Goal: Task Accomplishment & Management: Contribute content

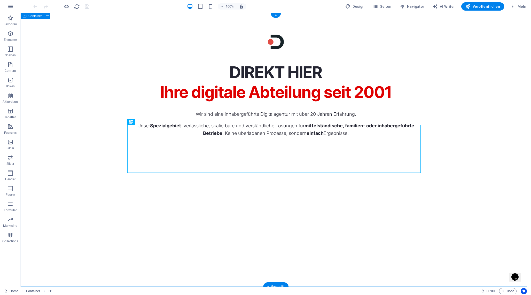
click at [452, 145] on div "DIREKT HIER Ihre digitale Abteilung seit 2001 Wir sind eine inhabergeführte Dig…" at bounding box center [276, 150] width 510 height 274
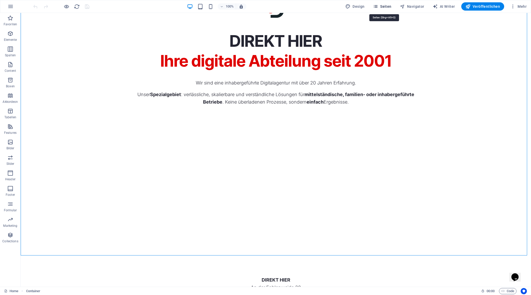
click at [385, 6] on span "Seiten" at bounding box center [382, 6] width 19 height 5
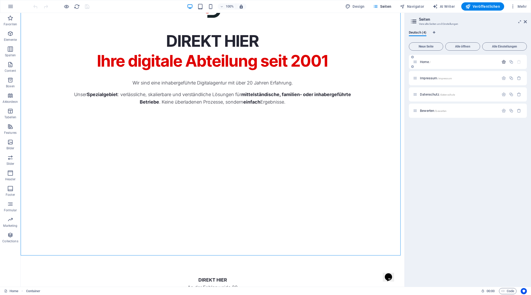
click at [503, 60] on icon "button" at bounding box center [503, 62] width 4 height 4
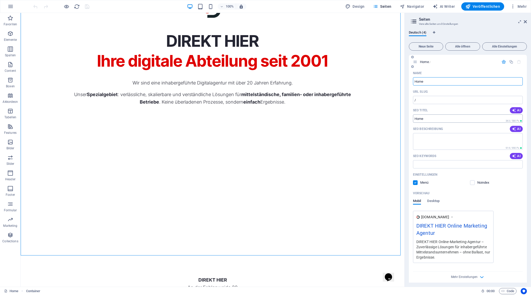
click at [446, 119] on input "SEO Titel" at bounding box center [468, 118] width 110 height 8
paste input "DIREKT HIER | Ihre digitale Abteilung seit 2001"
type input "DIREKT HIER | Ihre digitale Abteilung seit 2001"
click at [440, 137] on textarea "SEO Beschreibung" at bounding box center [468, 141] width 110 height 17
paste textarea "Ihre digitale Abteilung aus Mutterstadt: Website, Marketing, Hosting & Support …"
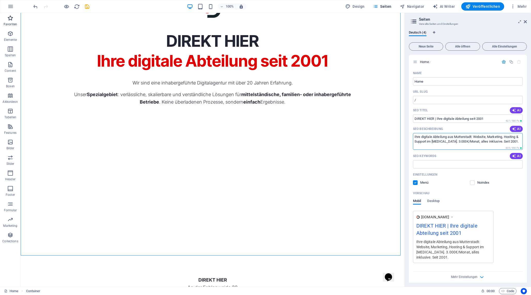
type textarea "Ihre digitale Abteilung aus Mutterstadt: Website, Marketing, Hosting & Support …"
click at [177, 71] on div "DIREKT HIER Ihre digitale Abteilung seit 2001" at bounding box center [212, 50] width 293 height 39
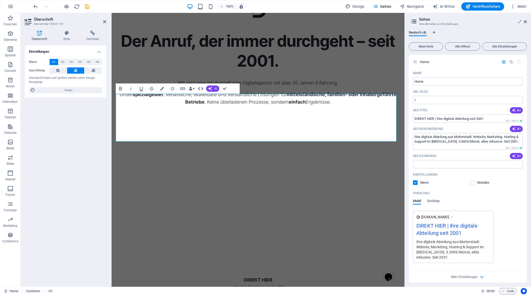
click at [199, 86] on icon "button" at bounding box center [200, 88] width 6 height 6
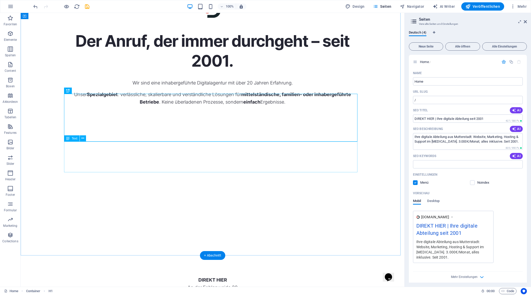
click at [191, 106] on div "Wir sind eine inhabergeführte Digitalagentur mit über 20 Jahren Erfahrung. Unse…" at bounding box center [212, 92] width 293 height 27
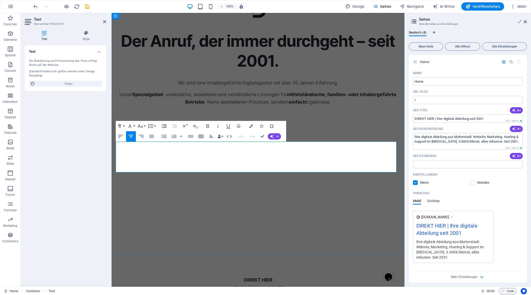
scroll to position [0, 0]
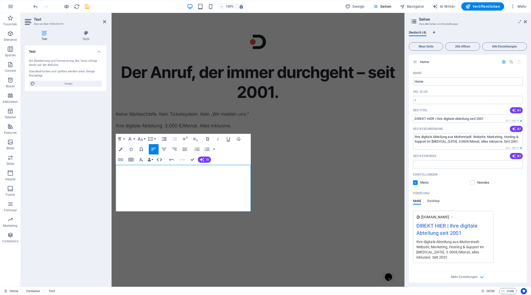
click at [160, 160] on icon "button" at bounding box center [159, 159] width 6 height 6
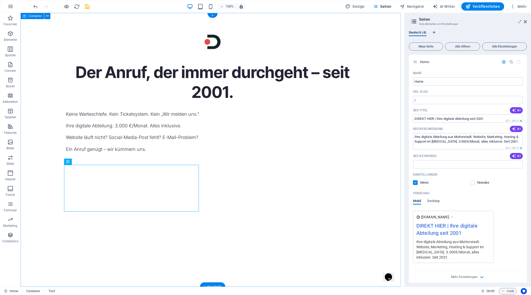
click at [238, 196] on div "Der Anruf, der immer durchgeht – seit 2001. Keine Warteschlefe. Kein Ticketsyst…" at bounding box center [213, 150] width 384 height 274
click at [207, 102] on div "Der Anruf, der immer durchgeht – seit 2001." at bounding box center [212, 81] width 293 height 39
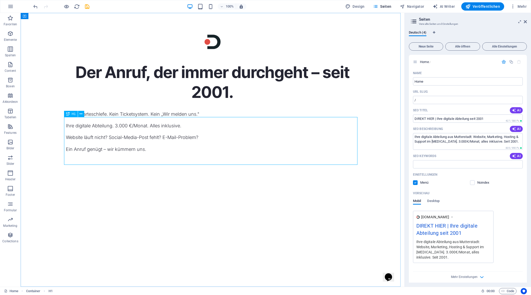
click at [74, 113] on span "H1" at bounding box center [74, 113] width 4 height 3
click at [83, 163] on icon at bounding box center [82, 161] width 3 height 5
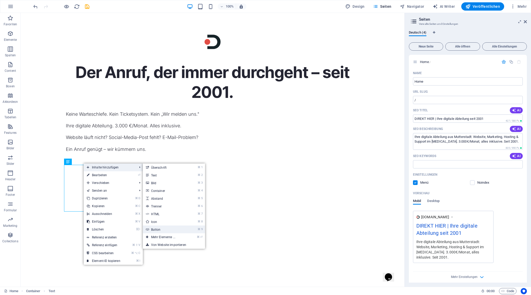
click at [167, 227] on link "⌘ 9 Button" at bounding box center [164, 229] width 43 height 8
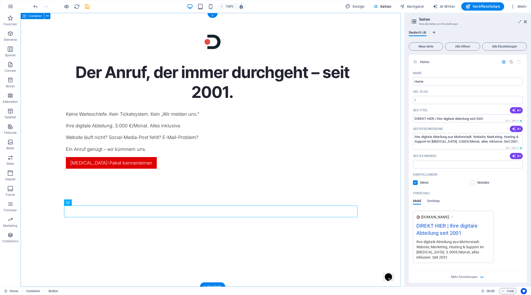
click at [160, 236] on div "Der Anruf, der immer durchgeht – seit 2001. Keine Warteschlefe. Kein Ticketsyst…" at bounding box center [213, 150] width 384 height 274
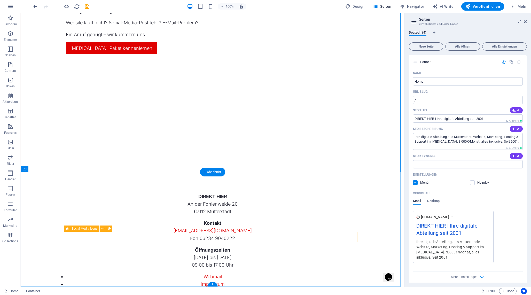
scroll to position [110, 0]
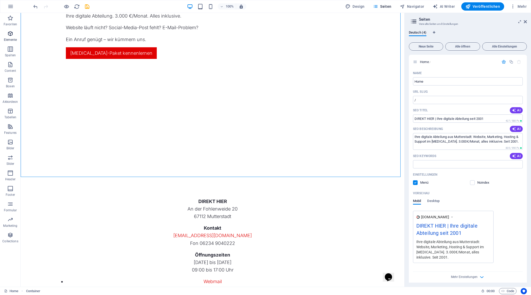
click at [12, 34] on icon "button" at bounding box center [10, 33] width 6 height 6
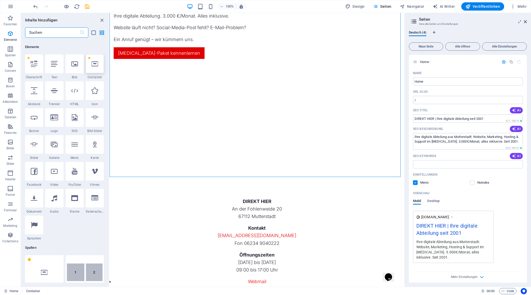
scroll to position [55, 0]
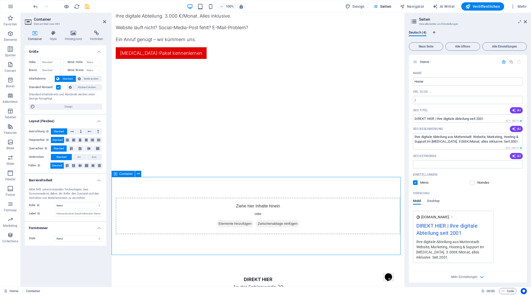
click at [234, 223] on span "Elemente hinzufügen" at bounding box center [234, 223] width 37 height 7
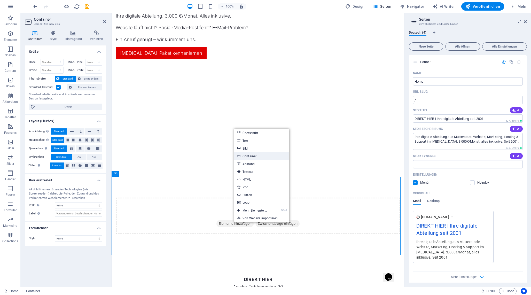
click at [253, 155] on link "Container" at bounding box center [261, 156] width 55 height 8
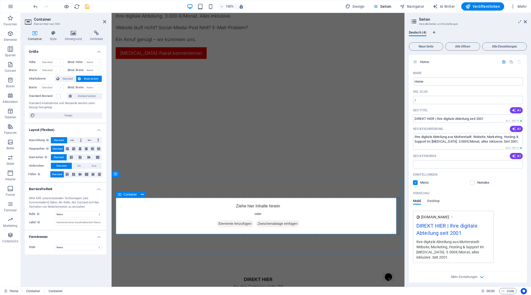
click at [227, 223] on span "Elemente hinzufügen" at bounding box center [234, 223] width 37 height 7
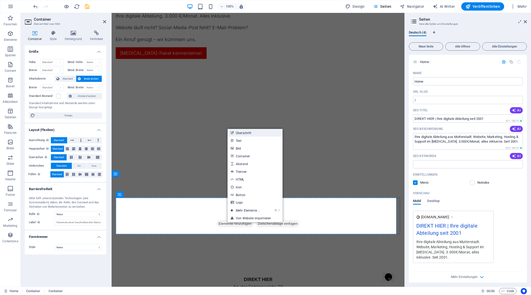
click at [247, 134] on link "Überschrift" at bounding box center [254, 133] width 55 height 8
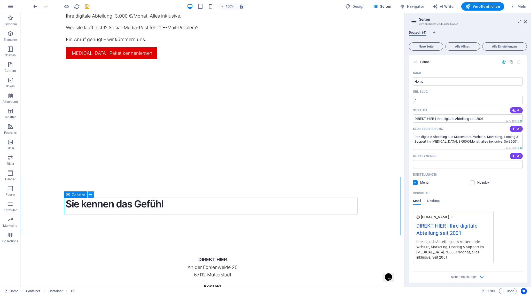
click at [91, 195] on icon at bounding box center [90, 194] width 3 height 5
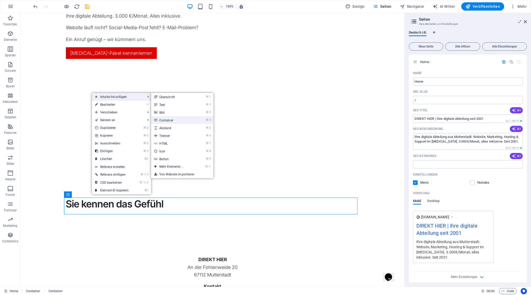
click at [177, 120] on link "⌘ 4 Container" at bounding box center [172, 120] width 43 height 8
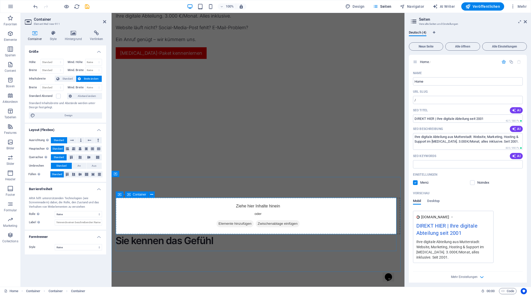
click at [234, 221] on span "Elemente hinzufügen" at bounding box center [234, 223] width 37 height 7
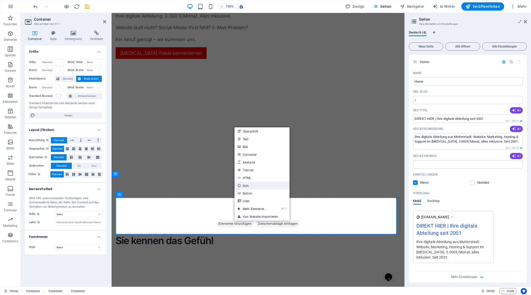
click at [251, 187] on link "Icon" at bounding box center [261, 185] width 55 height 8
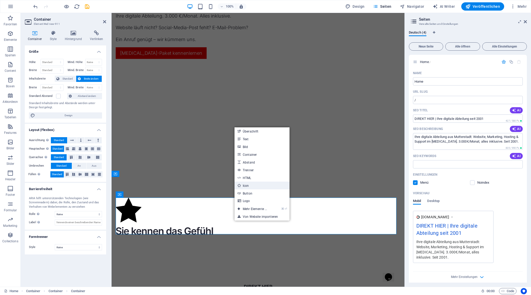
select select "xMidYMid"
select select "px"
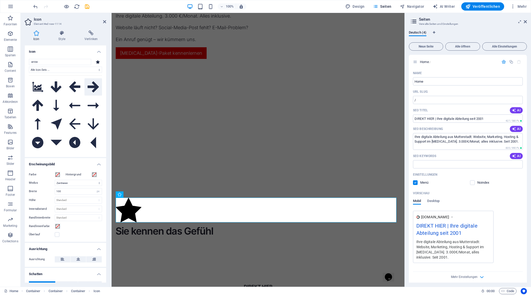
type input "arrow"
click at [85, 87] on button at bounding box center [93, 87] width 18 height 18
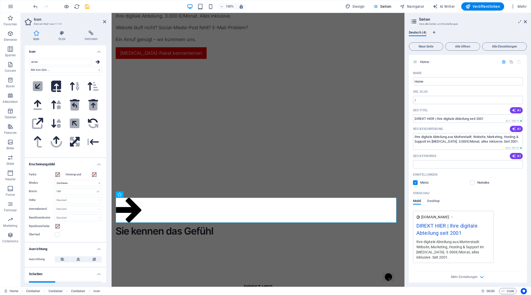
scroll to position [260, 0]
click at [95, 193] on select "Standard auto px rem % em vh vw" at bounding box center [97, 191] width 7 height 6
select select "auto"
click at [94, 188] on select "Standard auto px rem % em vh vw" at bounding box center [97, 191] width 7 height 6
select select "DISABLED_OPTION_VALUE"
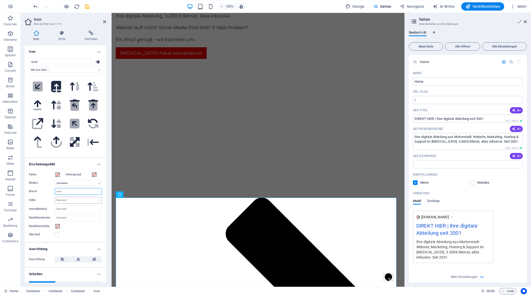
scroll to position [0, 0]
click at [100, 200] on select "Standard auto px rem em vh vw" at bounding box center [78, 200] width 47 height 6
select select "px"
click at [93, 197] on select "Standard auto px rem em vh vw" at bounding box center [78, 200] width 47 height 6
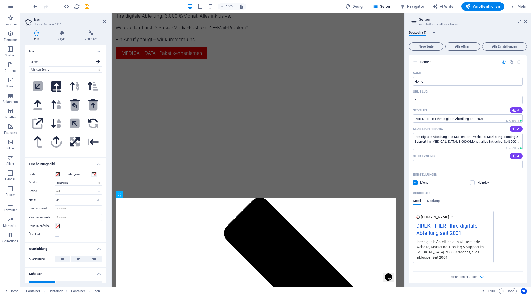
type input "24"
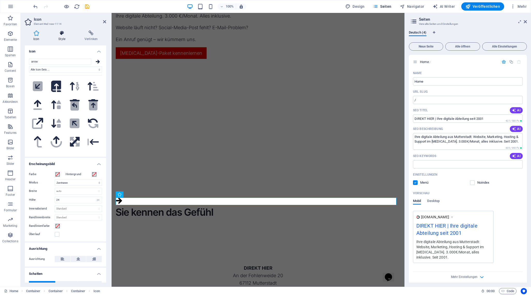
click at [64, 34] on icon at bounding box center [62, 32] width 24 height 5
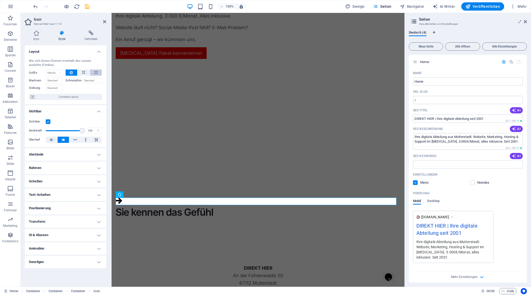
click at [94, 72] on icon at bounding box center [95, 72] width 3 height 6
type input "100"
select select "%"
click at [83, 73] on icon at bounding box center [84, 72] width 4 height 6
select select "DISABLED_OPTION_VALUE"
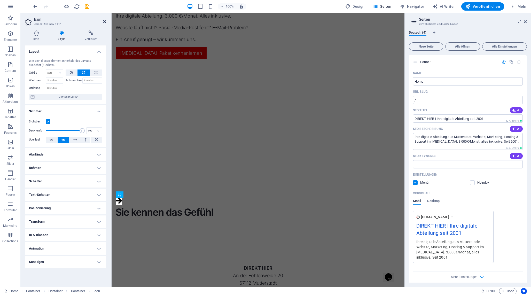
click at [104, 21] on icon at bounding box center [104, 22] width 3 height 4
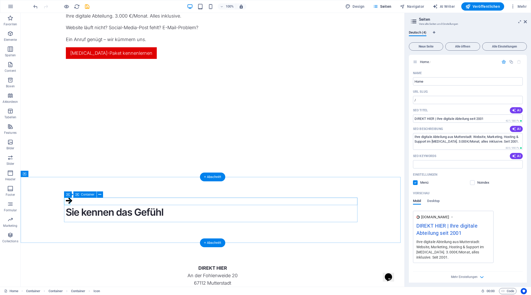
click at [90, 200] on div at bounding box center [212, 201] width 293 height 8
click at [68, 202] on figure at bounding box center [212, 201] width 293 height 8
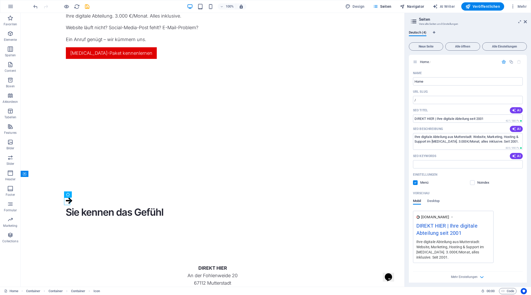
click at [411, 7] on span "Navigator" at bounding box center [412, 6] width 25 height 5
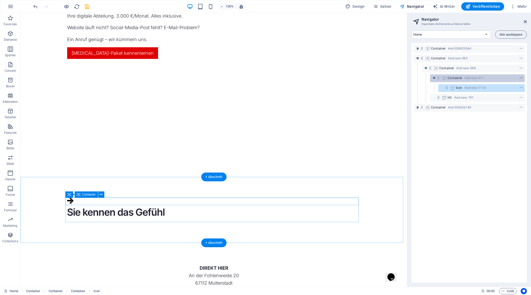
click at [519, 78] on icon "context-menu" at bounding box center [521, 78] width 4 height 4
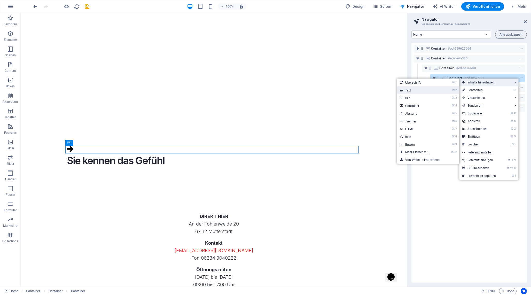
click at [430, 89] on link "⌘ 2 Text" at bounding box center [418, 90] width 43 height 8
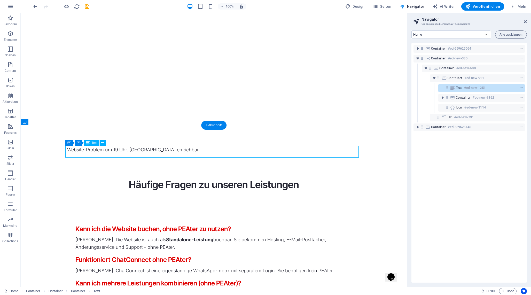
click at [446, 87] on icon at bounding box center [446, 87] width 4 height 4
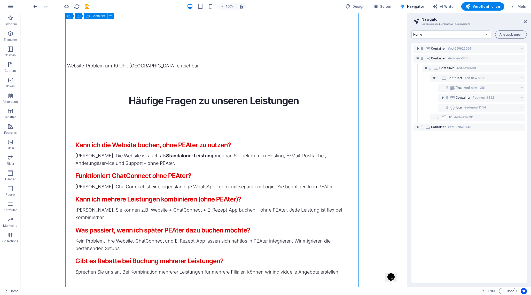
scroll to position [245, 0]
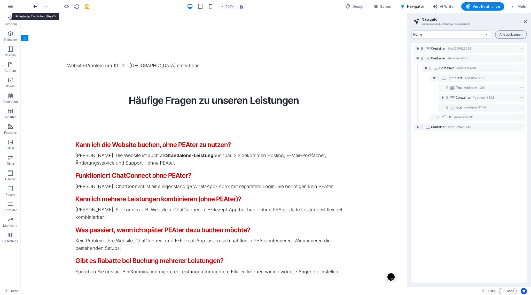
click at [35, 6] on icon "undo" at bounding box center [36, 7] width 6 height 6
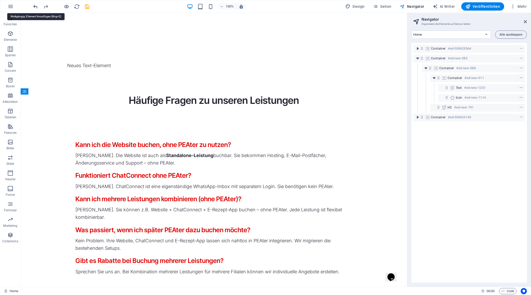
scroll to position [192, 0]
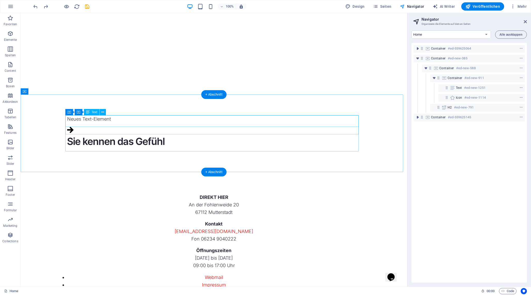
click at [107, 121] on div "Neues Text-Element" at bounding box center [213, 118] width 293 height 7
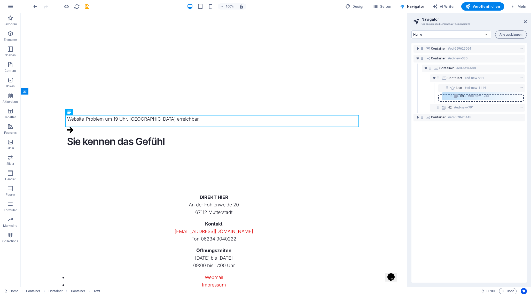
drag, startPoint x: 446, startPoint y: 88, endPoint x: 451, endPoint y: 97, distance: 10.6
click at [451, 97] on div "Container #ed-559625064 Container #ed-new-385 Container #ed-new-588 Container #…" at bounding box center [468, 163] width 115 height 240
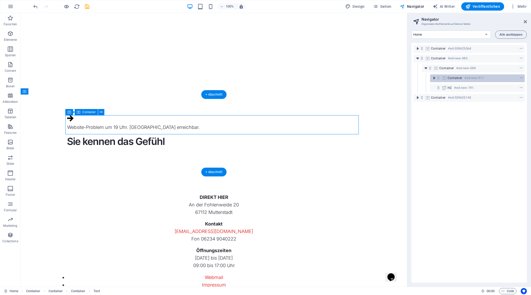
click at [439, 78] on icon at bounding box center [438, 78] width 4 height 4
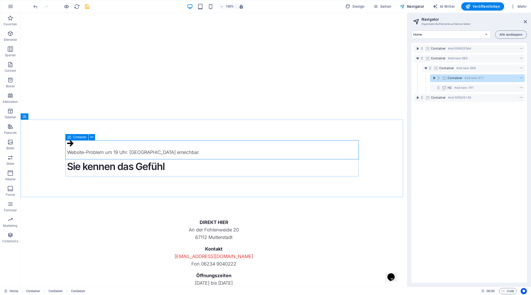
click at [73, 137] on span "Container" at bounding box center [79, 137] width 13 height 3
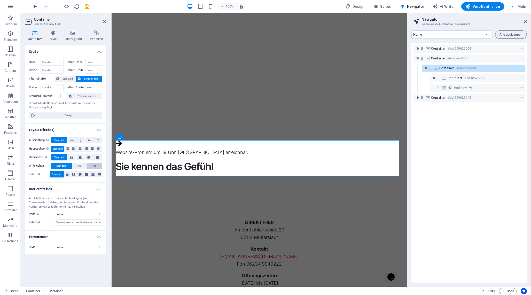
click at [96, 166] on span "Aus" at bounding box center [94, 166] width 5 height 6
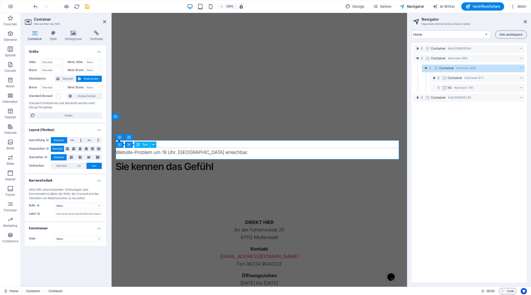
click at [143, 147] on div "Text" at bounding box center [141, 144] width 15 height 6
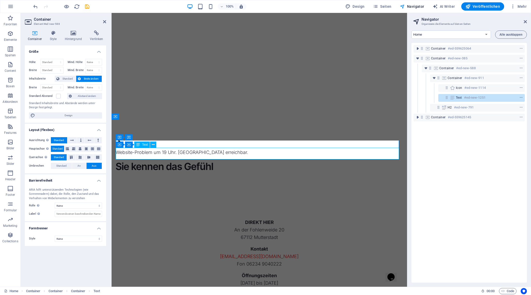
click at [143, 147] on div "Text" at bounding box center [141, 144] width 15 height 6
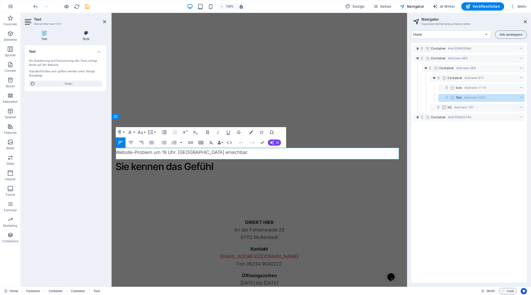
click at [84, 36] on h4 "Style" at bounding box center [86, 35] width 40 height 11
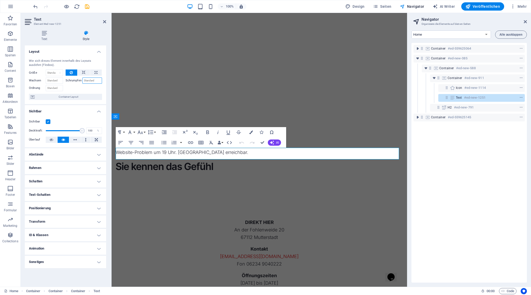
click at [92, 81] on input "Schrumpfen" at bounding box center [92, 80] width 20 height 6
type input "1"
click at [56, 81] on input "Wachsen" at bounding box center [54, 80] width 17 height 6
type input "1"
click at [85, 72] on icon at bounding box center [84, 72] width 4 height 6
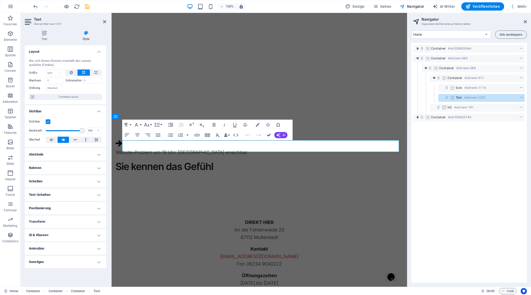
drag, startPoint x: 268, startPoint y: 133, endPoint x: 245, endPoint y: 121, distance: 25.6
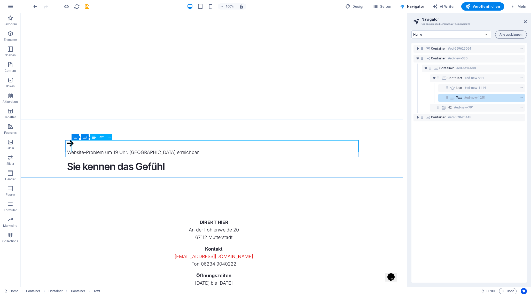
click at [97, 136] on div "Text" at bounding box center [97, 137] width 15 height 6
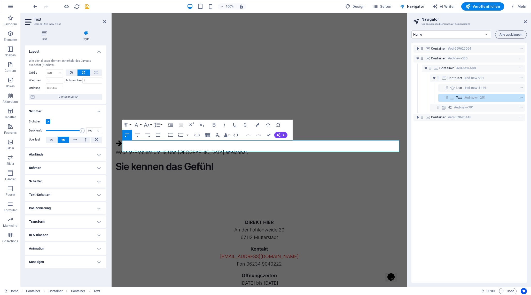
click at [58, 152] on h4 "Abstände" at bounding box center [65, 154] width 81 height 12
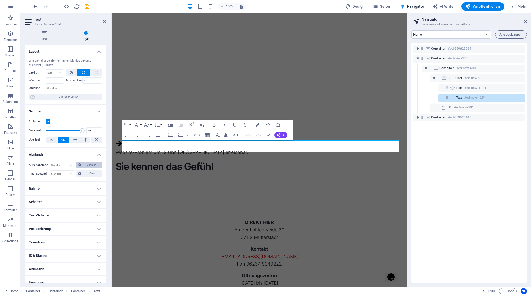
click at [83, 164] on span "Definiert" at bounding box center [92, 165] width 18 height 6
click at [71, 164] on select "Standard auto px % rem vw vh Definiert" at bounding box center [62, 165] width 24 height 6
select select "rem"
click at [66, 162] on select "Standard auto px % rem vw vh Definiert" at bounding box center [62, 165] width 24 height 6
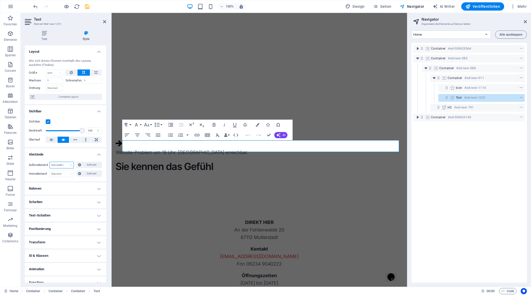
type input "0"
select select "rem"
type input "0"
select select "rem"
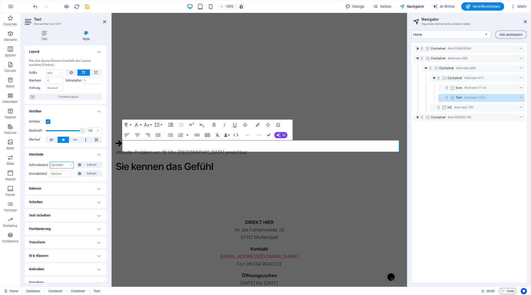
type input "0"
select select "rem"
type input "0"
select select "rem"
click at [88, 164] on span "Definiert" at bounding box center [92, 165] width 18 height 6
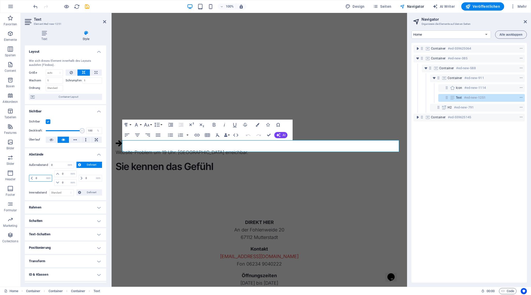
click at [43, 178] on input "0" at bounding box center [43, 178] width 18 height 6
type input "1"
select select "DISABLED_OPTION_VALUE"
drag, startPoint x: 104, startPoint y: 21, endPoint x: 79, endPoint y: 19, distance: 25.1
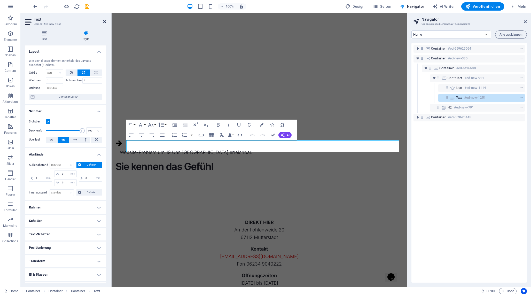
click at [104, 21] on icon at bounding box center [104, 22] width 3 height 4
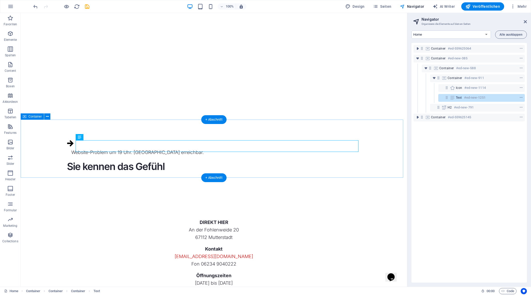
click at [112, 166] on div "Website-Problem um 19 Uhr. [GEOGRAPHIC_DATA] erreichbar. Sie kennen das Gefühl" at bounding box center [214, 159] width 386 height 78
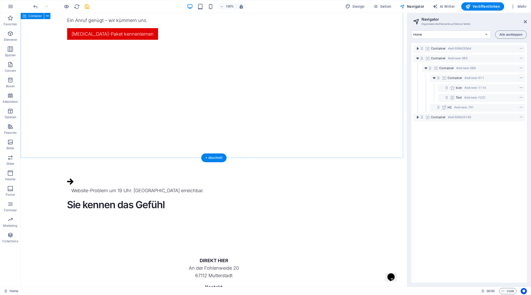
scroll to position [173, 0]
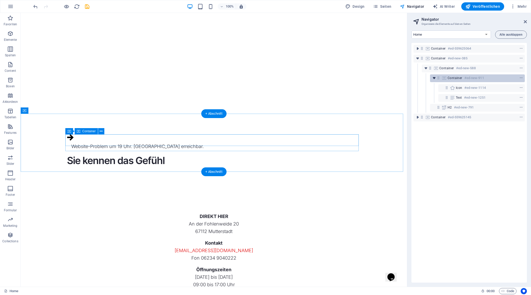
click at [434, 77] on icon "toggle-expand" at bounding box center [433, 77] width 5 height 5
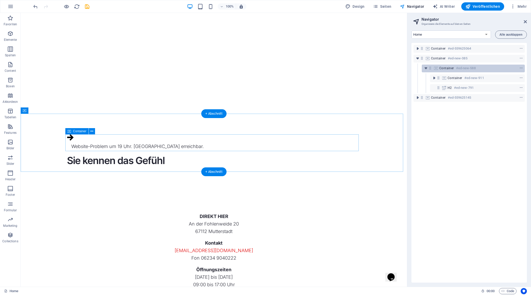
click at [430, 68] on icon at bounding box center [430, 68] width 4 height 4
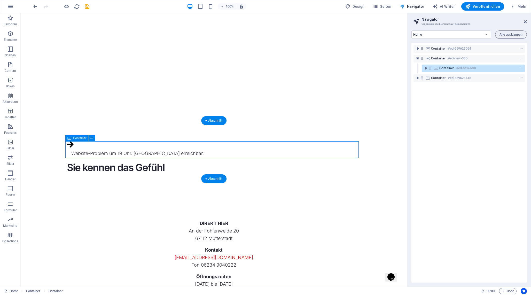
click at [430, 68] on icon at bounding box center [430, 68] width 4 height 4
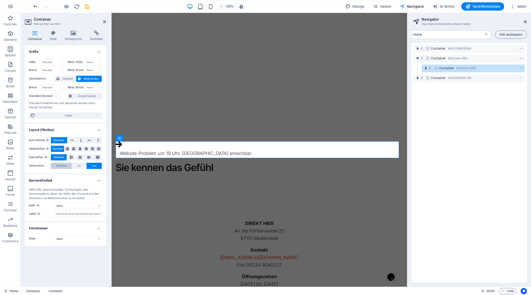
click at [61, 164] on span "Standard" at bounding box center [61, 166] width 10 height 6
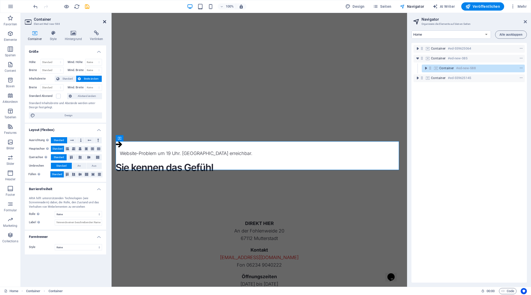
click at [105, 22] on icon at bounding box center [104, 22] width 3 height 4
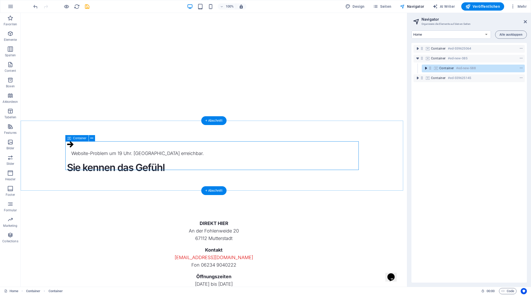
click at [424, 69] on icon "toggle-expand" at bounding box center [425, 68] width 5 height 5
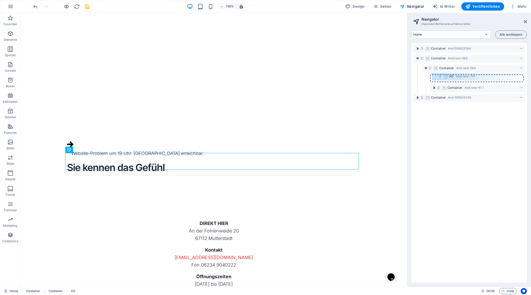
drag, startPoint x: 439, startPoint y: 88, endPoint x: 441, endPoint y: 75, distance: 12.8
click at [441, 75] on div "Container #ed-559625064 Container #ed-new-385 Container #ed-new-588 Container #…" at bounding box center [468, 163] width 115 height 240
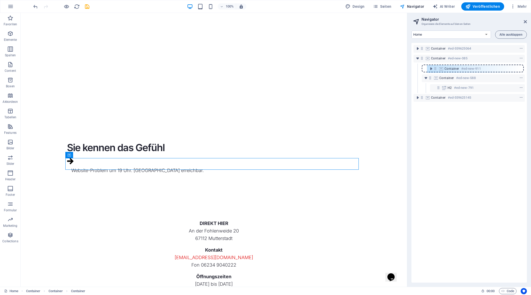
drag, startPoint x: 439, startPoint y: 89, endPoint x: 436, endPoint y: 69, distance: 20.9
click at [436, 69] on div "Container #ed-559625064 Container #ed-new-385 Container #ed-new-588 H2 #ed-new-…" at bounding box center [468, 163] width 115 height 240
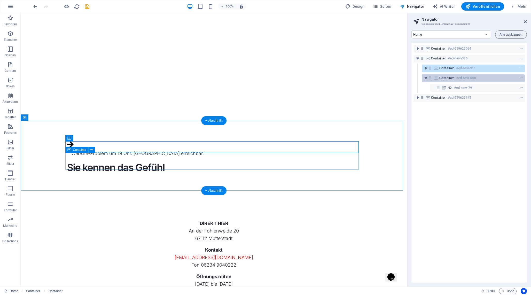
click at [430, 79] on icon at bounding box center [430, 78] width 4 height 4
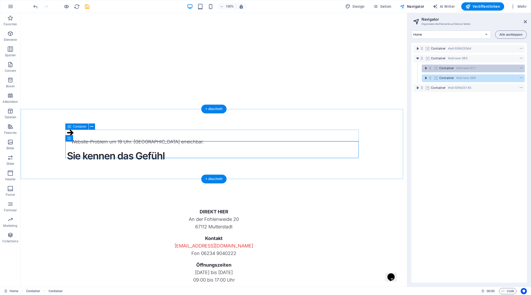
click at [430, 68] on icon at bounding box center [430, 68] width 4 height 4
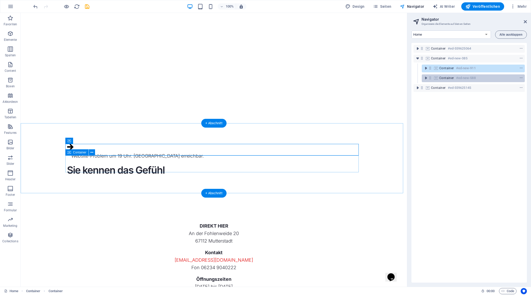
click at [432, 78] on icon at bounding box center [430, 78] width 4 height 4
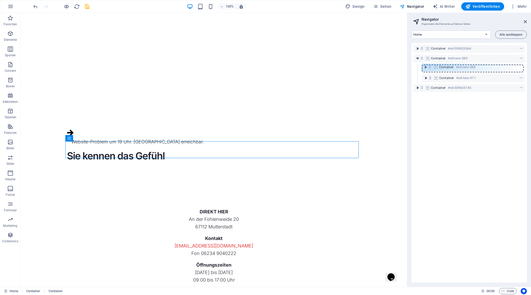
drag, startPoint x: 431, startPoint y: 78, endPoint x: 431, endPoint y: 66, distance: 12.1
click at [431, 66] on div "Container #ed-559625064 Container #ed-new-385 Container #ed-new-911 Container #…" at bounding box center [468, 163] width 115 height 240
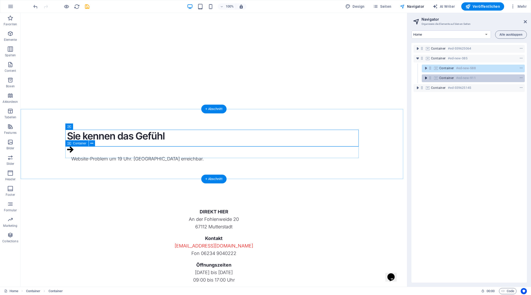
click at [425, 78] on icon "toggle-expand" at bounding box center [425, 77] width 5 height 5
click at [520, 76] on icon "context-menu" at bounding box center [521, 78] width 4 height 4
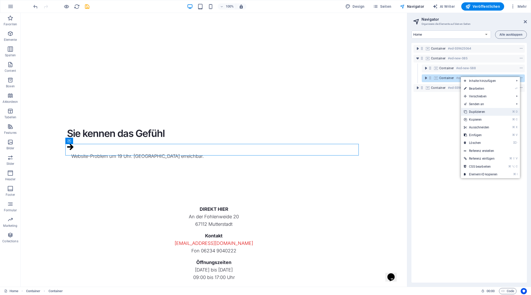
click at [504, 113] on li "⌘ D Duplizieren" at bounding box center [490, 112] width 59 height 8
click at [488, 113] on link "⌘ D Duplizieren" at bounding box center [481, 112] width 40 height 8
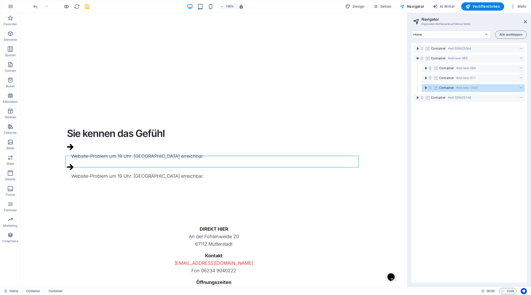
click at [197, 172] on div "Website-Problem um 19 Uhr. [GEOGRAPHIC_DATA] erreichbar." at bounding box center [215, 175] width 289 height 7
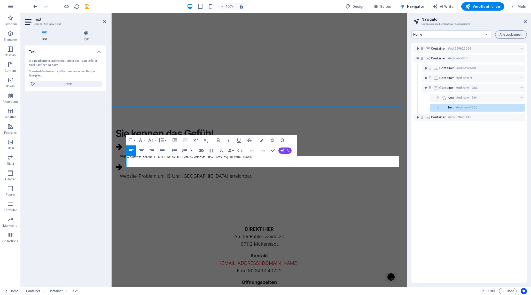
click at [194, 172] on p "Website-Problem um 19 Uhr. [GEOGRAPHIC_DATA] erreichbar." at bounding box center [261, 175] width 283 height 7
copy p "Niemand"
click at [194, 172] on p "Website-Problem um 19 Uhr. [GEOGRAPHIC_DATA] erreichbar." at bounding box center [261, 175] width 283 height 7
copy p "Website-Problem um 19 Uhr. [GEOGRAPHIC_DATA] erreichbar."
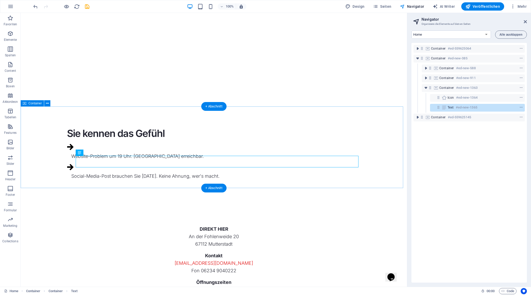
click at [171, 178] on div "Sie kennen das Gefühl Website-Problem um 19 Uhr. [GEOGRAPHIC_DATA] erreichbar. …" at bounding box center [214, 155] width 386 height 98
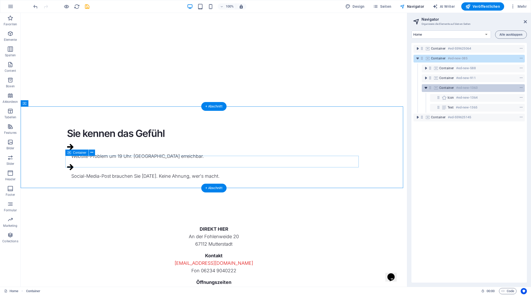
click at [427, 88] on icon "toggle-expand" at bounding box center [425, 87] width 5 height 5
click at [518, 86] on span "context-menu" at bounding box center [520, 88] width 5 height 4
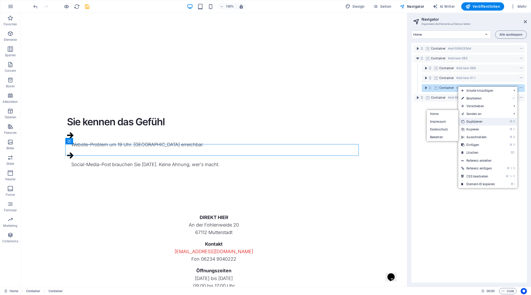
click at [490, 119] on link "⌘ D Duplizieren" at bounding box center [478, 122] width 40 height 8
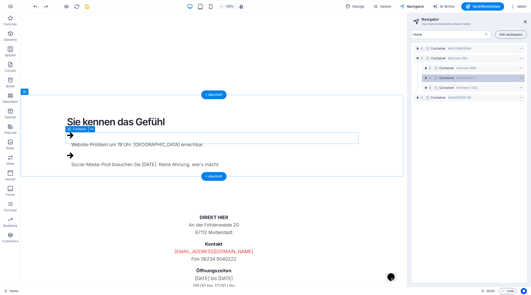
click at [430, 79] on icon at bounding box center [430, 78] width 4 height 4
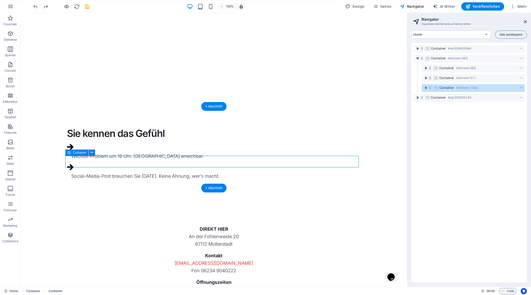
click at [430, 86] on icon at bounding box center [430, 87] width 4 height 4
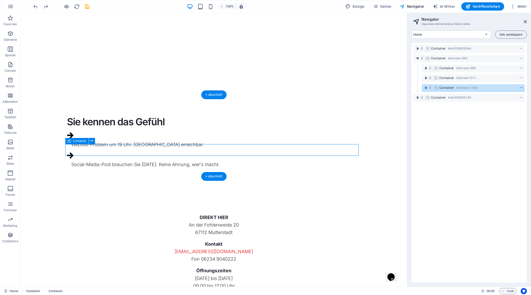
click at [519, 87] on icon "context-menu" at bounding box center [521, 88] width 4 height 4
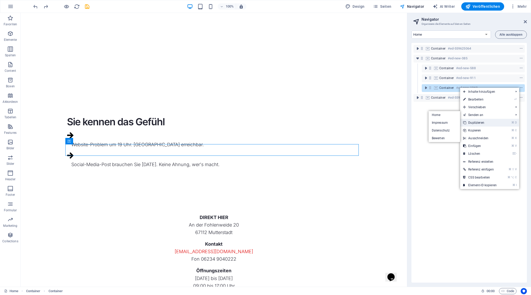
click at [489, 120] on link "⌘ D Duplizieren" at bounding box center [480, 123] width 40 height 8
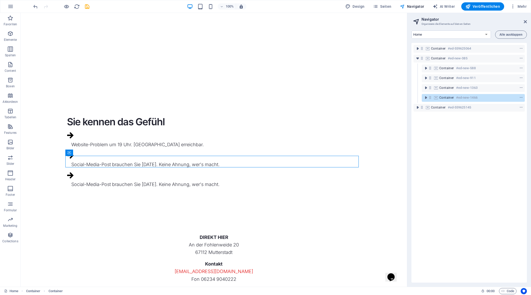
click at [221, 180] on div "Social-Media-Post brauchen Sie [DATE]. Keine Ahnung, wer's macht." at bounding box center [215, 183] width 289 height 7
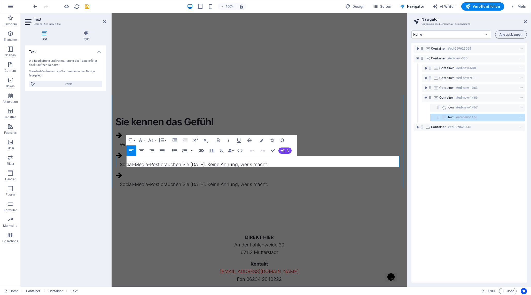
click at [221, 180] on p "Social-Media-Post brauchen Sie [DATE]. Keine Ahnung, wer's macht." at bounding box center [261, 183] width 283 height 7
copy p "Social-Media-Post brauchen Sie [DATE]. Keine Ahnung, wer's macht."
click at [221, 180] on p "Social-Media-Post brauchen Sie [DATE]. Keine Ahnung, wer's macht." at bounding box center [261, 183] width 283 height 7
click at [243, 180] on p "Social-Media-Post brauchen Sie [DATE]. Keine Ahnung, wer's macht." at bounding box center [261, 183] width 283 height 7
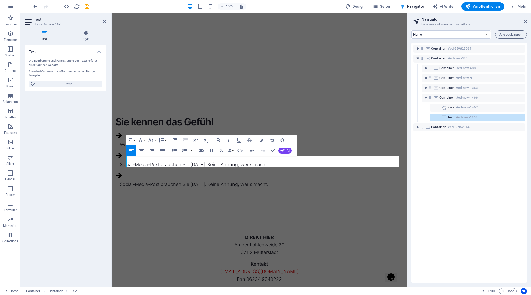
click at [243, 180] on p "Social-Media-Post brauchen Sie [DATE]. Keine Ahnung, wer's macht." at bounding box center [261, 183] width 283 height 7
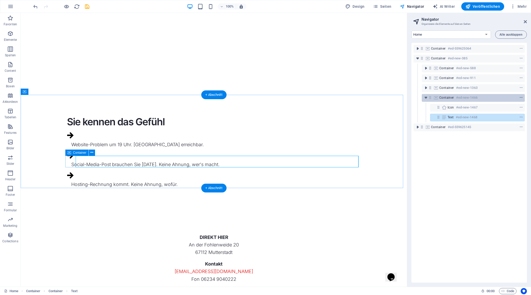
click at [520, 98] on icon "context-menu" at bounding box center [521, 98] width 4 height 4
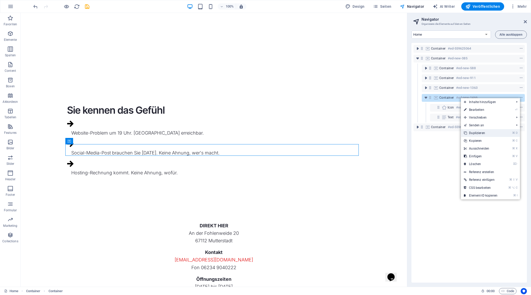
click at [497, 132] on link "⌘ D Duplizieren" at bounding box center [481, 133] width 40 height 8
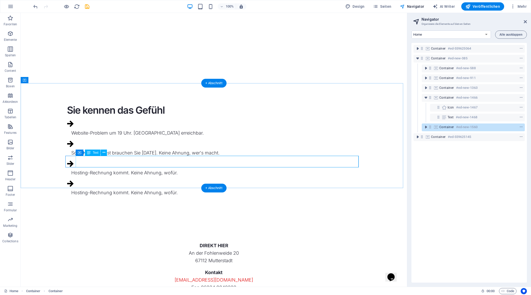
click at [188, 189] on div "Hosting-Rechnung kommt. Keine Ahnung, wofür." at bounding box center [215, 192] width 289 height 7
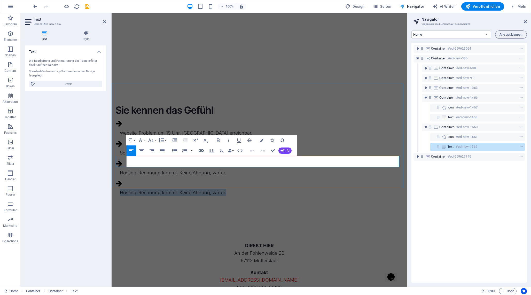
click at [188, 189] on p "Hosting-Rechnung kommt. Keine Ahnung, wofür." at bounding box center [261, 192] width 283 height 7
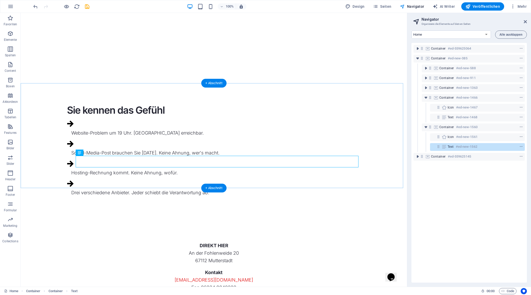
click at [262, 181] on div "Sie kennen das Gefühl Website-Problem um 19 Uhr. [GEOGRAPHIC_DATA] erreichbar. …" at bounding box center [214, 152] width 386 height 138
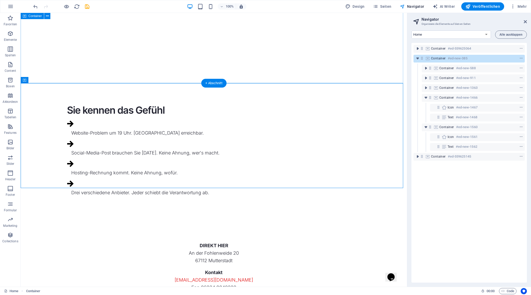
drag, startPoint x: 211, startPoint y: 44, endPoint x: 76, endPoint y: 28, distance: 136.2
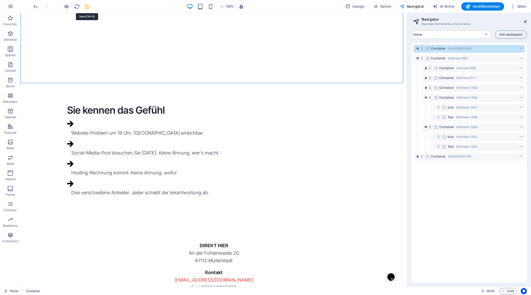
click at [85, 6] on icon "save" at bounding box center [87, 7] width 6 height 6
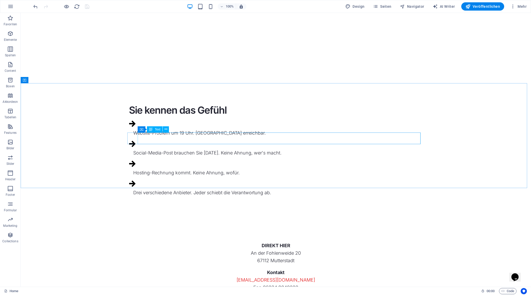
click at [157, 130] on span "Text" at bounding box center [158, 129] width 6 height 3
click at [215, 175] on div "Sie kennen das Gefühl Website-Problem um 19 Uhr. [GEOGRAPHIC_DATA] erreichbar. …" at bounding box center [276, 152] width 510 height 138
click at [154, 119] on div "Text" at bounding box center [154, 117] width 15 height 6
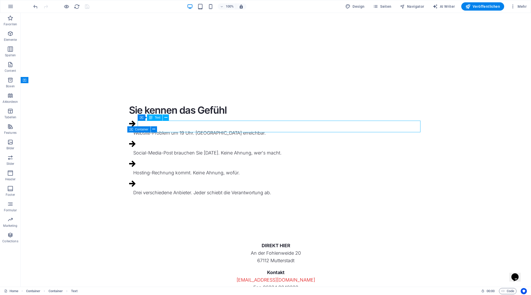
click at [154, 119] on div "Text" at bounding box center [154, 117] width 15 height 6
select select "rem"
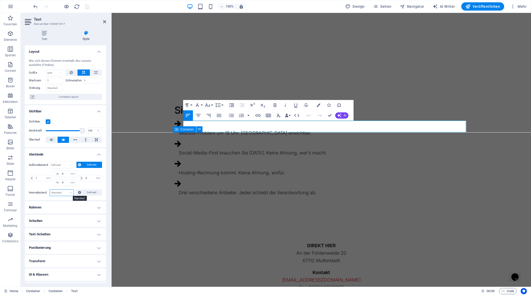
click at [69, 189] on select "Standard px rem % vh vw Definiert" at bounding box center [62, 192] width 24 height 6
click at [86, 192] on span "Definiert" at bounding box center [92, 192] width 18 height 6
click at [69, 192] on select "Standard px rem % vh vw Definiert" at bounding box center [62, 192] width 24 height 6
select select "px"
click at [66, 189] on select "Standard px rem % vh vw Definiert" at bounding box center [62, 192] width 24 height 6
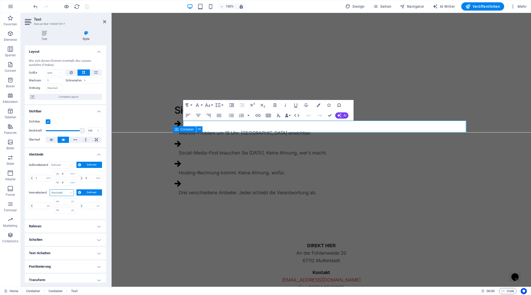
type input "0"
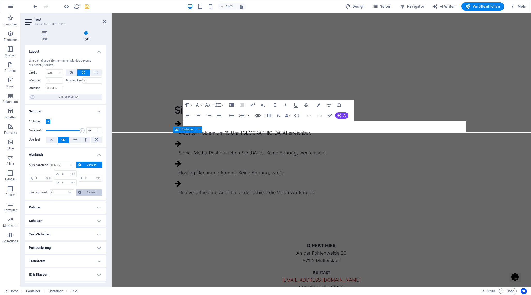
click at [84, 191] on span "Definiert" at bounding box center [92, 192] width 18 height 6
click at [70, 192] on select "Standard px rem % vh vw Definiert" at bounding box center [69, 192] width 7 height 6
select select "default"
click at [66, 189] on select "Standard px rem % vh vw Definiert" at bounding box center [69, 192] width 7 height 6
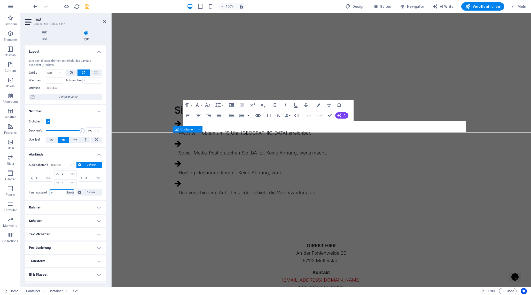
select select "DISABLED_OPTION_VALUE"
click at [105, 21] on icon at bounding box center [104, 22] width 3 height 4
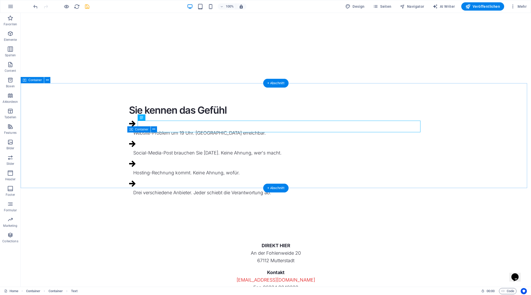
click at [165, 170] on div "Sie kennen das Gefühl Website-Problem um 19 Uhr. [GEOGRAPHIC_DATA] erreichbar. …" at bounding box center [276, 152] width 510 height 138
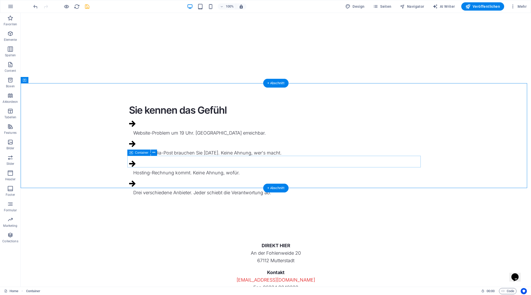
click at [131, 180] on div "Drei verschiedene Anbieter. Jeder schiebt die Verantwortung ab." at bounding box center [275, 188] width 293 height 16
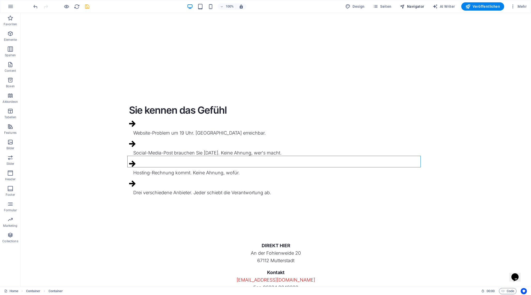
click at [417, 6] on span "Navigator" at bounding box center [412, 6] width 25 height 5
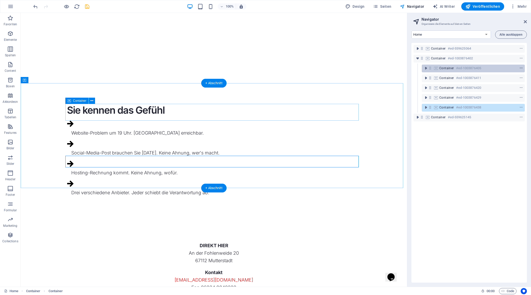
click at [519, 67] on icon "context-menu" at bounding box center [521, 68] width 4 height 4
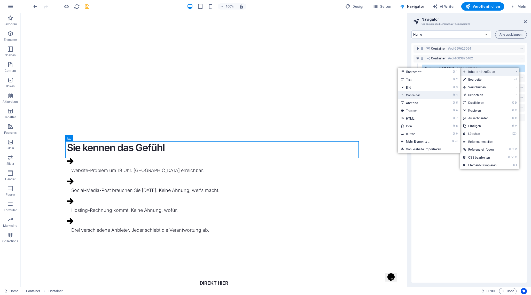
click at [428, 94] on link "⌘ 4 Container" at bounding box center [419, 95] width 43 height 8
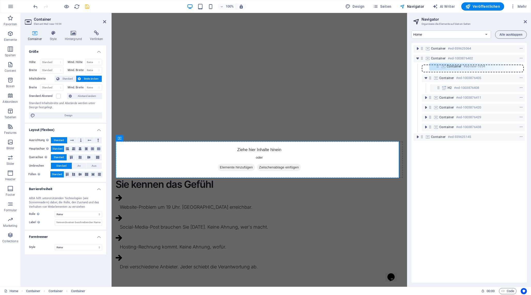
drag, startPoint x: 437, startPoint y: 77, endPoint x: 437, endPoint y: 67, distance: 10.3
click at [437, 67] on div "Container #ed-559625064 Container #ed-1003876402 Container #ed-1003876405 Conta…" at bounding box center [468, 163] width 115 height 240
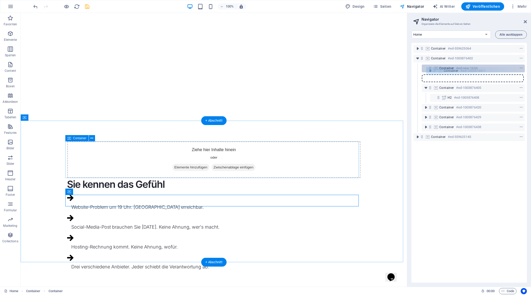
drag, startPoint x: 430, startPoint y: 98, endPoint x: 435, endPoint y: 69, distance: 28.6
click at [435, 69] on div "Container #ed-559625064 Container #ed-1003876402 Container #ed-new-1654 Contain…" at bounding box center [468, 163] width 115 height 240
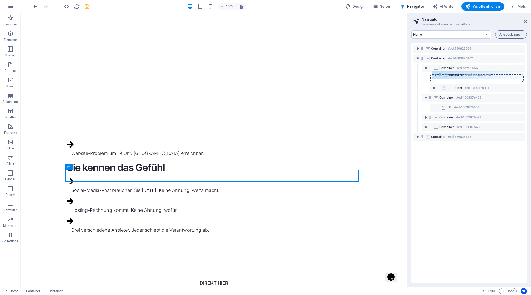
drag, startPoint x: 430, startPoint y: 108, endPoint x: 441, endPoint y: 74, distance: 35.8
click at [441, 74] on div "Container #ed-559625064 Container #ed-1003876402 Container #ed-new-1654 Contain…" at bounding box center [468, 163] width 115 height 240
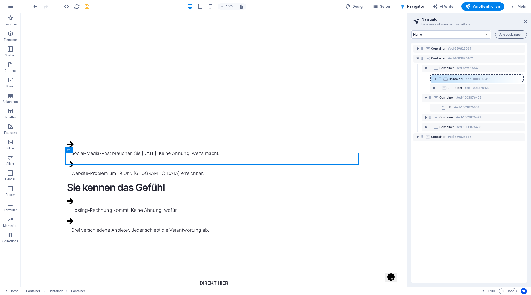
drag, startPoint x: 437, startPoint y: 88, endPoint x: 439, endPoint y: 77, distance: 10.7
click at [439, 77] on div "Container #ed-559625064 Container #ed-1003876402 Container #ed-new-1654 Contain…" at bounding box center [468, 163] width 115 height 240
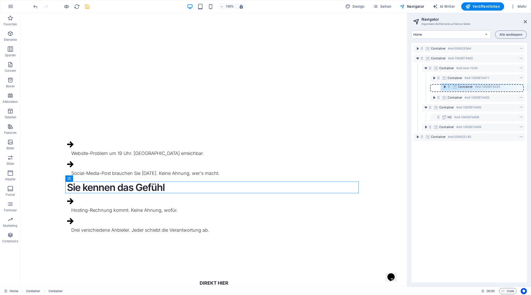
drag, startPoint x: 430, startPoint y: 118, endPoint x: 450, endPoint y: 86, distance: 37.5
click at [450, 86] on div "Container #ed-559625064 Container #ed-1003876402 Container #ed-new-1654 Contain…" at bounding box center [468, 163] width 115 height 240
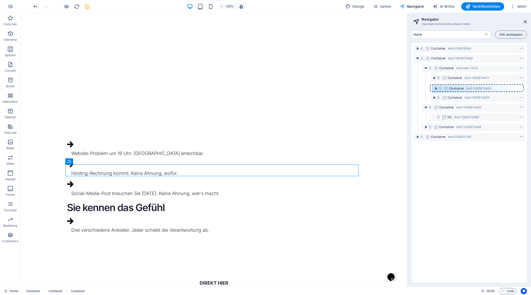
drag, startPoint x: 438, startPoint y: 97, endPoint x: 440, endPoint y: 86, distance: 11.0
click at [440, 86] on div "Container #ed-559625064 Container #ed-1003876402 Container #ed-new-1654 Contain…" at bounding box center [468, 163] width 115 height 240
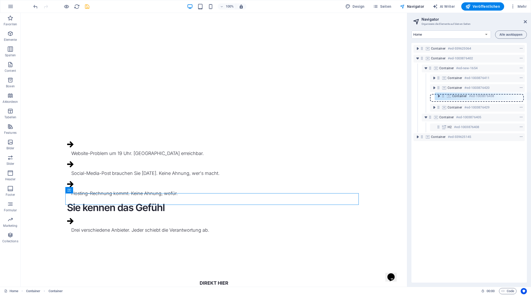
drag, startPoint x: 430, startPoint y: 128, endPoint x: 443, endPoint y: 95, distance: 35.5
click at [443, 95] on div "Container #ed-559625064 Container #ed-1003876402 Container #ed-new-1654 Contain…" at bounding box center [468, 163] width 115 height 240
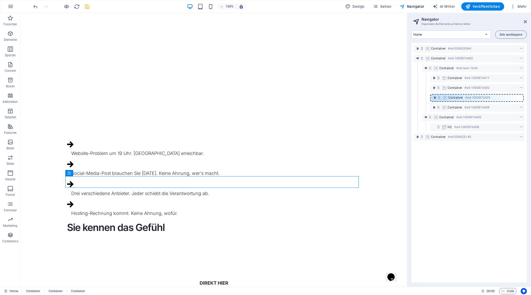
drag, startPoint x: 439, startPoint y: 107, endPoint x: 440, endPoint y: 96, distance: 11.1
click at [440, 96] on div "Container #ed-559625064 Container #ed-1003876402 Container #ed-new-1654 Contain…" at bounding box center [468, 163] width 115 height 240
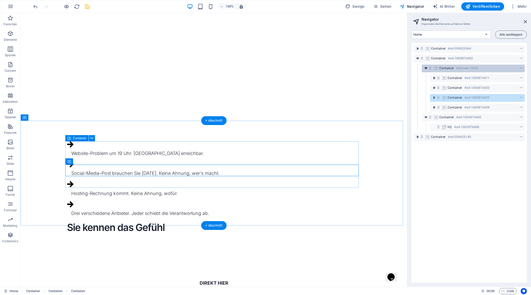
click at [426, 68] on icon "toggle-expand" at bounding box center [425, 68] width 5 height 5
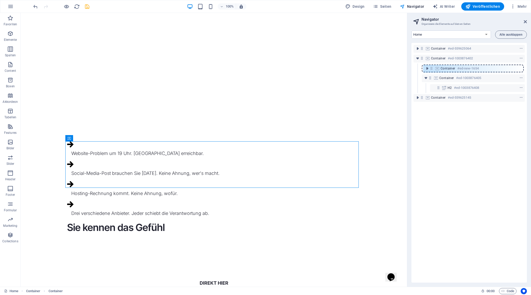
drag, startPoint x: 430, startPoint y: 67, endPoint x: 432, endPoint y: 69, distance: 3.1
click at [432, 69] on div "Container #ed-559625064 Container #ed-1003876402 Container #ed-new-1654 Contain…" at bounding box center [468, 163] width 115 height 240
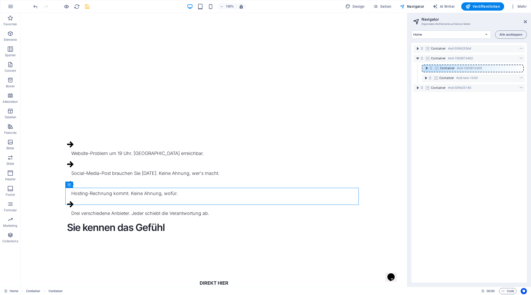
drag, startPoint x: 430, startPoint y: 78, endPoint x: 430, endPoint y: 67, distance: 11.4
click at [430, 67] on div "Container #ed-559625064 Container #ed-1003876402 Container #ed-new-1654 Contain…" at bounding box center [468, 163] width 115 height 240
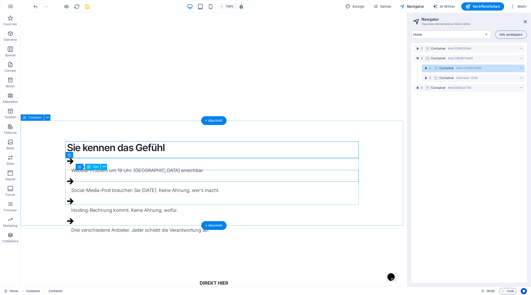
click at [327, 186] on div "Social-Media-Post brauchen Sie [DATE]. Keine Ahnung, wer's macht." at bounding box center [215, 189] width 289 height 7
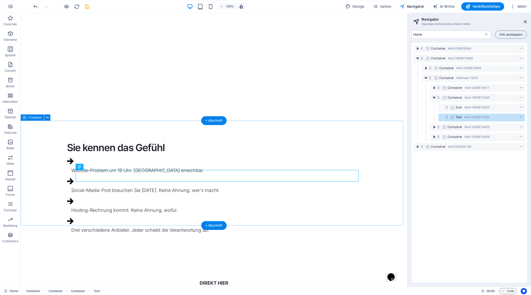
click at [170, 209] on div "Sie kennen das Gefühl Website-Problem um 19 Uhr. [GEOGRAPHIC_DATA] erreichbar. …" at bounding box center [214, 190] width 386 height 138
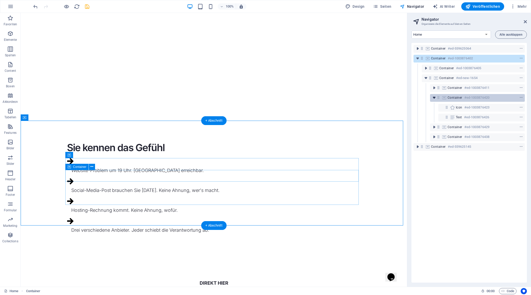
click at [434, 99] on icon "toggle-expand" at bounding box center [433, 97] width 5 height 5
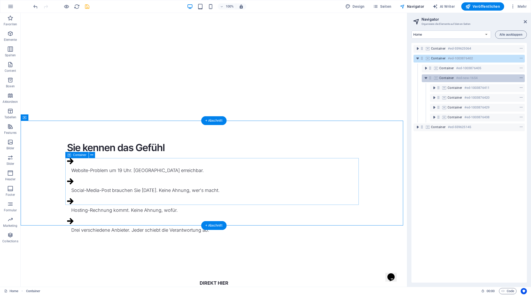
click at [519, 76] on icon "context-menu" at bounding box center [521, 78] width 4 height 4
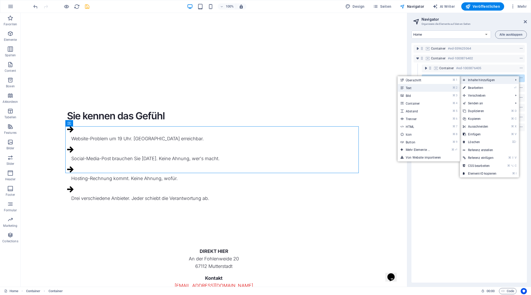
click at [441, 89] on li "⌘ 2 Text" at bounding box center [428, 88] width 62 height 8
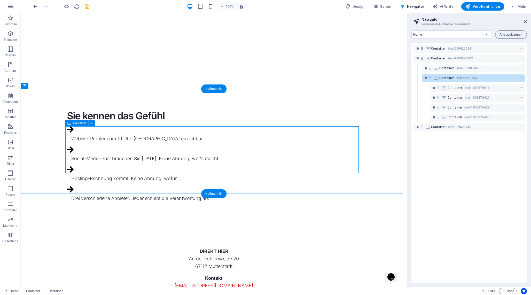
click at [518, 77] on span "context-menu" at bounding box center [520, 78] width 5 height 4
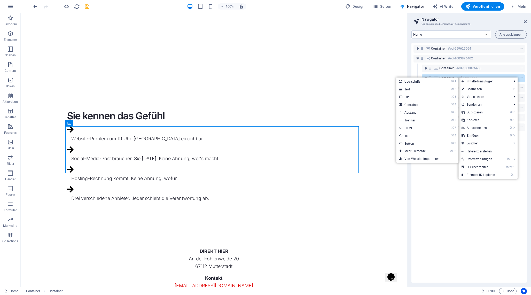
click at [425, 88] on link "⌘ 2 Text" at bounding box center [417, 89] width 43 height 8
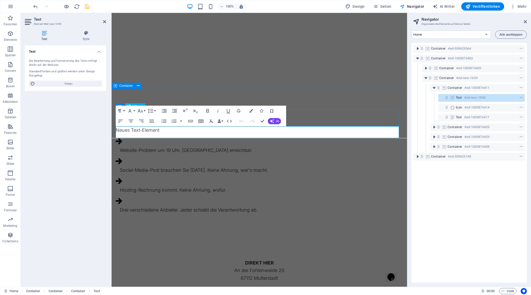
scroll to position [231, 0]
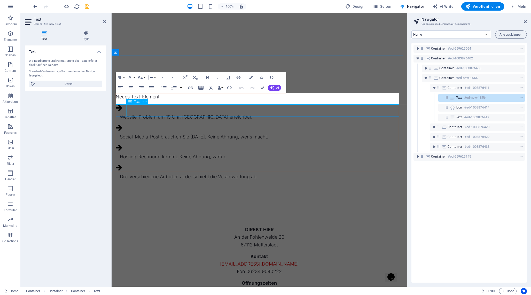
click at [189, 100] on div "Neues Text-Element" at bounding box center [259, 96] width 287 height 7
click at [186, 98] on p "Neues Text-Element" at bounding box center [259, 96] width 287 height 7
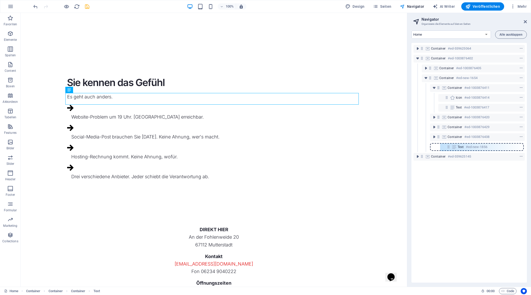
drag, startPoint x: 447, startPoint y: 97, endPoint x: 448, endPoint y: 148, distance: 50.6
click at [448, 148] on div "Container #ed-559625064 Container #ed-1003876402 Container #ed-1003876405 Conta…" at bounding box center [468, 163] width 115 height 240
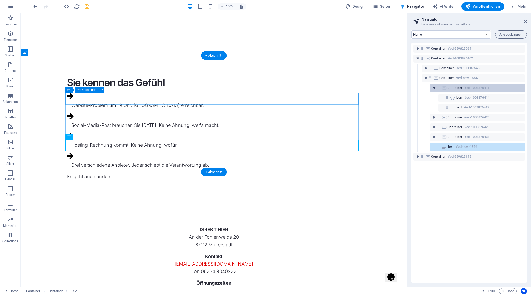
click at [433, 89] on icon "toggle-expand" at bounding box center [433, 87] width 5 height 5
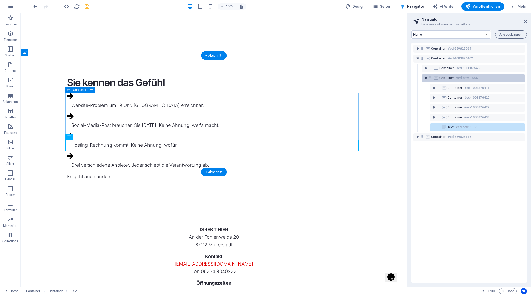
click at [426, 79] on icon "toggle-expand" at bounding box center [425, 77] width 5 height 5
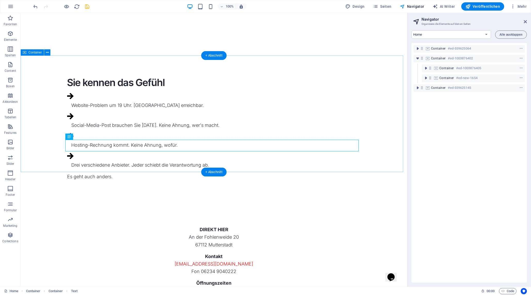
click at [347, 162] on div "Sie kennen das Gefühl Website-Problem um 19 Uhr. [GEOGRAPHIC_DATA] erreichbar. …" at bounding box center [214, 130] width 386 height 149
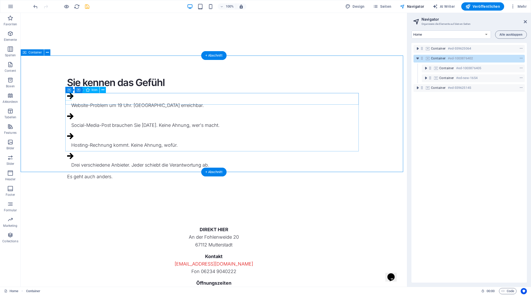
click at [68, 96] on figure at bounding box center [213, 97] width 293 height 8
select select "xMidYMid"
select select "px"
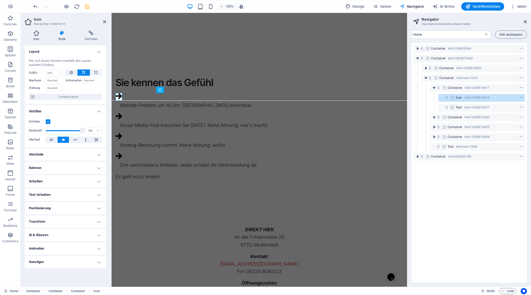
click at [36, 37] on h4 "Icon" at bounding box center [37, 35] width 25 height 11
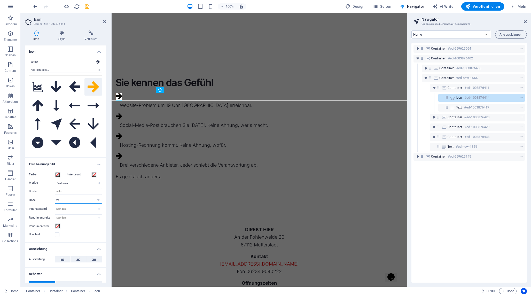
drag, startPoint x: 65, startPoint y: 200, endPoint x: 44, endPoint y: 200, distance: 20.9
click at [44, 200] on div "Höhe 24 Standard auto px rem em vh vw" at bounding box center [65, 200] width 73 height 7
type input "24"
click at [105, 22] on icon at bounding box center [104, 22] width 3 height 4
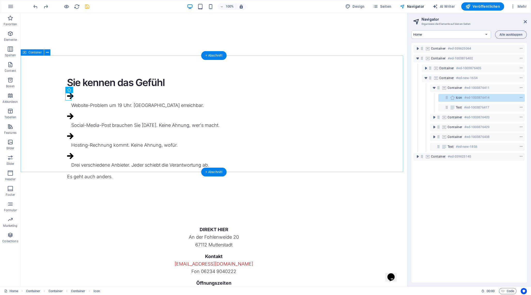
click at [53, 137] on div "Sie kennen das Gefühl Website-Problem um 19 Uhr. [GEOGRAPHIC_DATA] erreichbar. …" at bounding box center [214, 130] width 386 height 149
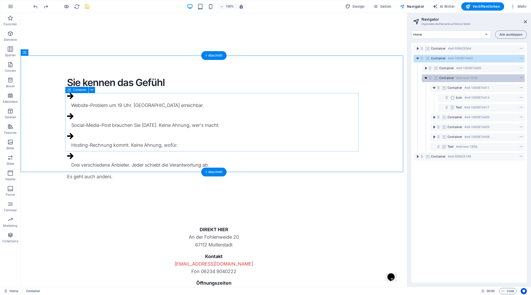
click at [427, 80] on icon "toggle-expand" at bounding box center [425, 77] width 5 height 5
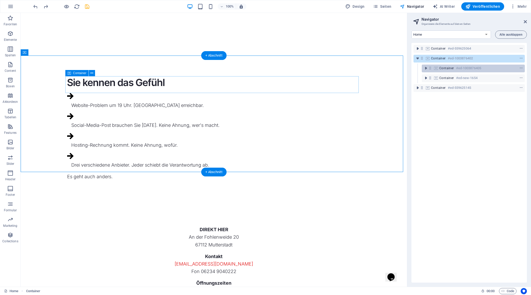
click at [430, 67] on icon at bounding box center [430, 68] width 4 height 4
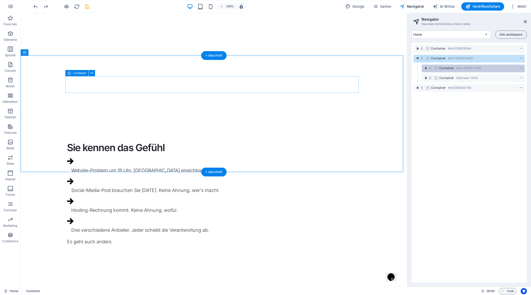
click at [430, 67] on icon at bounding box center [430, 68] width 4 height 4
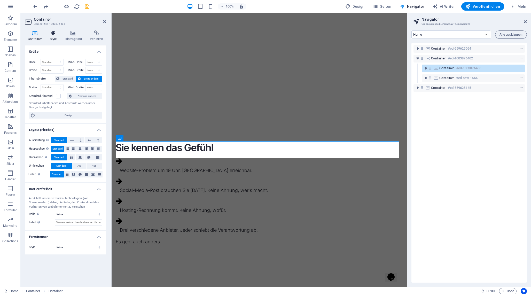
click at [55, 37] on h4 "Style" at bounding box center [54, 35] width 15 height 11
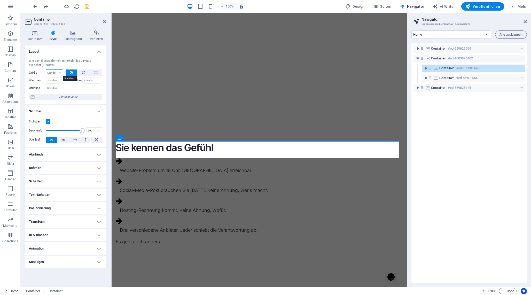
click at [59, 72] on select "Standard auto px % 1/1 1/2 1/3 1/4 1/5 1/6 1/7 1/8 1/9 1/10" at bounding box center [54, 73] width 17 height 6
select select "1/3"
click at [55, 70] on select "Standard auto px % 1/1 1/2 1/3 1/4 1/5 1/6 1/7 1/8 1/9 1/10" at bounding box center [54, 73] width 17 height 6
type input "33.33"
select select "%"
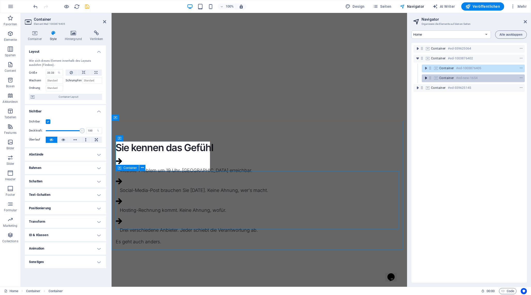
click at [429, 79] on span "toggle-expand" at bounding box center [426, 77] width 6 height 5
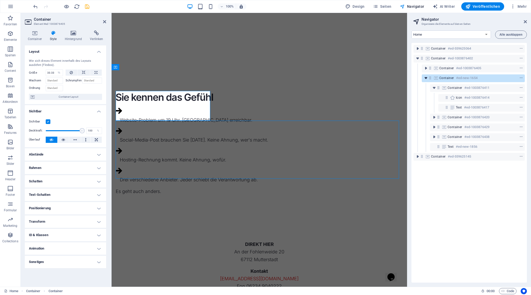
click at [429, 79] on span "toggle-expand" at bounding box center [426, 77] width 6 height 5
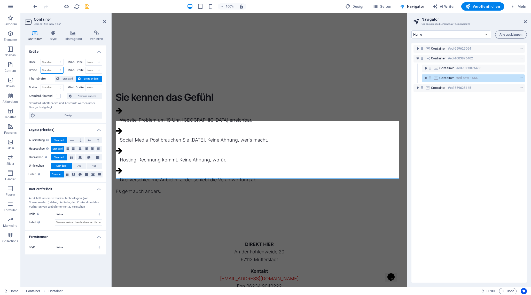
click at [61, 69] on select "Standard px rem % em vh vw" at bounding box center [52, 70] width 22 height 6
click at [55, 34] on icon at bounding box center [53, 32] width 13 height 5
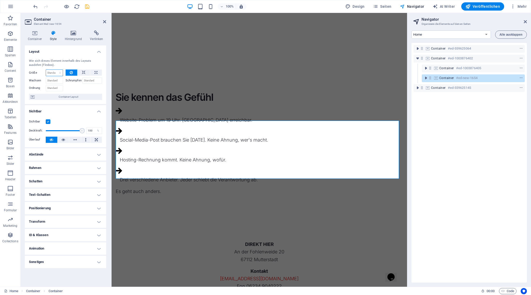
click at [59, 72] on select "Standard auto px % 1/1 1/2 1/3 1/4 1/5 1/6 1/7 1/8 1/9 1/10" at bounding box center [54, 73] width 17 height 6
click at [46, 70] on select "Standard auto px % 1/1 1/2 1/3 1/4 1/5 1/6 1/7 1/8 1/9 1/10" at bounding box center [54, 73] width 17 height 6
select select "DISABLED_OPTION_VALUE"
click at [92, 80] on input "Schrumpfen" at bounding box center [92, 80] width 20 height 6
type input "1"
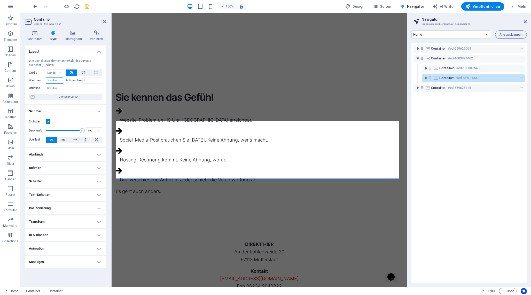
click at [58, 81] on input "Wachsen" at bounding box center [54, 80] width 17 height 6
type input "1"
click at [84, 72] on icon at bounding box center [84, 72] width 4 height 6
click at [97, 71] on icon at bounding box center [95, 72] width 3 height 6
type input "100"
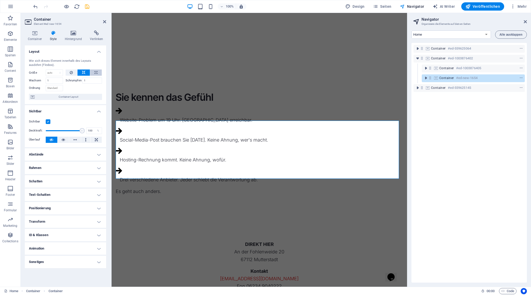
select select "%"
click at [85, 73] on button at bounding box center [83, 72] width 12 height 6
click at [60, 73] on select "Standard auto px % 1/1 1/2 1/3 1/4 1/5 1/6 1/7 1/8 1/9 1/10" at bounding box center [54, 73] width 17 height 6
select select "1/5"
click at [55, 70] on select "Standard auto px % 1/1 1/2 1/3 1/4 1/5 1/6 1/7 1/8 1/9 1/10" at bounding box center [54, 73] width 17 height 6
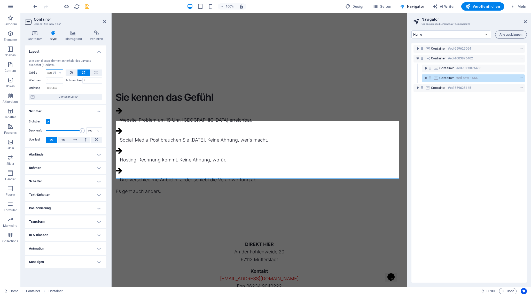
type input "20"
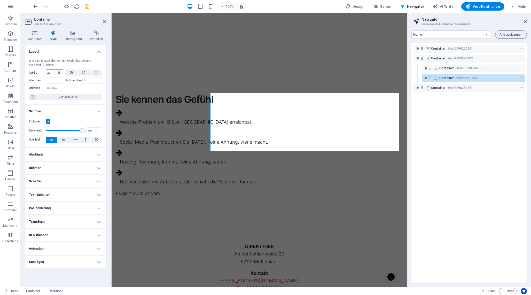
click at [61, 73] on select "Standard auto px % 1/1 1/2 1/3 1/4 1/5 1/6 1/7 1/8 1/9 1/10" at bounding box center [59, 73] width 7 height 6
select select "1/2"
click at [56, 70] on select "Standard auto px % 1/1 1/2 1/3 1/4 1/5 1/6 1/7 1/8 1/9 1/10" at bounding box center [59, 73] width 7 height 6
type input "50"
select select "%"
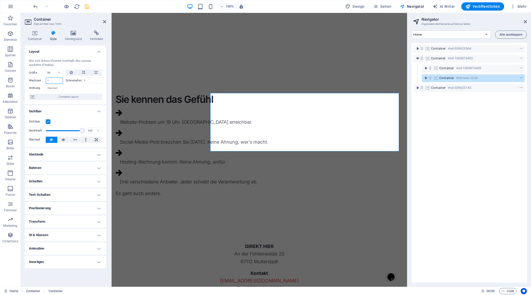
click at [55, 79] on input "1" at bounding box center [54, 80] width 17 height 6
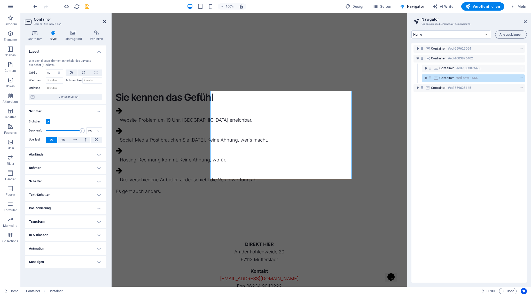
click at [104, 22] on icon at bounding box center [104, 22] width 3 height 4
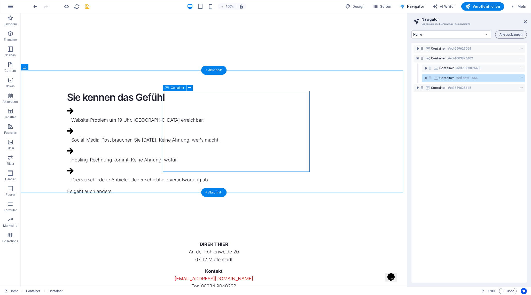
click at [430, 76] on icon at bounding box center [430, 78] width 4 height 4
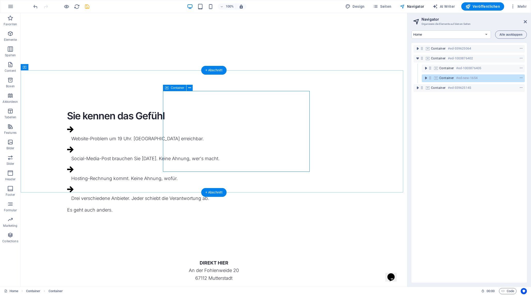
click at [430, 76] on icon at bounding box center [430, 78] width 4 height 4
select select "%"
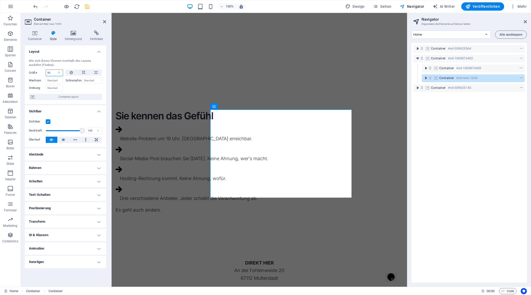
drag, startPoint x: 50, startPoint y: 72, endPoint x: 45, endPoint y: 71, distance: 4.4
click at [46, 71] on div "50 Standard auto px % 1/1 1/2 1/3 1/4 1/5 1/6 1/7 1/8 1/9 1/10" at bounding box center [54, 72] width 17 height 7
type input "60"
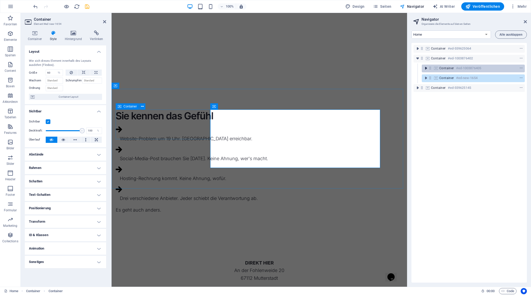
click at [428, 68] on icon "toggle-expand" at bounding box center [425, 68] width 5 height 5
select select "%"
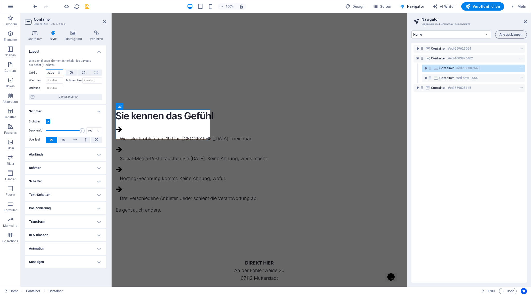
click at [53, 73] on input "33.33" at bounding box center [54, 73] width 17 height 6
type input "40"
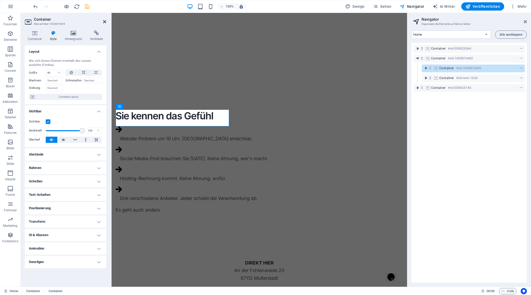
drag, startPoint x: 103, startPoint y: 21, endPoint x: 82, endPoint y: 8, distance: 24.4
click at [103, 21] on icon at bounding box center [104, 22] width 3 height 4
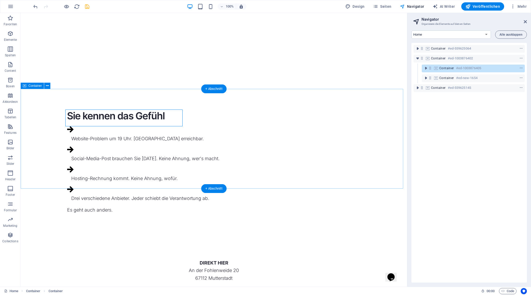
click at [70, 154] on div "Sie kennen das Gefühl Website-Problem um 19 Uhr. [GEOGRAPHIC_DATA] erreichbar. …" at bounding box center [214, 163] width 386 height 149
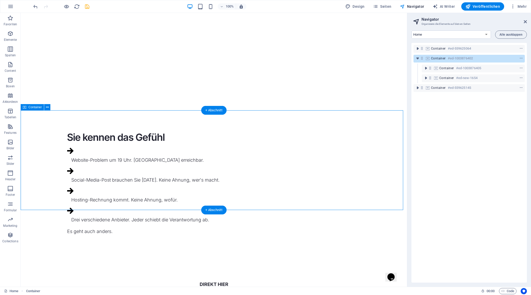
scroll to position [183, 0]
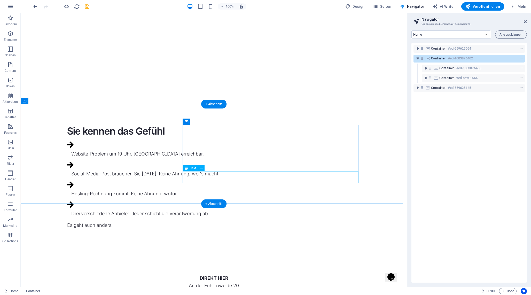
click at [207, 221] on div "Es geht auch anders." at bounding box center [213, 224] width 293 height 7
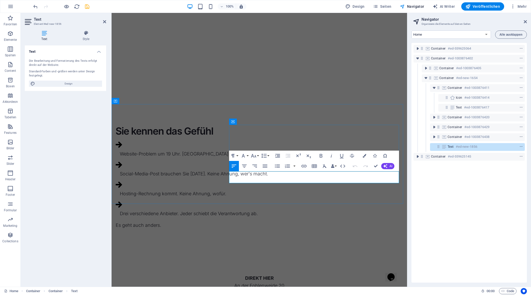
click at [260, 221] on p "Es geht auch anders." at bounding box center [259, 224] width 287 height 7
copy p "anders"
click at [260, 221] on p "Es geht auch anders." at bounding box center [259, 224] width 287 height 7
copy p "Es geht auch anders."
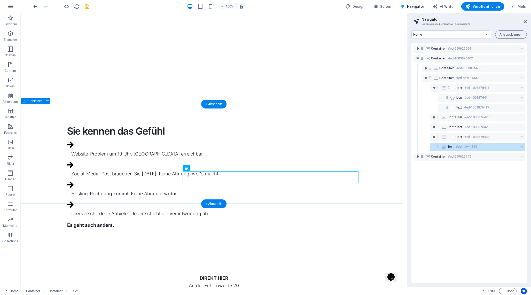
click at [159, 188] on div "Sie kennen das Gefühl Website-Problem um 19 Uhr. [GEOGRAPHIC_DATA] erreichbar. …" at bounding box center [214, 178] width 386 height 149
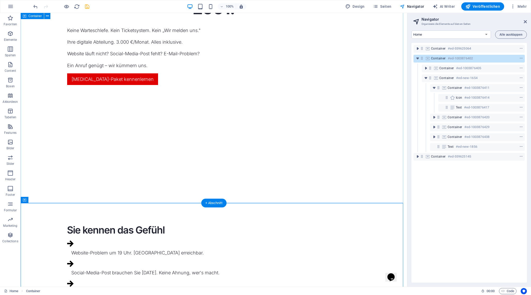
scroll to position [0, 0]
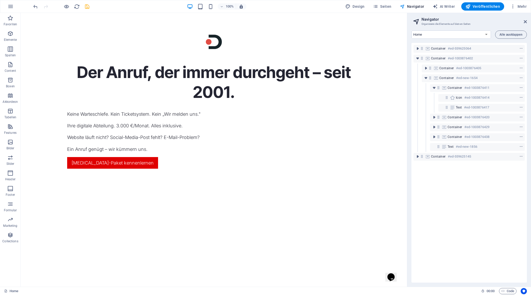
click at [89, 5] on icon "save" at bounding box center [87, 7] width 6 height 6
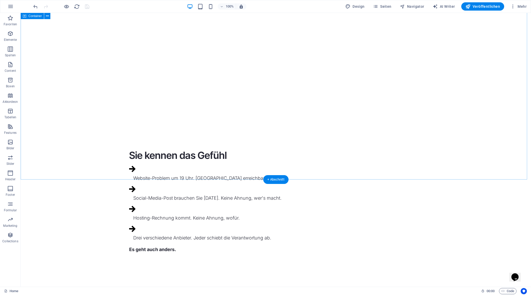
scroll to position [214, 0]
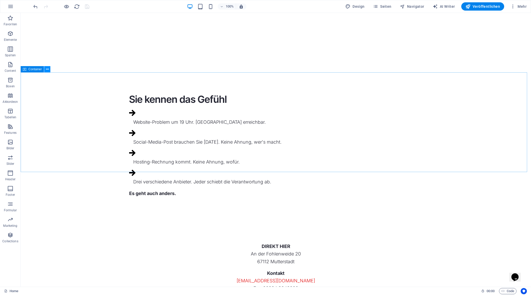
click at [47, 69] on icon at bounding box center [47, 69] width 3 height 5
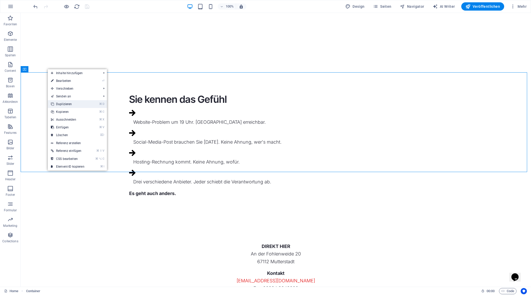
click at [87, 102] on link "⌘ D Duplizieren" at bounding box center [68, 104] width 40 height 8
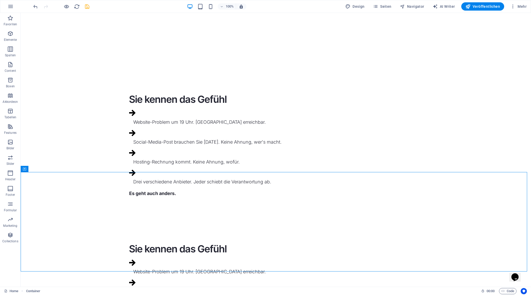
click at [175, 242] on div "Sie kennen das Gefühl" at bounding box center [275, 248] width 293 height 13
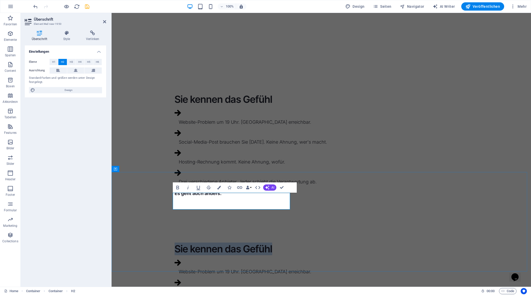
click at [175, 242] on h2 "Sie kennen das Gefühl" at bounding box center [321, 248] width 293 height 13
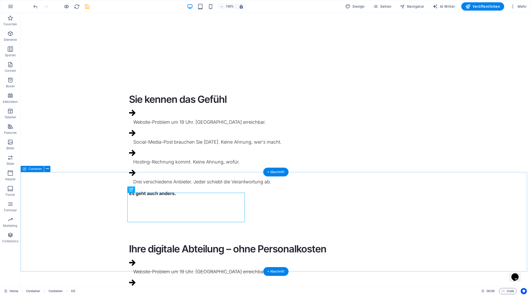
click at [174, 241] on div "Ihre digitale Abteilung – ohne Personalkosten Website-Problem um 19 Uhr. [GEOGR…" at bounding box center [276, 296] width 510 height 149
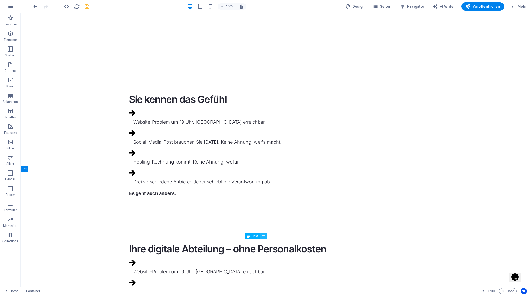
click at [261, 236] on button at bounding box center [263, 236] width 6 height 6
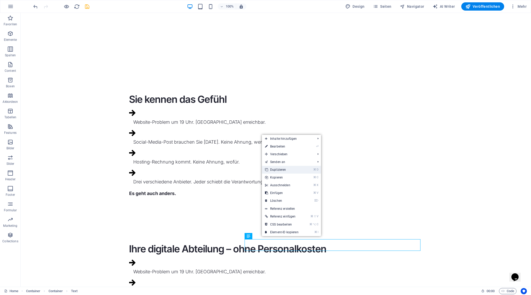
click at [294, 172] on link "⌘ D Duplizieren" at bounding box center [282, 170] width 40 height 8
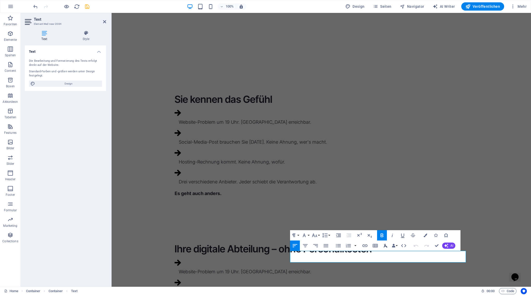
click at [383, 246] on icon "button" at bounding box center [385, 245] width 6 height 6
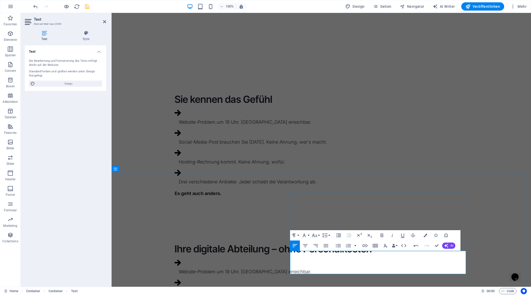
drag, startPoint x: 325, startPoint y: 255, endPoint x: 298, endPoint y: 254, distance: 27.4
copy p "DIREKT HIER"
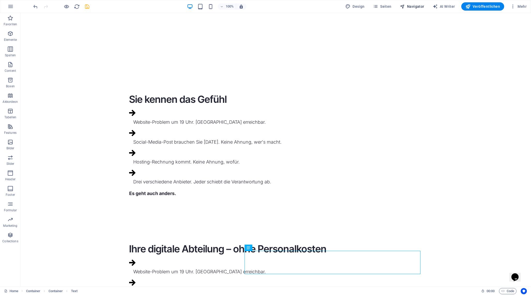
click at [415, 8] on span "Navigator" at bounding box center [412, 6] width 25 height 5
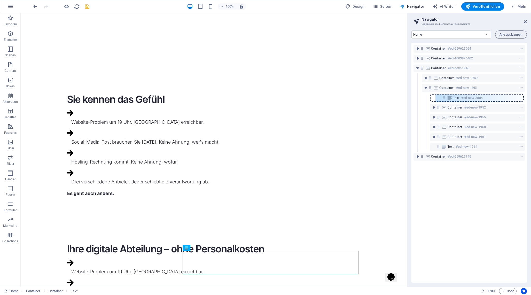
drag, startPoint x: 439, startPoint y: 147, endPoint x: 445, endPoint y: 95, distance: 51.9
click at [445, 95] on div "Container #ed-559625064 Container #ed-1003876402 Container #ed-new-1948 Contain…" at bounding box center [468, 163] width 115 height 240
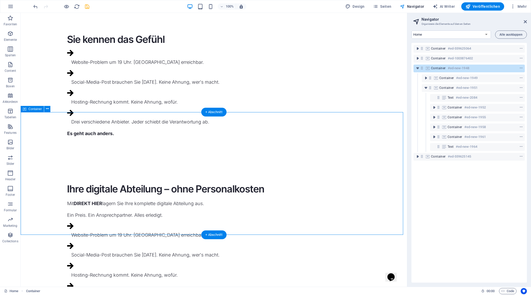
scroll to position [274, 0]
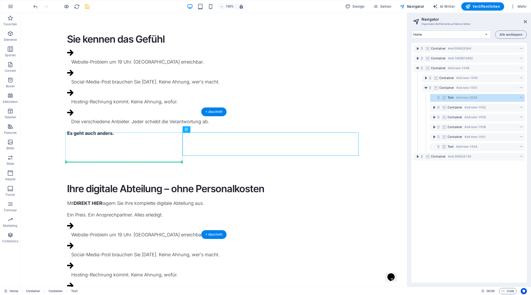
drag, startPoint x: 217, startPoint y: 142, endPoint x: 107, endPoint y: 160, distance: 111.7
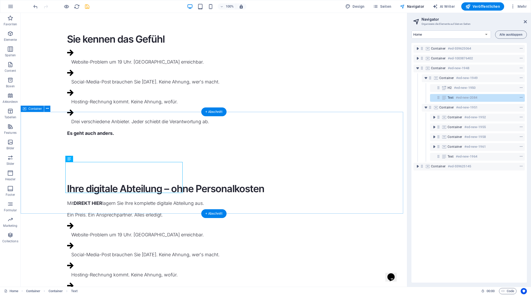
click at [131, 206] on div "Ihre digitale Abteilung – ohne Personalkosten Mit DIREKT HIER lagern Sie Ihre k…" at bounding box center [214, 248] width 386 height 173
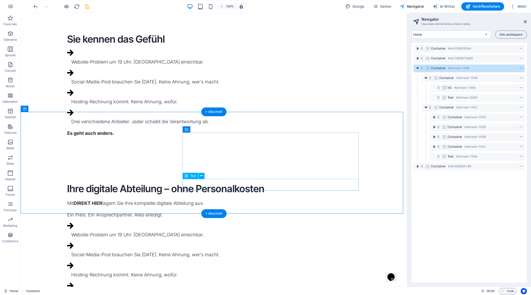
drag, startPoint x: 221, startPoint y: 189, endPoint x: 218, endPoint y: 180, distance: 9.4
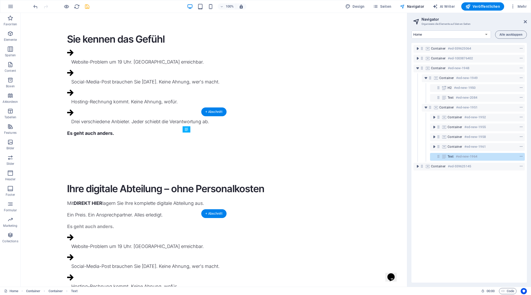
drag, startPoint x: 209, startPoint y: 188, endPoint x: 192, endPoint y: 138, distance: 52.8
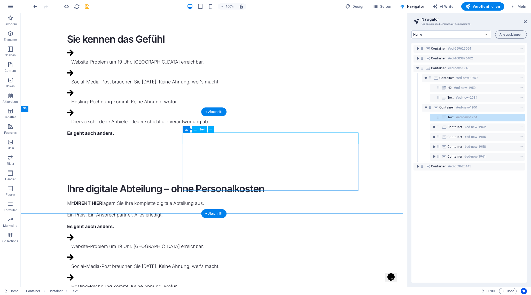
click at [209, 223] on div "Es geht auch anders." at bounding box center [213, 226] width 293 height 7
click at [118, 182] on div "Ihre digitale Abteilung – ohne Personalkosten" at bounding box center [213, 188] width 293 height 13
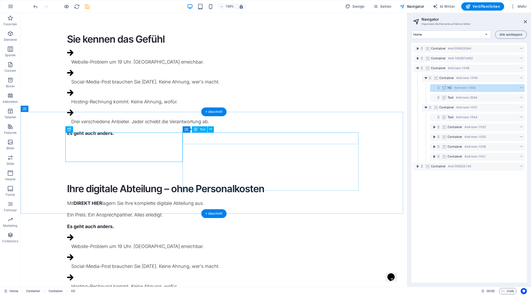
click at [209, 223] on div "Es geht auch anders." at bounding box center [213, 226] width 293 height 7
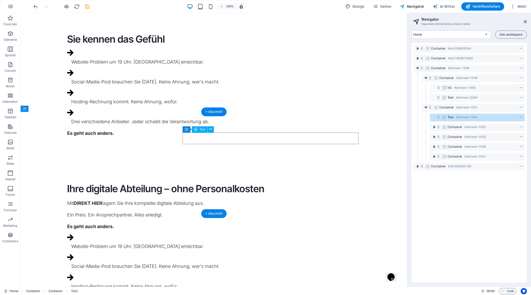
click at [209, 223] on div "Es geht auch anders." at bounding box center [213, 226] width 293 height 7
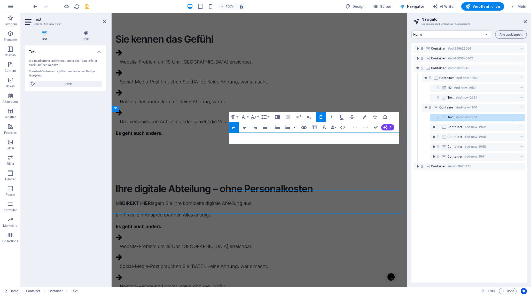
click at [163, 224] on strong "Es geht auch anders." at bounding box center [139, 226] width 47 height 5
copy strong "auch"
click at [163, 224] on strong "Es geht auch anders." at bounding box center [139, 226] width 47 height 5
copy strong "Es geht auch anders."
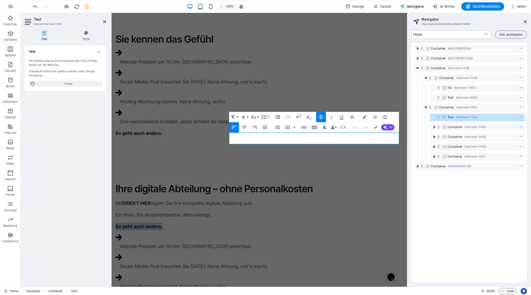
click at [324, 125] on icon "button" at bounding box center [324, 127] width 6 height 6
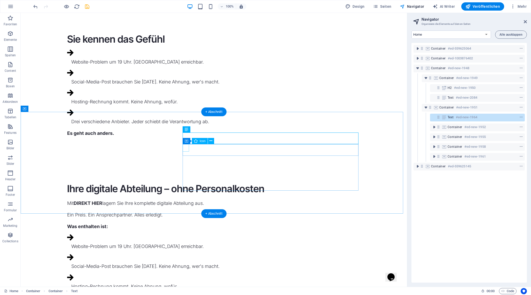
click at [187, 234] on figure at bounding box center [213, 238] width 293 height 8
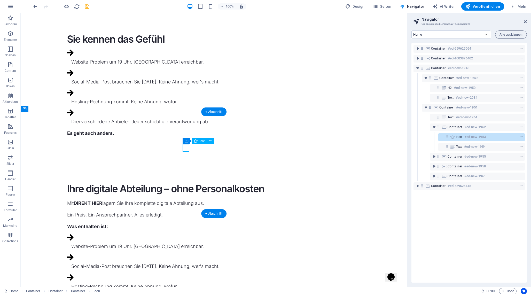
click at [187, 234] on figure at bounding box center [213, 238] width 293 height 8
select select "xMidYMid"
select select "px"
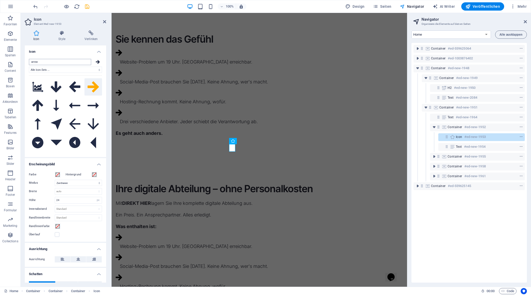
click at [56, 62] on input "arrow" at bounding box center [60, 62] width 62 height 6
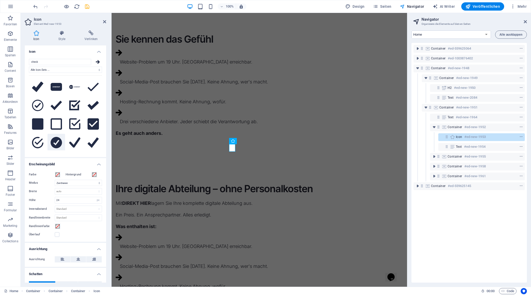
type input "check"
click at [61, 140] on button at bounding box center [56, 143] width 18 height 18
click at [103, 22] on icon at bounding box center [104, 22] width 3 height 4
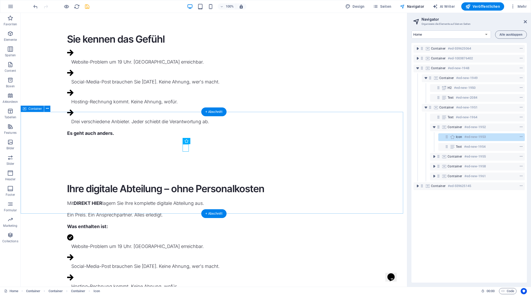
click at [155, 205] on div "Ihre digitale Abteilung – ohne Personalkosten Mit DIREKT HIER lagern Sie Ihre k…" at bounding box center [214, 248] width 386 height 173
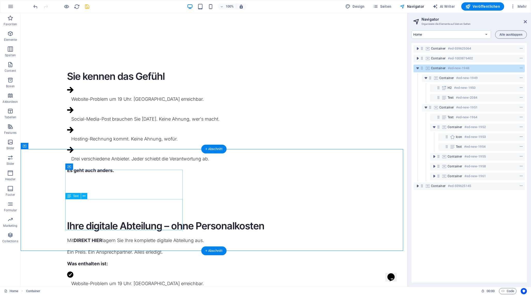
scroll to position [274, 0]
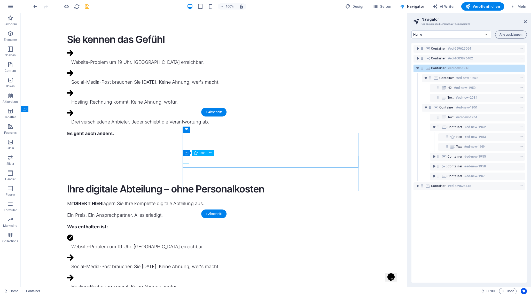
click at [185, 254] on figure at bounding box center [213, 258] width 293 height 8
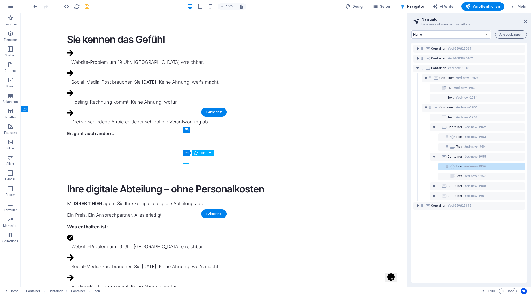
click at [185, 254] on figure at bounding box center [213, 258] width 293 height 8
select select "xMidYMid"
select select "px"
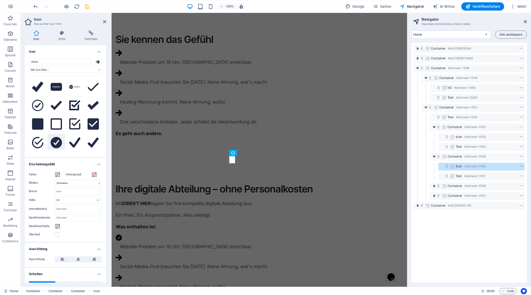
type input "check"
click at [54, 141] on icon at bounding box center [56, 142] width 11 height 11
click at [233, 274] on figure at bounding box center [259, 278] width 287 height 8
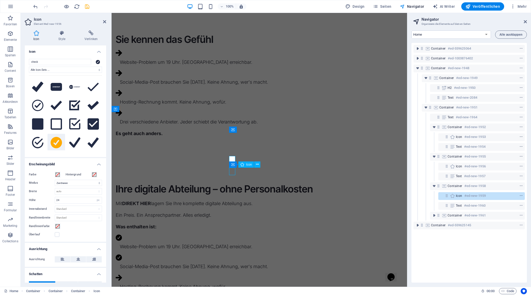
click at [233, 274] on figure at bounding box center [259, 278] width 287 height 8
select select "xMidYMid"
select select "px"
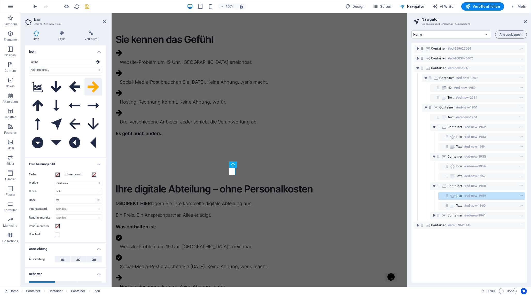
type input "c"
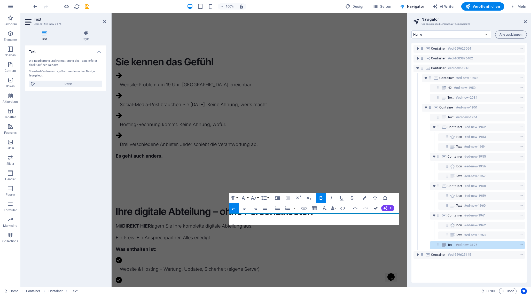
scroll to position [252, 0]
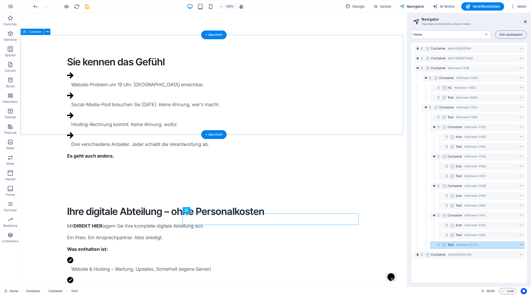
click at [391, 122] on div "Sie kennen das Gefühl Website-Problem um 19 Uhr. [GEOGRAPHIC_DATA] erreichbar. …" at bounding box center [214, 109] width 386 height 149
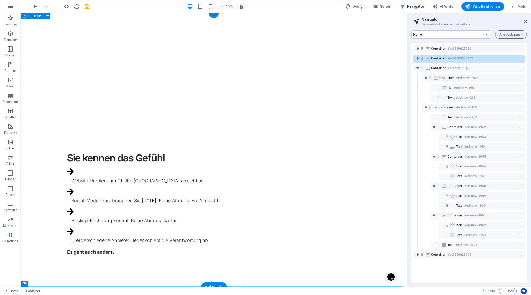
scroll to position [0, 0]
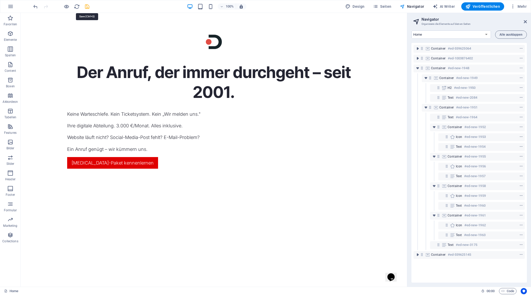
click at [87, 6] on icon "save" at bounding box center [87, 7] width 6 height 6
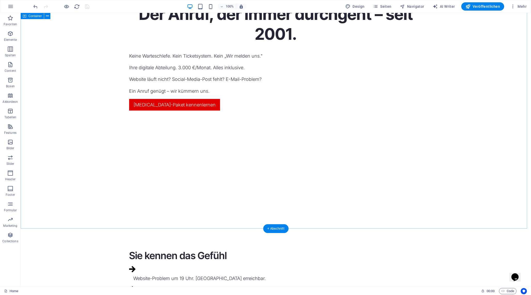
scroll to position [81, 0]
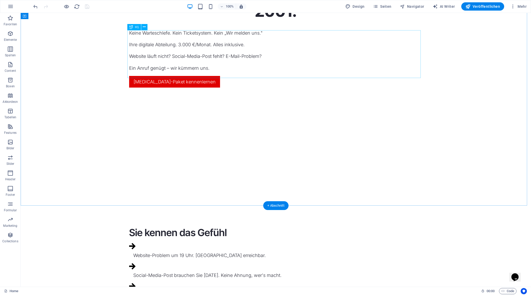
click at [372, 21] on div "Der Anruf, der immer durchgeht – seit 2001." at bounding box center [275, 0] width 293 height 39
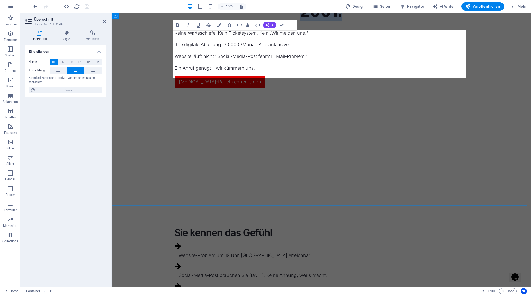
click at [412, 21] on h1 "Der Anruf, der immer durchgeht – seit 2001." at bounding box center [321, 0] width 293 height 39
drag, startPoint x: 281, startPoint y: 25, endPoint x: 260, endPoint y: 19, distance: 21.9
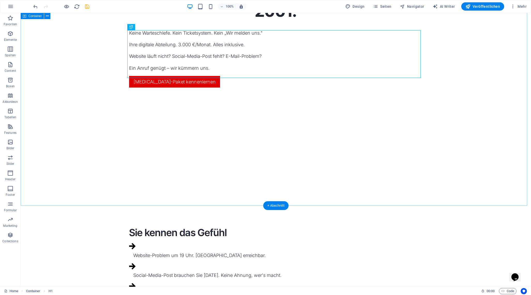
click at [450, 96] on div "Der Anruf, der immer durchgeht. Seit 2001. Keine Warteschlefe. Kein Ticketsyste…" at bounding box center [276, 69] width 510 height 274
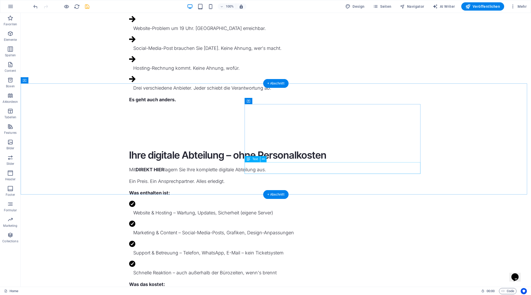
scroll to position [322, 0]
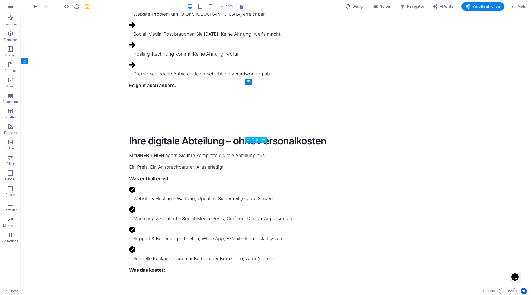
click at [264, 141] on icon at bounding box center [263, 139] width 3 height 5
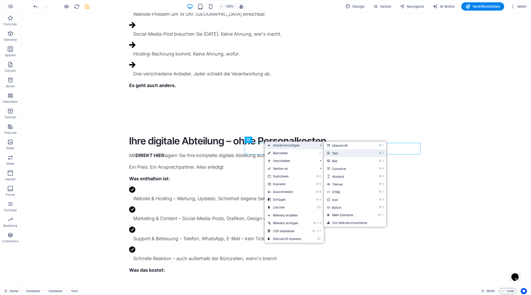
click at [350, 154] on link "⌘ 2 Text" at bounding box center [345, 153] width 43 height 8
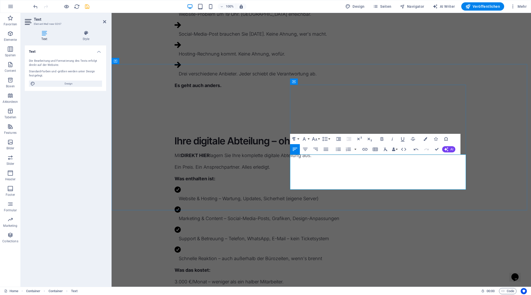
click at [324, 289] on p "Zum Vergleich: Marketing-Manager ~6.000 €/Monat (inkl. Nebenkosten)." at bounding box center [321, 292] width 293 height 7
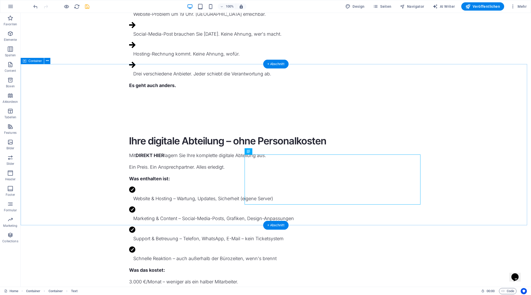
click at [449, 178] on div "Ihre digitale Abteilung – ohne Personalkosten Mit DIREKT HIER lagern Sie Ihre k…" at bounding box center [276, 231] width 510 height 234
click at [263, 151] on icon at bounding box center [263, 151] width 3 height 5
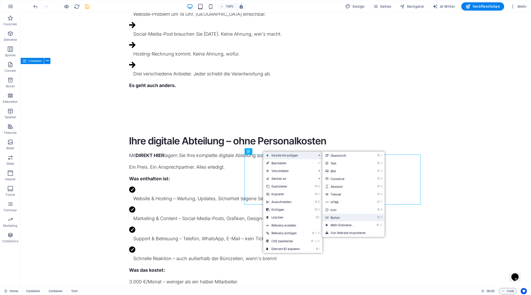
click at [351, 216] on link "⌘ 9 Button" at bounding box center [343, 217] width 43 height 8
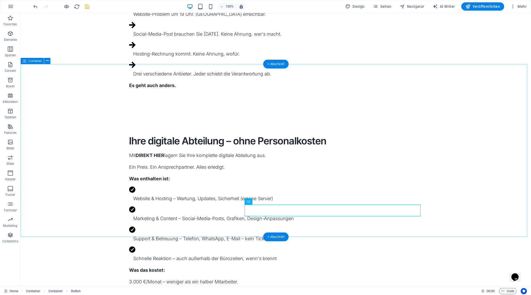
click at [194, 200] on div "Ihre digitale Abteilung – ohne Personalkosten Mit DIREKT HIER lagern Sie Ihre k…" at bounding box center [276, 237] width 510 height 246
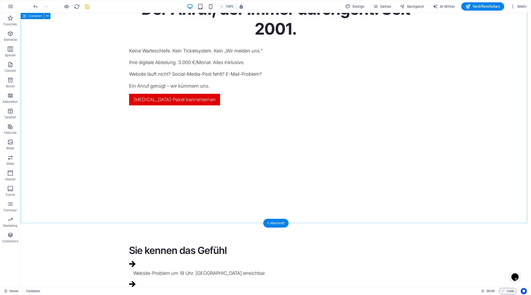
scroll to position [0, 0]
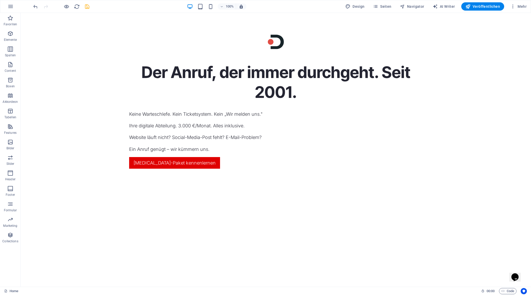
click at [83, 2] on div at bounding box center [61, 6] width 58 height 8
click at [90, 5] on icon "save" at bounding box center [87, 7] width 6 height 6
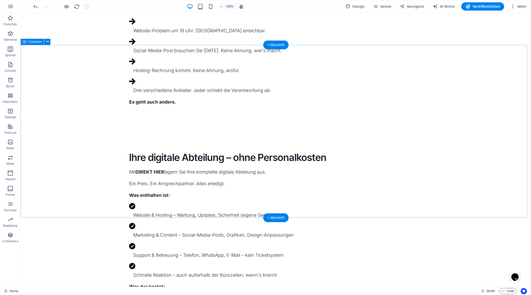
scroll to position [341, 0]
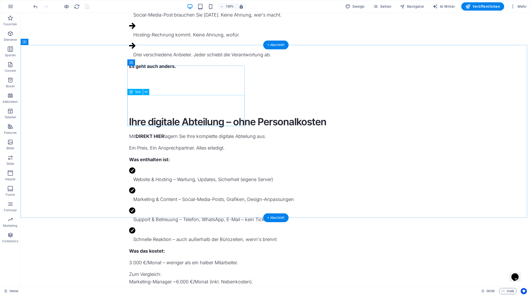
click at [169, 132] on div "Mit DIREKT HIER lagern Sie Ihre komplette digitale Abteilung aus. Ein Preis. Ei…" at bounding box center [275, 141] width 293 height 19
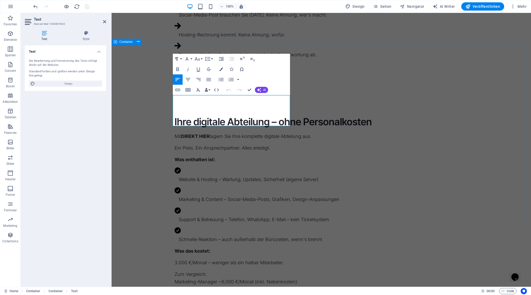
click at [227, 132] on p "Mit DIREKT HIER lagern Sie Ihre komplette digitale Abteilung aus." at bounding box center [321, 135] width 293 height 7
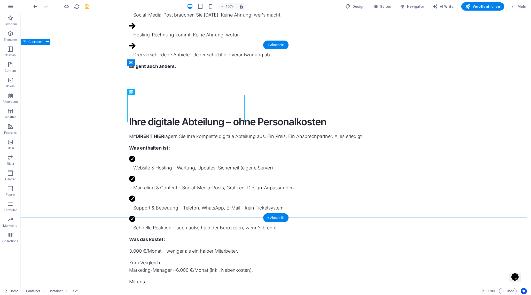
click at [178, 154] on div "Ihre digitale Abteilung – ohne Personalkosten Mit DIREKT HIER lagern Sie Ihre k…" at bounding box center [276, 212] width 510 height 234
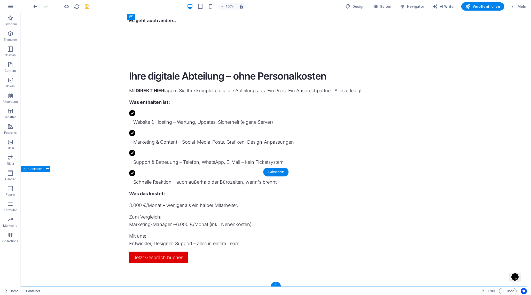
scroll to position [332, 0]
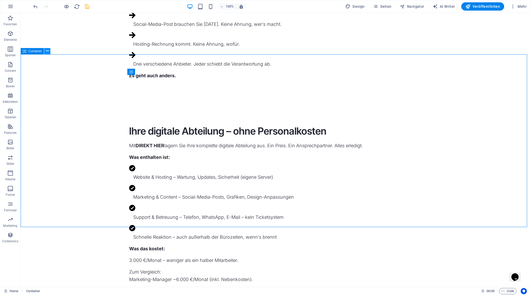
click at [46, 51] on icon at bounding box center [47, 50] width 3 height 5
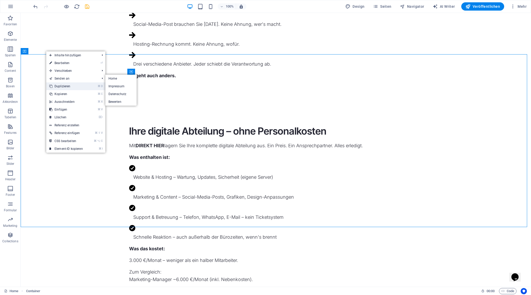
click at [77, 85] on link "⌘ D Duplizieren" at bounding box center [66, 86] width 40 height 8
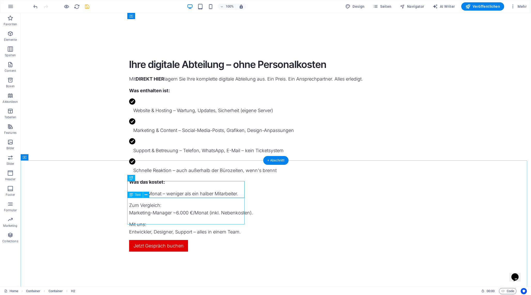
scroll to position [398, 0]
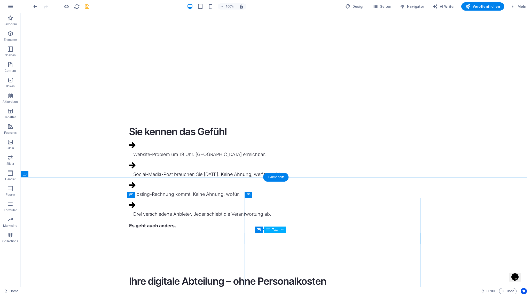
scroll to position [237, 0]
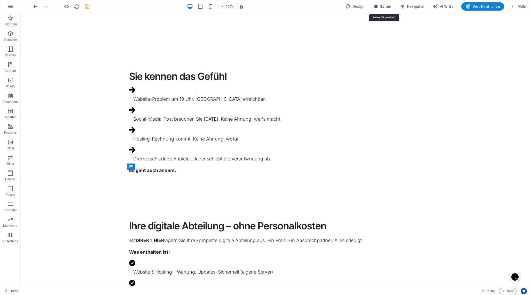
click at [390, 8] on span "Seiten" at bounding box center [382, 6] width 19 height 5
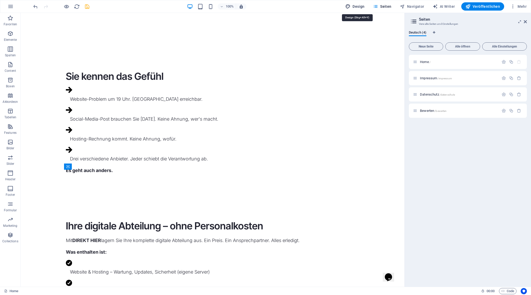
click at [355, 6] on span "Design" at bounding box center [354, 6] width 19 height 5
select select "px"
select select "300"
select select "px"
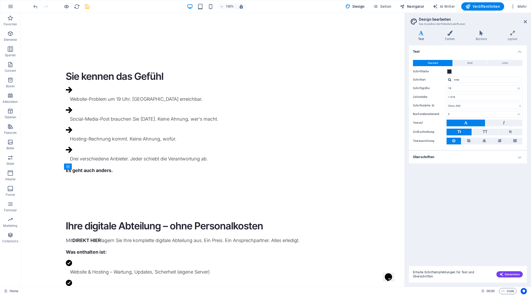
click at [416, 6] on span "Navigator" at bounding box center [412, 6] width 25 height 5
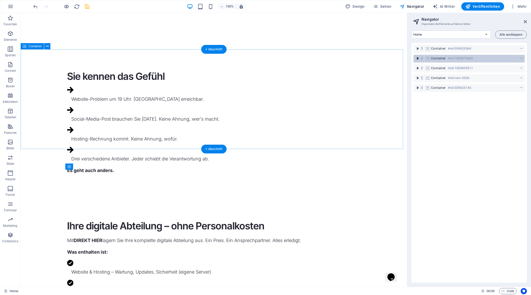
click at [417, 56] on icon "toggle-expand" at bounding box center [417, 58] width 5 height 5
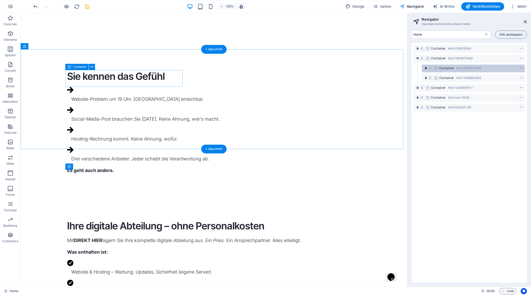
click at [426, 69] on icon "toggle-expand" at bounding box center [425, 68] width 5 height 5
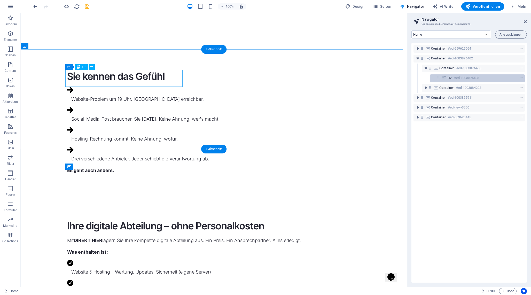
drag, startPoint x: 429, startPoint y: 87, endPoint x: 446, endPoint y: 80, distance: 18.7
click at [446, 80] on div "Container #ed-559625064 Container #ed-1003876402 Container #ed-1003876405 H2 #e…" at bounding box center [468, 163] width 115 height 240
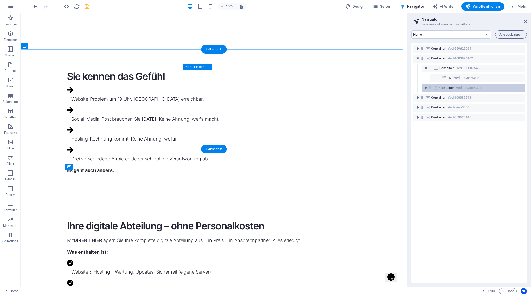
click at [432, 86] on div "Container #ed-1003884202" at bounding box center [473, 88] width 103 height 8
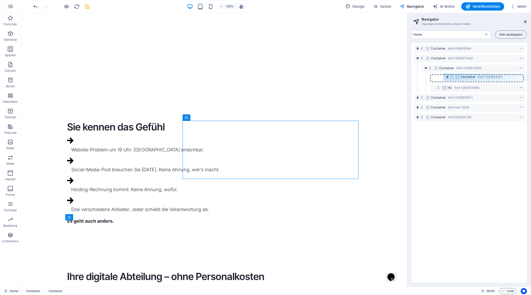
drag, startPoint x: 430, startPoint y: 88, endPoint x: 451, endPoint y: 76, distance: 24.4
click at [451, 76] on div "Container #ed-559625064 Container #ed-1003876402 Container #ed-1003876405 H2 #e…" at bounding box center [468, 163] width 115 height 240
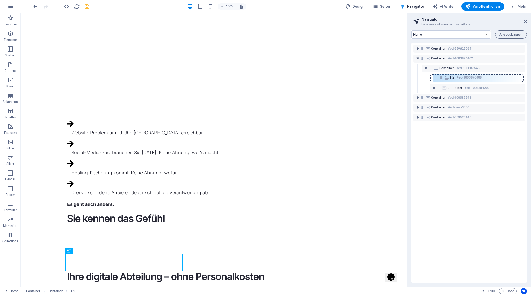
drag, startPoint x: 438, startPoint y: 88, endPoint x: 440, endPoint y: 76, distance: 12.2
click at [440, 76] on div "Container #ed-559625064 Container #ed-1003876402 Container #ed-1003876405 Conta…" at bounding box center [468, 163] width 115 height 240
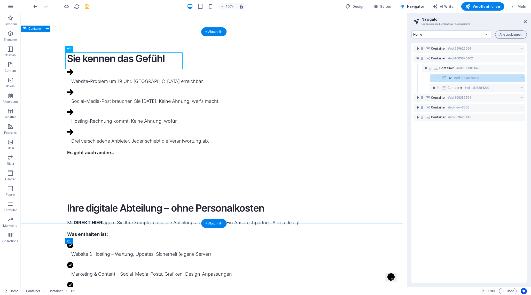
scroll to position [255, 0]
click at [434, 88] on icon "toggle-expand" at bounding box center [433, 87] width 5 height 5
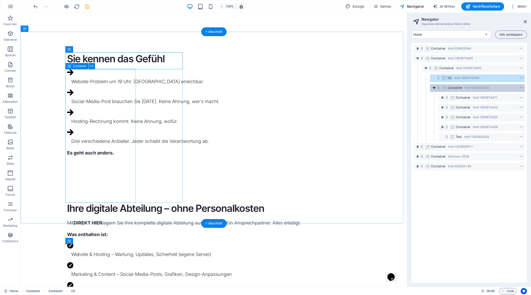
click at [434, 88] on icon "toggle-expand" at bounding box center [433, 87] width 5 height 5
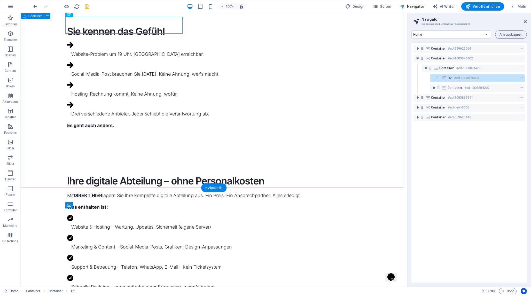
scroll to position [314, 0]
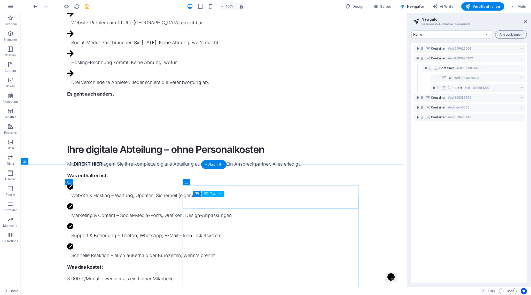
click at [236, 199] on div "Website & Hosting – Wartung, Updates, Sicherheit (eigene Server)" at bounding box center [215, 195] width 289 height 7
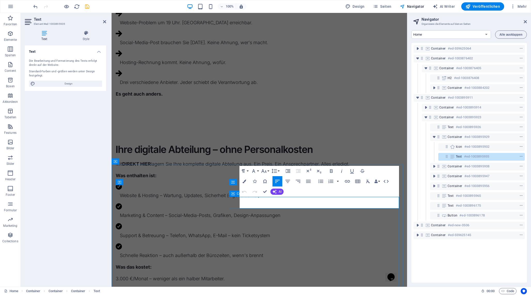
drag, startPoint x: 284, startPoint y: 201, endPoint x: 288, endPoint y: 211, distance: 11.0
click at [284, 199] on p "Website & Hosting – Wartung, Updates, Sicherheit (eigene Server)" at bounding box center [261, 195] width 283 height 7
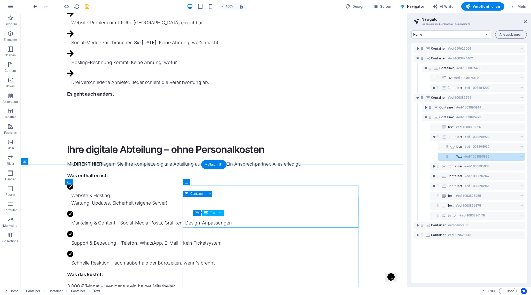
click at [242, 220] on div "Marketing & Content – Social-Media-Posts, Grafiken, Design-Anpassungen" at bounding box center [215, 222] width 289 height 7
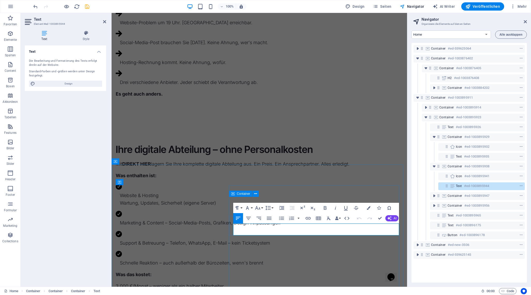
click at [282, 226] on p "Marketing & Content – Social-Media-Posts, Grafiken, Design-Anpassungen" at bounding box center [261, 222] width 283 height 7
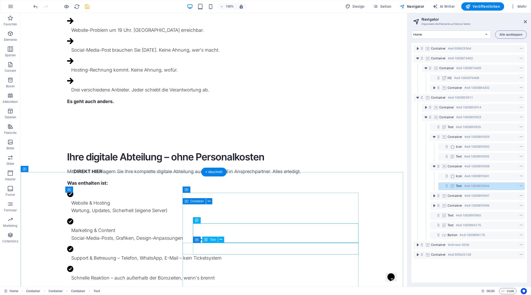
click at [249, 254] on div "Support & Betreuung – Telefon, WhatsApp, E-Mail – kein Ticketsystem" at bounding box center [215, 257] width 289 height 7
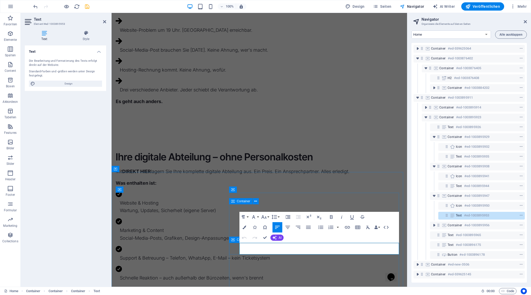
click at [290, 254] on p "Support & Betreuung – Telefon, WhatsApp, E-Mail – kein Ticketsystem" at bounding box center [261, 257] width 283 height 7
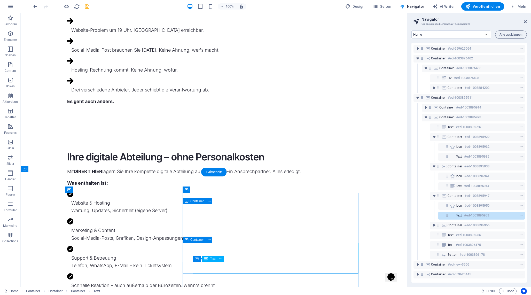
click at [251, 281] on div "Schnelle Reaktion – auch außerhalb der Bürozeiten, wenn's brennt" at bounding box center [215, 284] width 289 height 7
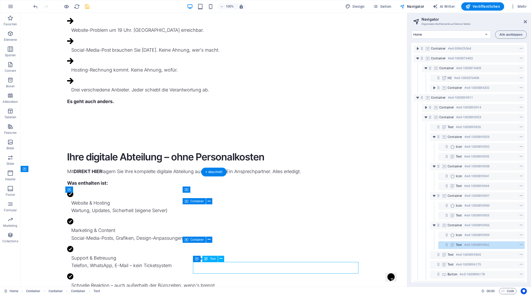
click at [251, 281] on div "Schnelle Reaktion – auch außerhalb der Bürozeiten, wenn's brennt" at bounding box center [215, 284] width 289 height 7
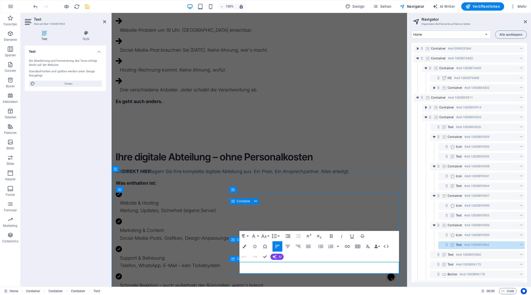
click at [283, 281] on p "Schnelle Reaktion – auch außerhalb der Bürozeiten, wenn's brennt" at bounding box center [261, 284] width 283 height 7
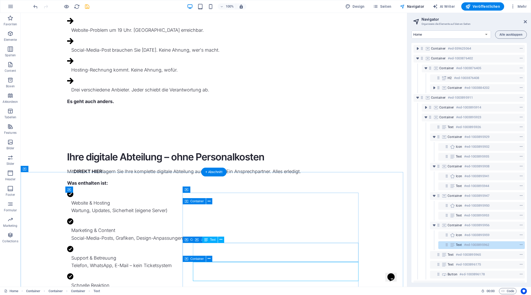
click at [359, 255] on div "Ihre digitale Abteilung – ohne Personalkosten Mit DIREKT HIER lagern Sie Ihre k…" at bounding box center [214, 262] width 386 height 265
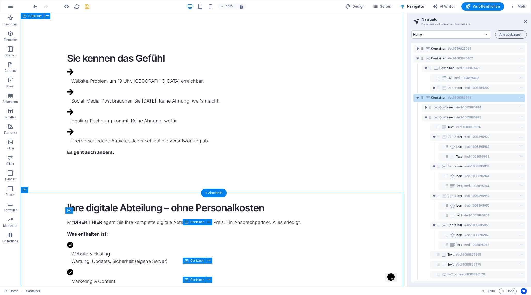
scroll to position [257, 0]
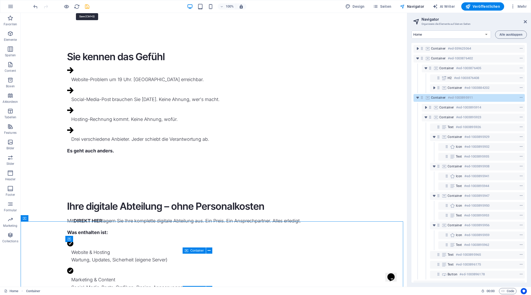
click at [86, 5] on icon "save" at bounding box center [87, 7] width 6 height 6
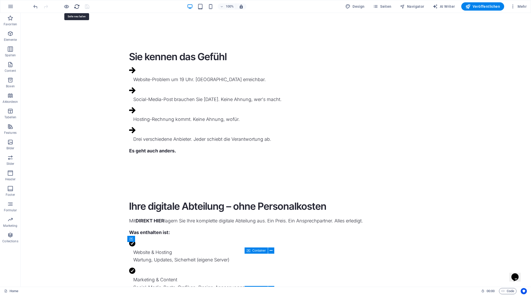
click at [75, 6] on icon "reload" at bounding box center [77, 7] width 6 height 6
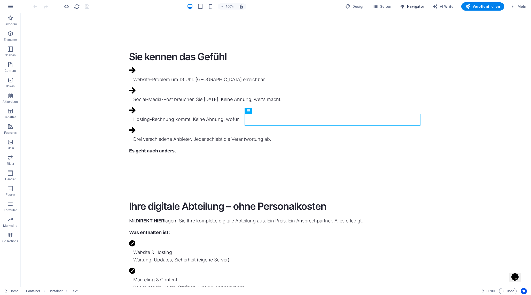
click at [411, 6] on span "Navigator" at bounding box center [412, 6] width 25 height 5
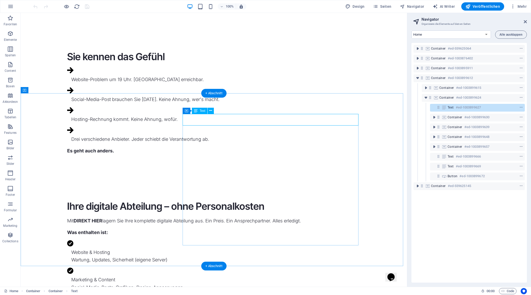
click at [502, 108] on div at bounding box center [511, 107] width 24 height 6
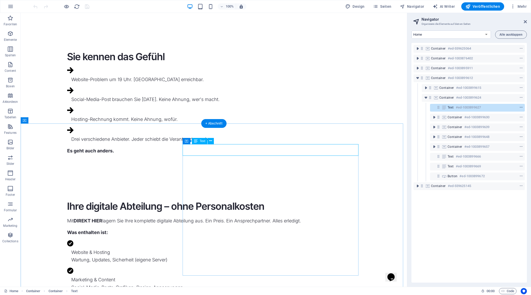
click at [519, 107] on icon "context-menu" at bounding box center [521, 108] width 4 height 4
click at [502, 108] on div at bounding box center [511, 107] width 24 height 6
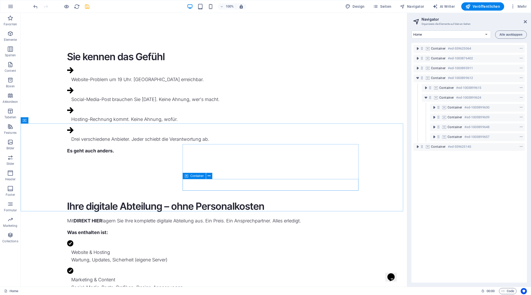
click at [189, 178] on div "Container" at bounding box center [194, 176] width 23 height 6
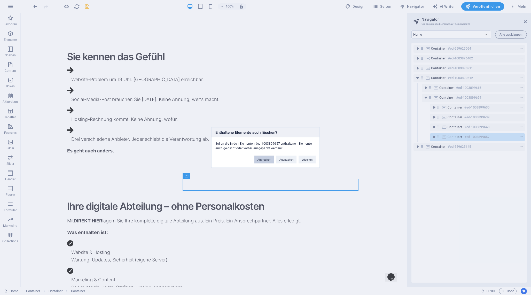
click at [264, 160] on button "Abbrechen" at bounding box center [264, 160] width 20 height 8
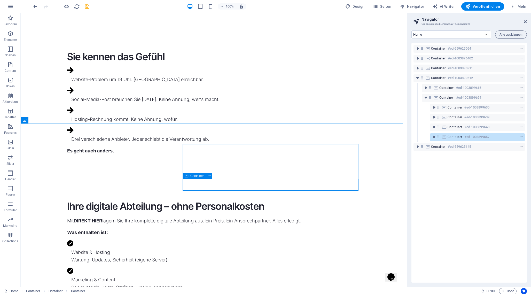
click at [192, 177] on span "Container" at bounding box center [196, 175] width 13 height 3
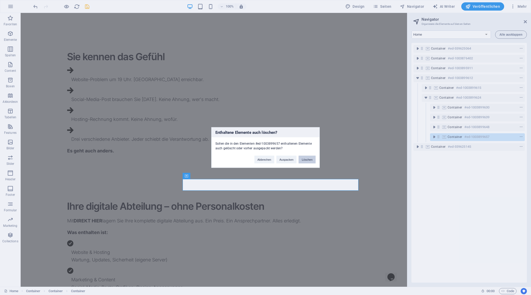
click at [303, 158] on button "Löschen" at bounding box center [306, 160] width 17 height 8
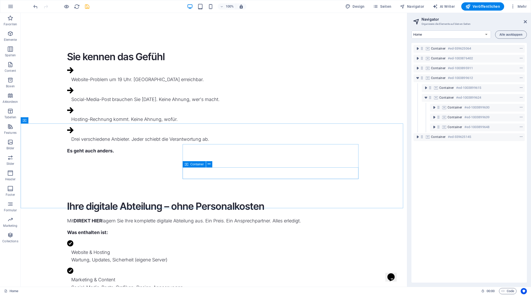
click at [187, 164] on icon at bounding box center [187, 164] width 4 height 6
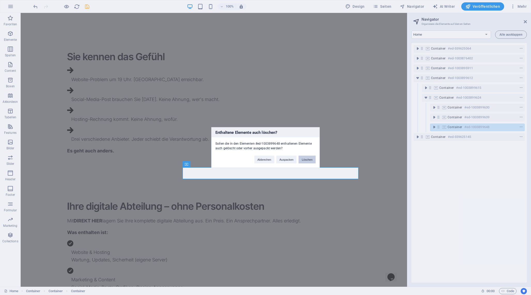
click at [307, 159] on button "Löschen" at bounding box center [306, 160] width 17 height 8
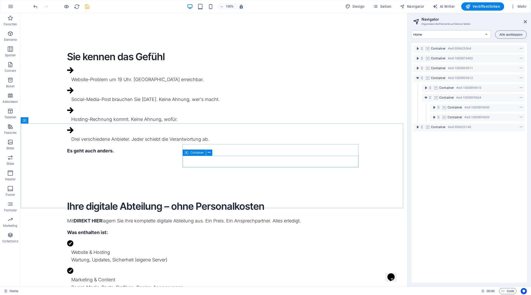
click at [187, 153] on icon at bounding box center [187, 152] width 4 height 6
click at [188, 153] on div "Container" at bounding box center [194, 152] width 23 height 6
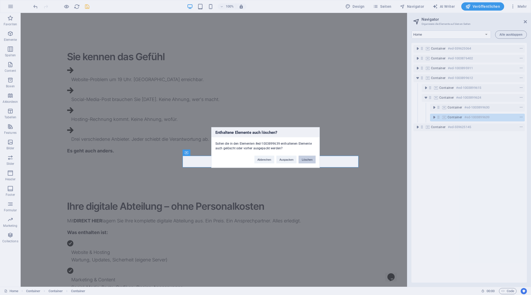
click at [305, 159] on button "Löschen" at bounding box center [306, 160] width 17 height 8
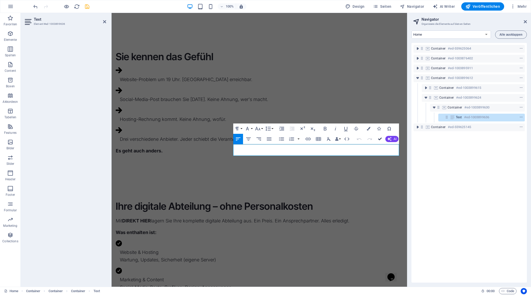
click at [378, 137] on icon "button" at bounding box center [380, 139] width 4 height 4
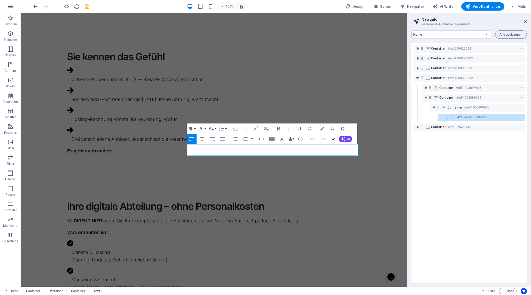
click at [333, 139] on icon "button" at bounding box center [333, 139] width 4 height 4
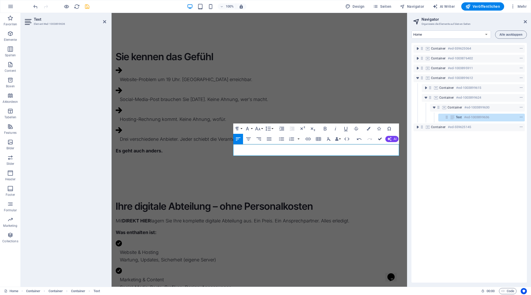
click at [378, 139] on icon "button" at bounding box center [380, 139] width 4 height 4
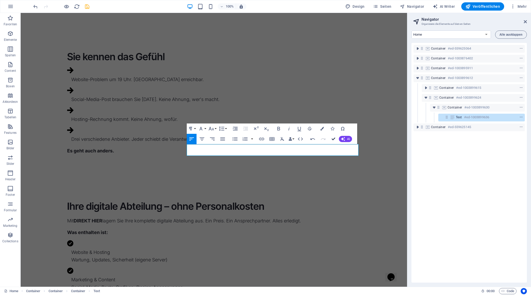
click at [334, 139] on icon "button" at bounding box center [333, 139] width 4 height 4
click at [335, 138] on icon "button" at bounding box center [333, 139] width 4 height 4
click at [330, 138] on button "Confirm (⌘+⏎)" at bounding box center [333, 139] width 10 height 10
click at [449, 109] on span "Container" at bounding box center [454, 107] width 15 height 4
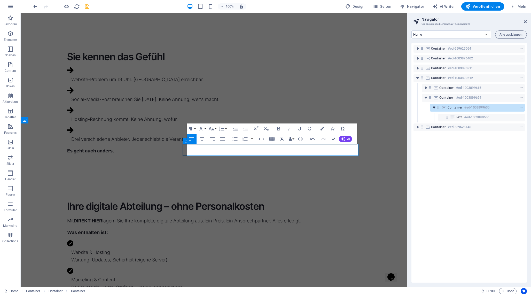
click at [435, 108] on icon "toggle-expand" at bounding box center [433, 107] width 5 height 5
click at [85, 9] on icon "save" at bounding box center [87, 7] width 6 height 6
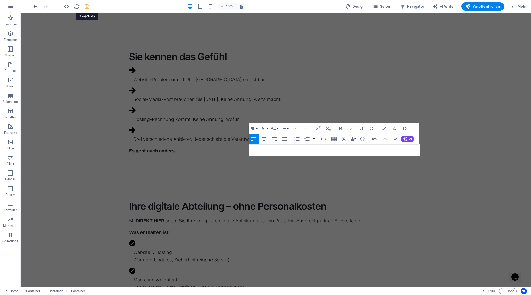
click at [86, 7] on icon "save" at bounding box center [87, 7] width 6 height 6
click at [393, 138] on button "Confirm (⌘+⏎)" at bounding box center [395, 139] width 10 height 10
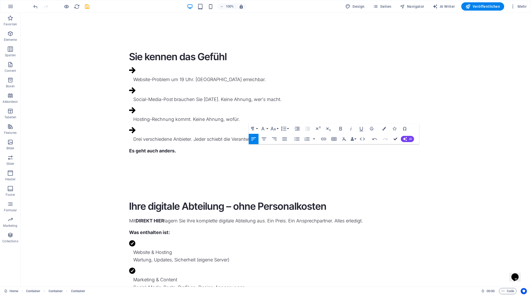
click at [393, 137] on icon "button" at bounding box center [395, 139] width 4 height 4
click at [393, 139] on button "Confirm (⌘+⏎)" at bounding box center [395, 139] width 10 height 10
click at [395, 138] on icon "button" at bounding box center [395, 139] width 4 height 4
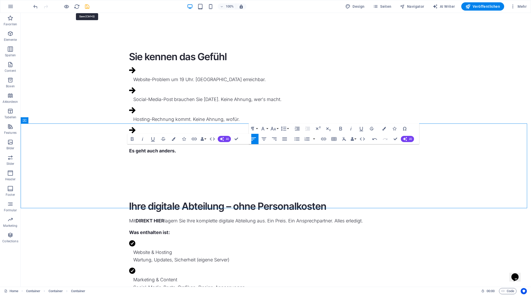
click at [87, 7] on icon "save" at bounding box center [87, 7] width 6 height 6
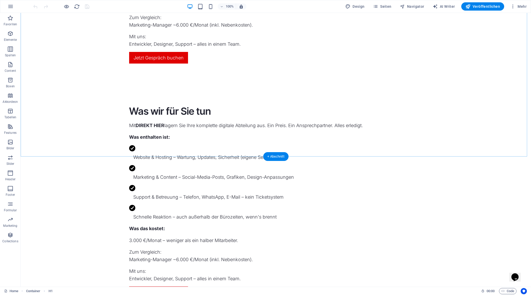
scroll to position [624, 0]
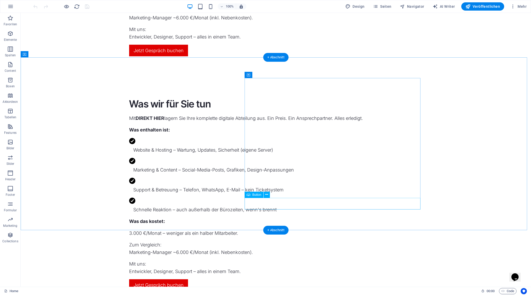
click at [289, 279] on div "Jetzt Gespräch buchen" at bounding box center [275, 285] width 293 height 12
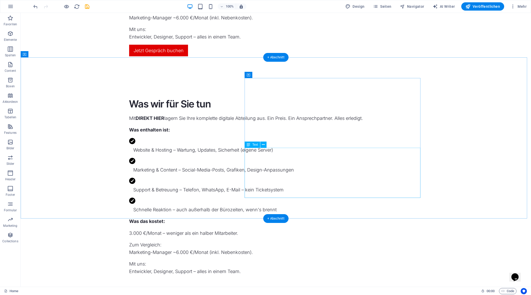
click at [278, 229] on div "3.000 €/Monat – weniger als ein halber Mitarbeiter. Zum Vergleich: Marketing-Ma…" at bounding box center [275, 252] width 293 height 46
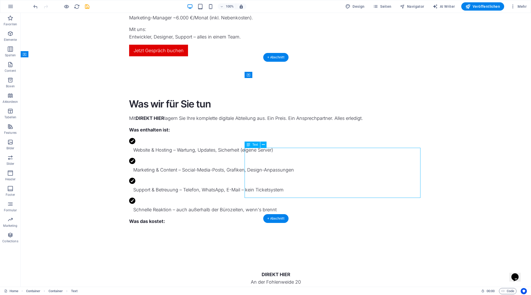
scroll to position [620, 0]
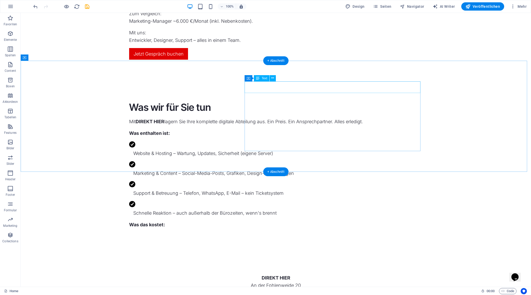
click at [263, 129] on div "Was enthalten ist:" at bounding box center [275, 132] width 293 height 7
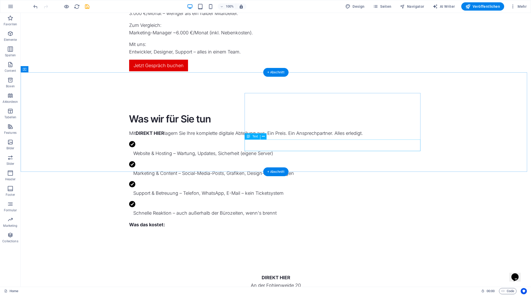
click at [265, 221] on div "Was das kostet:" at bounding box center [275, 224] width 293 height 7
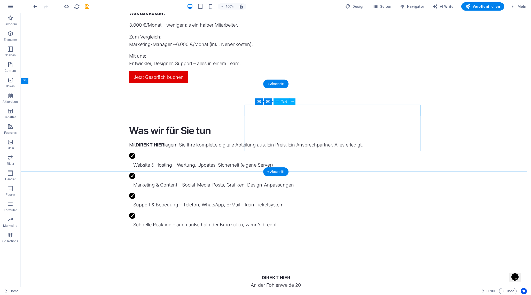
click at [412, 161] on div "Website & Hosting – Wartung, Updates, Sicherheit (eigene Server)" at bounding box center [277, 164] width 289 height 7
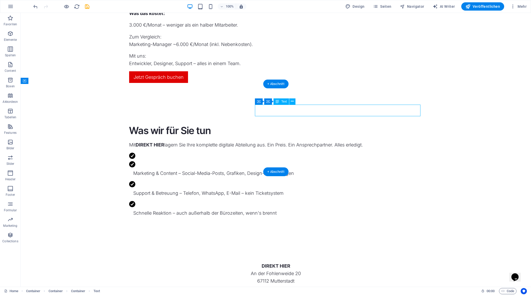
scroll to position [594, 0]
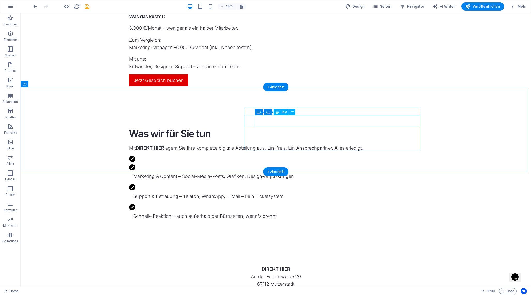
click at [415, 172] on div "Marketing & Content – Social-Media-Posts, Grafiken, Design-Anpassungen" at bounding box center [277, 175] width 289 height 7
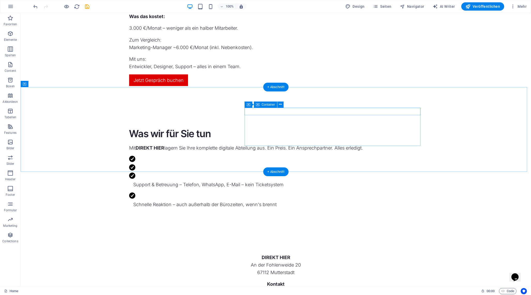
click at [412, 156] on div at bounding box center [275, 160] width 293 height 8
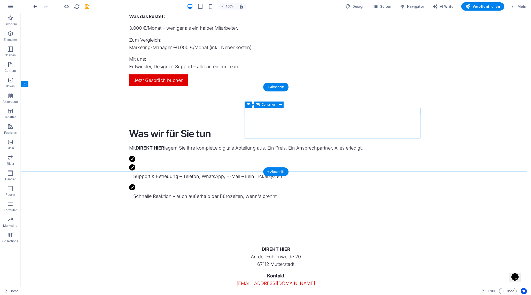
click at [407, 156] on div at bounding box center [275, 160] width 293 height 8
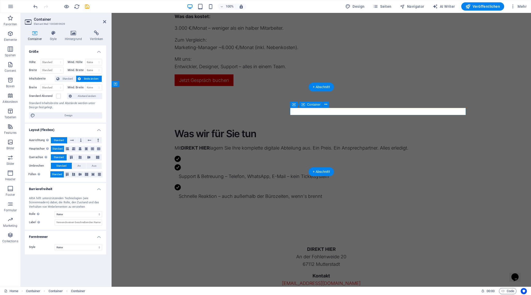
click at [407, 156] on div at bounding box center [321, 160] width 293 height 8
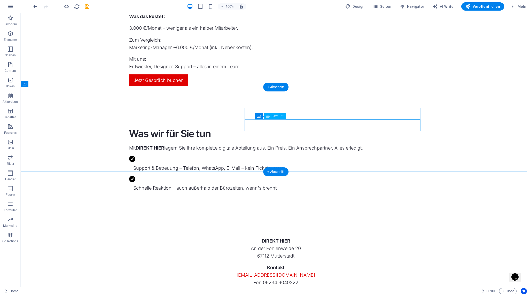
click at [414, 184] on div "Schnelle Reaktion – auch außerhalb der Bürozeiten, wenn's brennt" at bounding box center [277, 187] width 289 height 7
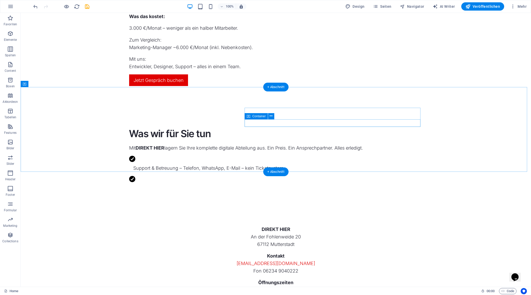
click at [414, 176] on div at bounding box center [275, 180] width 293 height 8
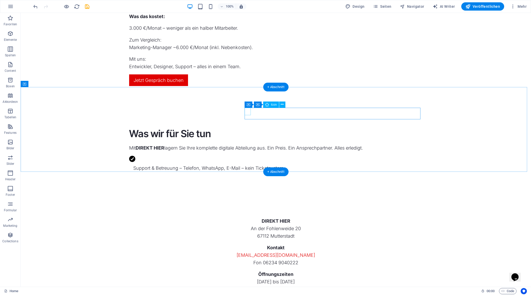
click at [250, 156] on figure at bounding box center [275, 160] width 293 height 8
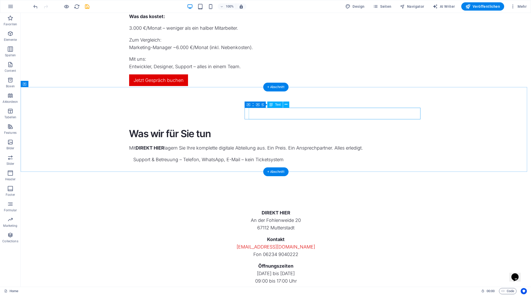
click at [266, 156] on div "Support & Betreuung – Telefon, WhatsApp, E-Mail – kein Ticketsystem" at bounding box center [277, 159] width 289 height 7
click at [273, 106] on div "Text" at bounding box center [274, 104] width 15 height 6
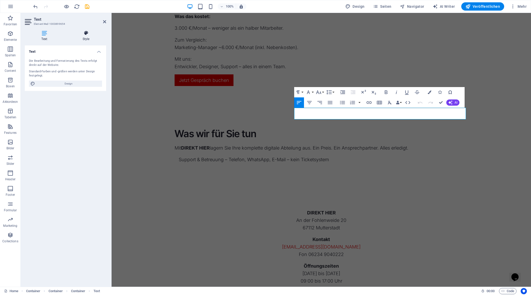
click at [92, 37] on h4 "Style" at bounding box center [86, 35] width 40 height 11
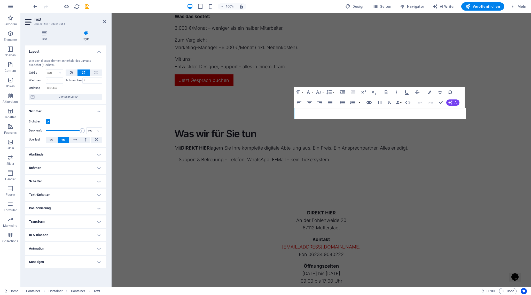
click at [56, 152] on h4 "Abstände" at bounding box center [65, 154] width 81 height 12
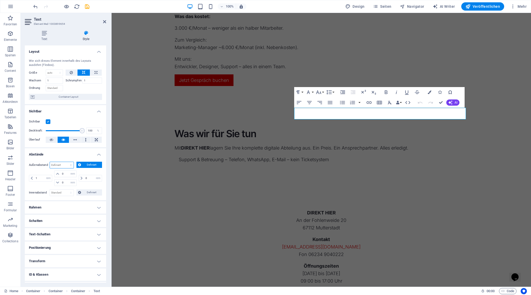
click at [65, 167] on select "Standard auto px % rem vw vh Definiert" at bounding box center [62, 165] width 24 height 6
click at [50, 162] on select "Standard auto px % rem vw vh Definiert" at bounding box center [62, 165] width 24 height 6
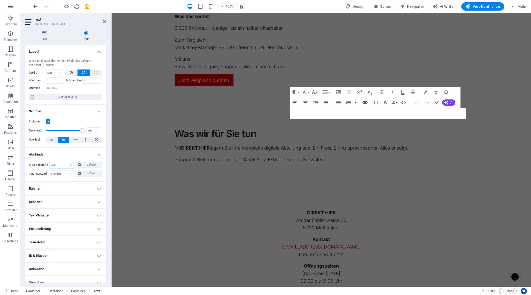
click at [65, 164] on select "Standard auto px % rem vw vh Definiert" at bounding box center [62, 165] width 24 height 6
click at [50, 162] on select "Standard auto px % rem vw vh Definiert" at bounding box center [62, 165] width 24 height 6
select select "DISABLED_OPTION_VALUE"
click at [105, 20] on icon at bounding box center [104, 22] width 3 height 4
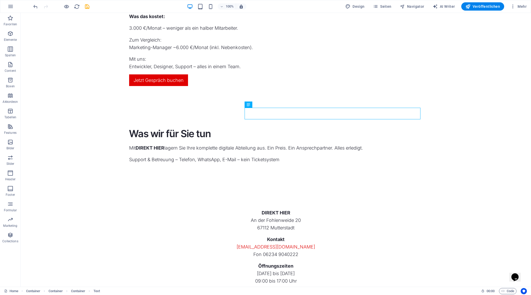
click at [276, 156] on div "Support & Betreuung – Telefon, WhatsApp, E-Mail – kein Ticketsystem" at bounding box center [275, 159] width 293 height 7
click at [186, 127] on div "Was wir für Sie tun" at bounding box center [275, 133] width 293 height 13
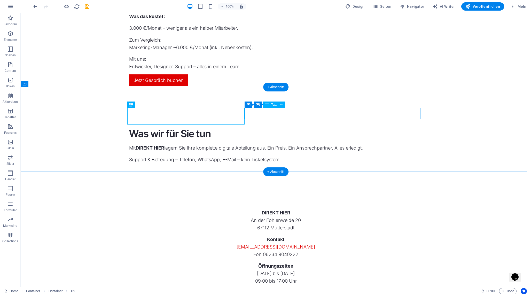
click at [316, 156] on div "Support & Betreuung – Telefon, WhatsApp, E-Mail – kein Ticketsystem" at bounding box center [275, 159] width 293 height 7
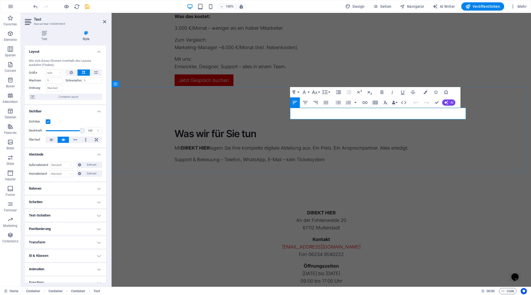
click at [349, 156] on div "Support & Betreuung – Telefon, WhatsApp, E-Mail – kein Ticketsystem" at bounding box center [321, 159] width 293 height 7
click at [345, 156] on p "Support & Betreuung – Telefon, WhatsApp, E-Mail – kein Ticketsystem" at bounding box center [321, 159] width 293 height 7
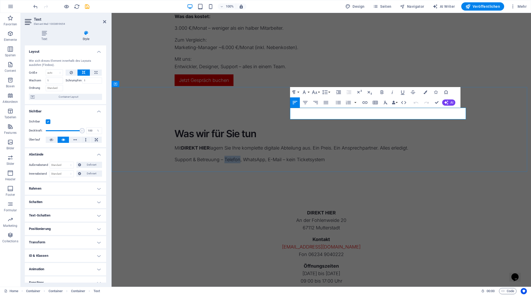
copy p "Telefon"
click at [345, 156] on p "Support & Betreuung – Telefon, WhatsApp, E-Mail – kein Ticketsystem" at bounding box center [321, 159] width 293 height 7
copy p "Support & Betreuung – Telefon, WhatsApp, E-Mail – kein Ticketsystem"
click at [402, 101] on icon "button" at bounding box center [403, 102] width 5 height 3
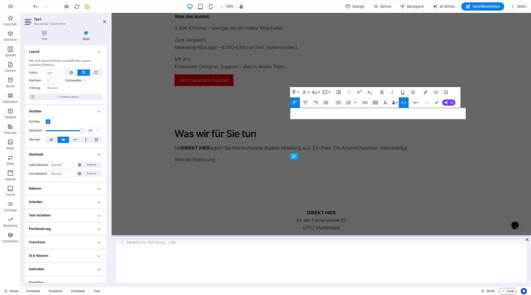
click at [402, 101] on icon "button" at bounding box center [403, 102] width 5 height 3
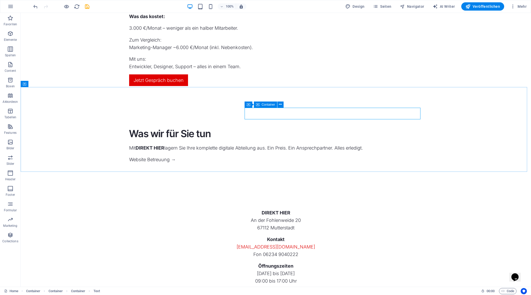
click at [260, 104] on div "Container" at bounding box center [265, 104] width 23 height 6
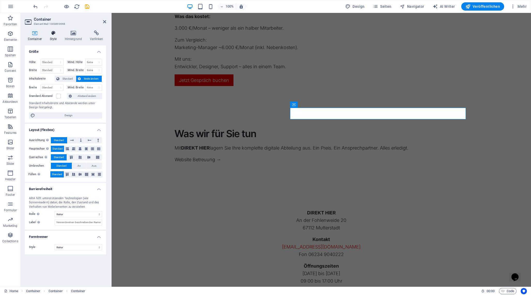
click at [54, 35] on icon at bounding box center [53, 32] width 13 height 5
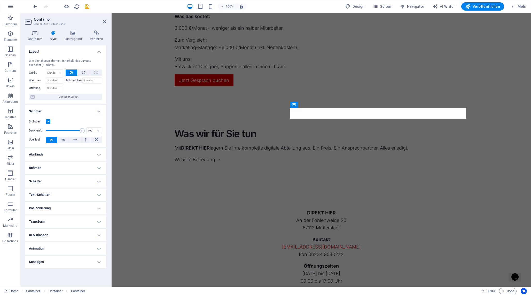
click at [78, 153] on h4 "Abstände" at bounding box center [65, 154] width 81 height 12
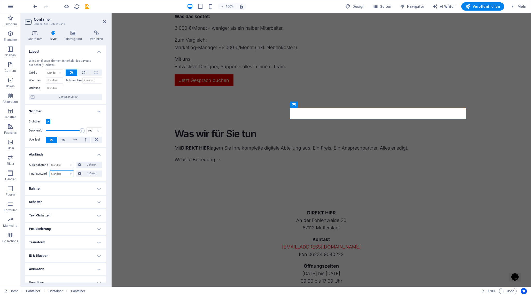
click at [69, 175] on select "Standard px rem % vh vw Definiert" at bounding box center [62, 174] width 24 height 6
select select "rem"
click at [66, 171] on select "Standard px rem % vh vw Definiert" at bounding box center [62, 174] width 24 height 6
type input "2"
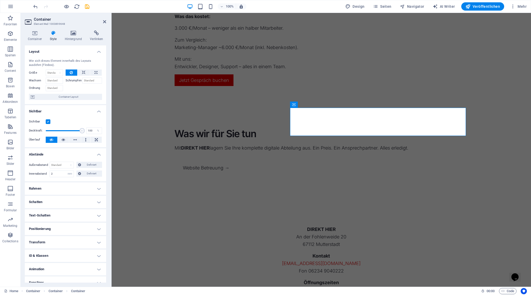
click at [65, 186] on h4 "Rahmen" at bounding box center [65, 188] width 81 height 12
click at [72, 208] on select "Standard px rem % vh vw Definiert" at bounding box center [62, 208] width 23 height 6
select select "rem"
click at [66, 205] on select "Standard px rem % vh vw Definiert" at bounding box center [62, 208] width 23 height 6
type input "2"
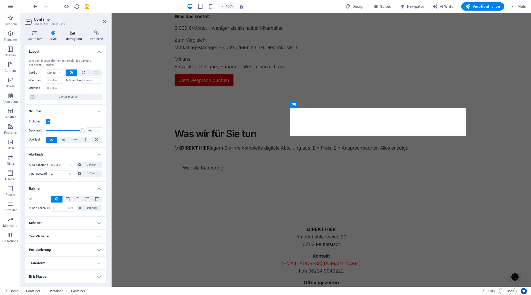
click at [72, 30] on icon at bounding box center [73, 32] width 23 height 5
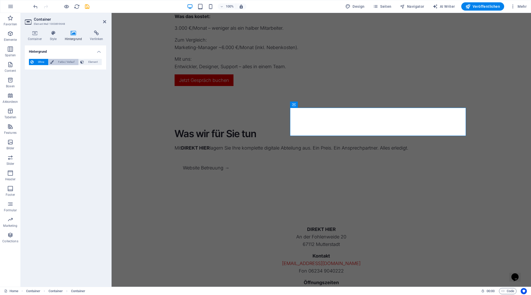
click at [59, 64] on span "Farbe / Verlauf" at bounding box center [66, 62] width 22 height 6
click at [32, 82] on span at bounding box center [32, 83] width 6 height 6
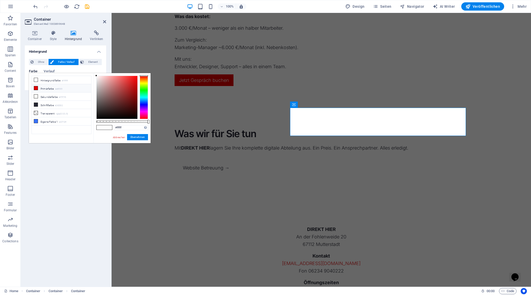
click at [46, 88] on li "Primärfarbe #df0101" at bounding box center [61, 88] width 59 height 8
type input "#df0101"
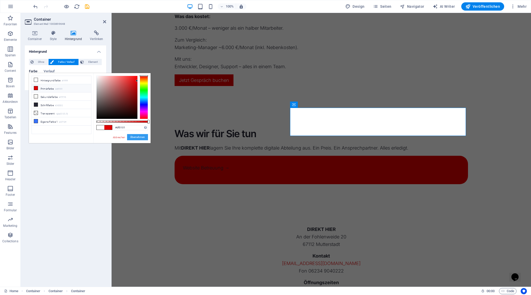
click at [131, 137] on button "Übernehmen" at bounding box center [137, 137] width 21 height 6
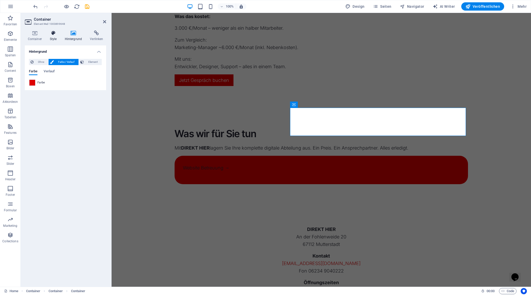
click at [54, 34] on icon at bounding box center [53, 32] width 13 height 5
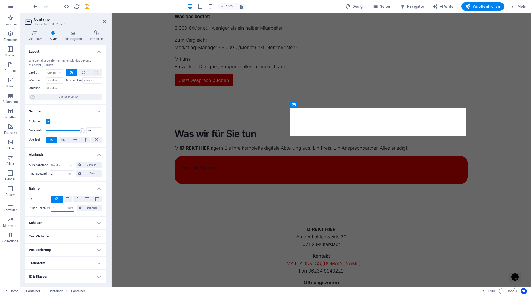
click at [57, 209] on input "2" at bounding box center [62, 208] width 23 height 6
type input "1"
click at [105, 21] on icon at bounding box center [104, 22] width 3 height 4
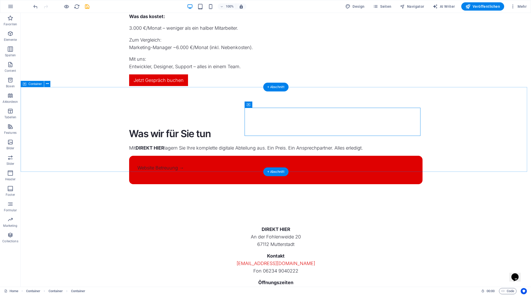
click at [486, 154] on div "Was wir für Sie tun Mit DIREKT HIER lagern Sie Ihre komplette digitale Abteilun…" at bounding box center [276, 156] width 510 height 98
click at [278, 164] on div "Website Betreuung →" at bounding box center [275, 167] width 277 height 7
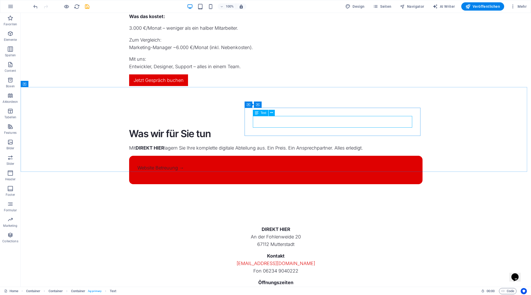
click at [263, 114] on span "Text" at bounding box center [263, 112] width 6 height 3
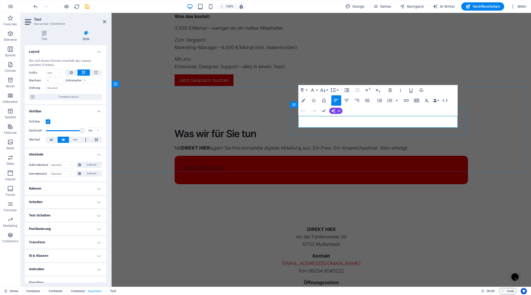
click at [355, 164] on div "Website Betreuung →" at bounding box center [321, 167] width 277 height 7
click at [352, 164] on p "Website Betreuung →" at bounding box center [321, 167] width 277 height 7
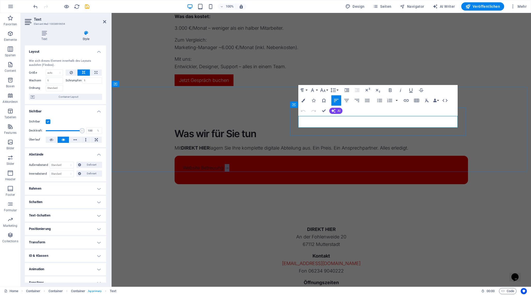
copy p "→"
click at [352, 164] on p "Website Betreuung →" at bounding box center [321, 167] width 277 height 7
copy p "Website Betreuung →"
click at [395, 100] on button "button" at bounding box center [396, 100] width 4 height 10
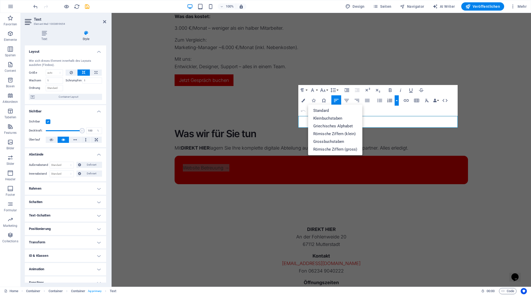
click at [395, 100] on button "button" at bounding box center [396, 100] width 4 height 10
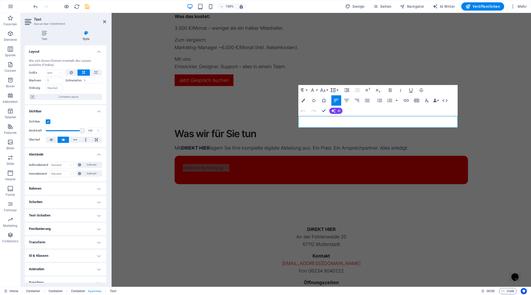
click at [336, 88] on icon "button" at bounding box center [333, 90] width 6 height 6
click at [341, 108] on link "Einfach" at bounding box center [342, 108] width 26 height 8
click at [446, 101] on icon "button" at bounding box center [444, 100] width 5 height 3
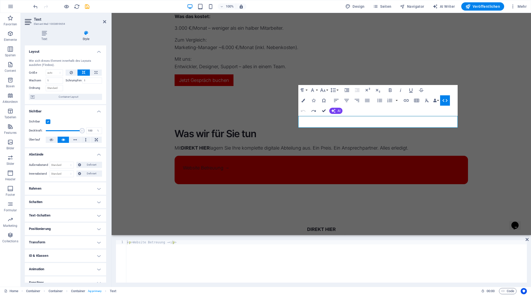
scroll to position [594, 0]
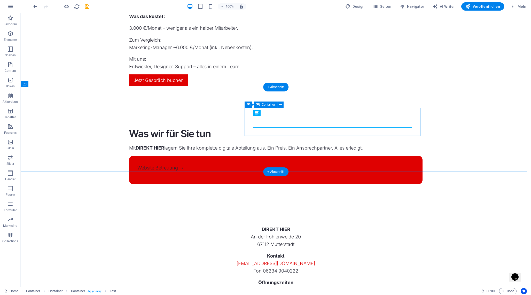
click at [280, 156] on div "Website Betreuung →" at bounding box center [275, 170] width 293 height 28
select select "rem"
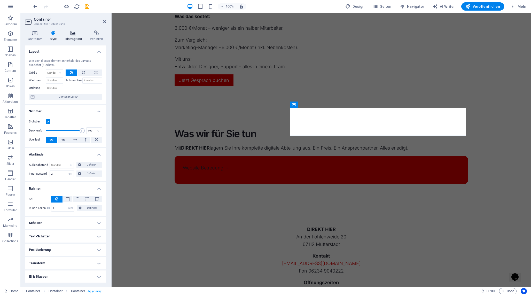
click at [76, 36] on h4 "Hintergrund" at bounding box center [74, 35] width 25 height 11
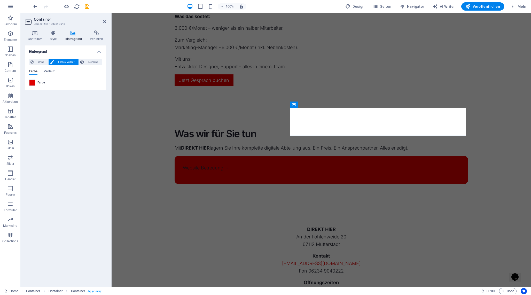
click at [28, 83] on div "Ohne Farbe / Verlauf Element Hintergrund über volle Breite strecken Farb-Overla…" at bounding box center [65, 72] width 81 height 35
click at [29, 83] on div at bounding box center [32, 83] width 6 height 6
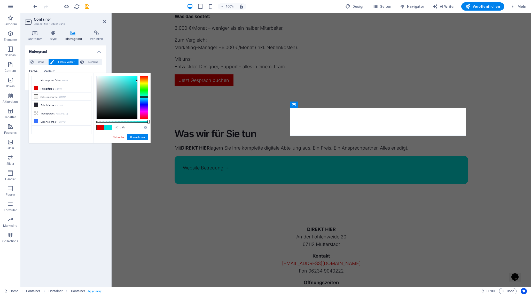
drag, startPoint x: 143, startPoint y: 91, endPoint x: 144, endPoint y: 97, distance: 5.5
click at [144, 97] on div at bounding box center [144, 97] width 8 height 43
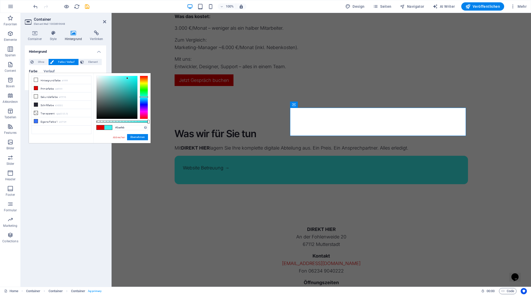
type input "#3befeb"
drag, startPoint x: 132, startPoint y: 81, endPoint x: 127, endPoint y: 78, distance: 5.7
click at [127, 78] on div at bounding box center [117, 97] width 41 height 43
click at [139, 136] on button "Übernehmen" at bounding box center [137, 137] width 21 height 6
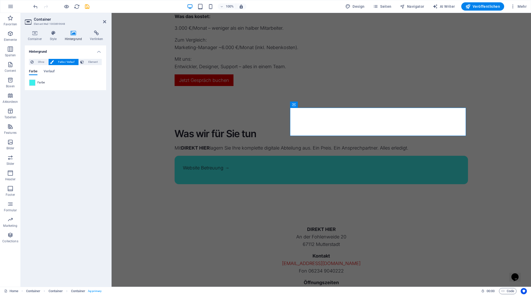
click at [107, 22] on aside "Container Element #ed-1003899648 Container Style Hintergrund Verlinken Größe Hö…" at bounding box center [66, 150] width 91 height 274
drag, startPoint x: 105, startPoint y: 21, endPoint x: 77, endPoint y: 5, distance: 32.6
click at [105, 21] on icon at bounding box center [104, 22] width 3 height 4
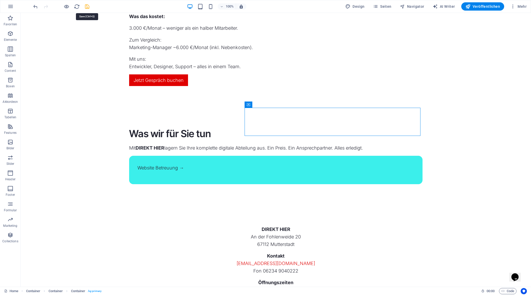
click at [87, 6] on icon "save" at bounding box center [87, 7] width 6 height 6
click at [280, 105] on icon at bounding box center [280, 104] width 3 height 5
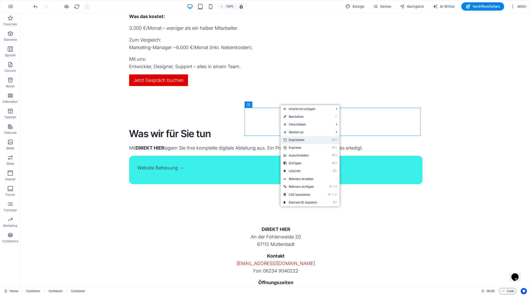
click at [301, 141] on link "⌘ D Duplizieren" at bounding box center [300, 140] width 40 height 8
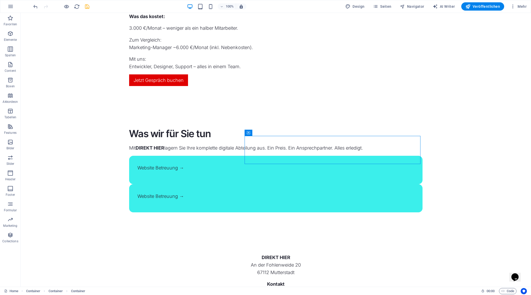
click at [283, 192] on div "Website Betreuung →" at bounding box center [275, 195] width 277 height 7
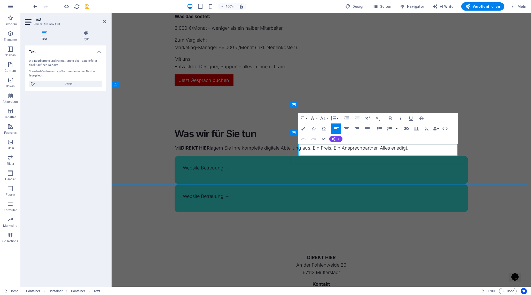
click at [327, 192] on p "Website Betreuung →" at bounding box center [321, 195] width 277 height 7
copy p "Betreuung"
click at [327, 192] on p "Website Betreuung →" at bounding box center [321, 195] width 277 height 7
copy p "Website Betreuung →"
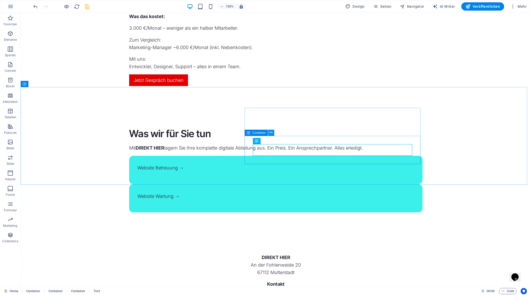
click at [273, 133] on button at bounding box center [271, 133] width 6 height 6
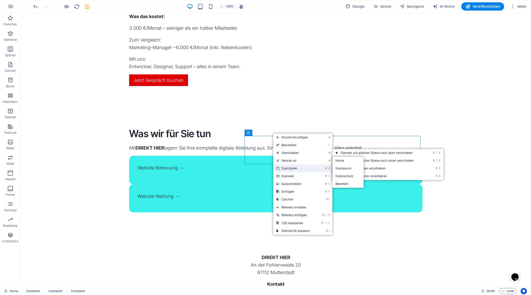
click at [290, 167] on link "⌘ D Duplizieren" at bounding box center [293, 168] width 40 height 8
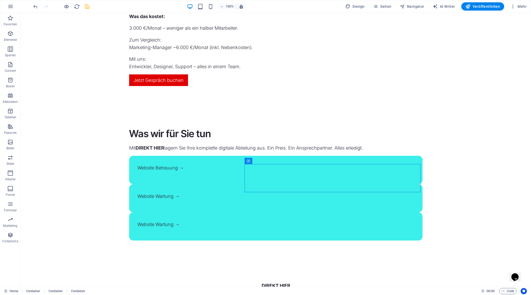
click at [274, 220] on div "Website Wartung →" at bounding box center [275, 223] width 277 height 7
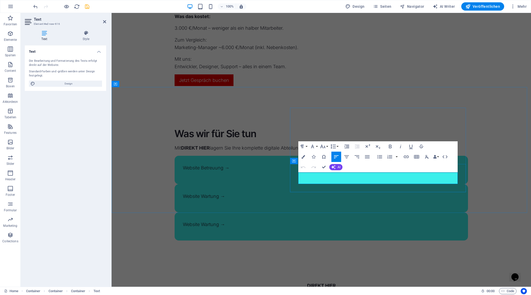
click at [339, 220] on div "Website Wartung →" at bounding box center [321, 223] width 277 height 7
click at [333, 220] on p "Website Wartung →" at bounding box center [321, 223] width 277 height 7
copy p "Wartung"
click at [333, 220] on p "Website Wartung →" at bounding box center [321, 223] width 277 height 7
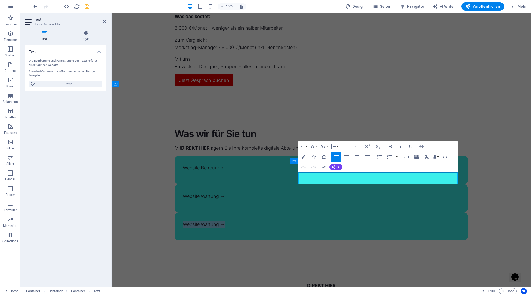
copy p "Website Wartung →"
drag, startPoint x: 323, startPoint y: 166, endPoint x: 303, endPoint y: 153, distance: 24.4
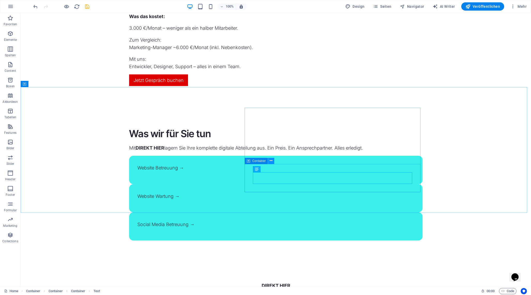
click at [270, 161] on icon at bounding box center [270, 160] width 3 height 5
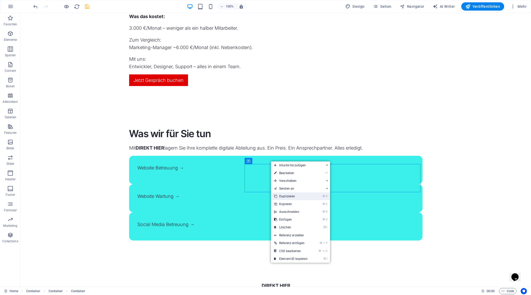
click at [285, 196] on link "⌘ D Duplizieren" at bounding box center [291, 196] width 40 height 8
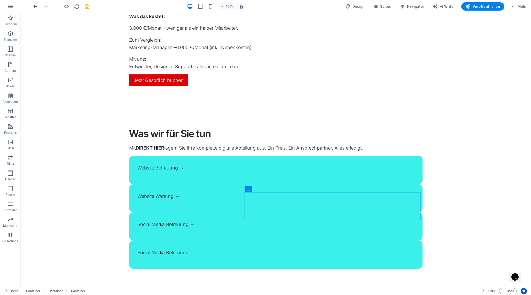
click at [290, 249] on div "Social Media Betreuung →" at bounding box center [275, 252] width 277 height 7
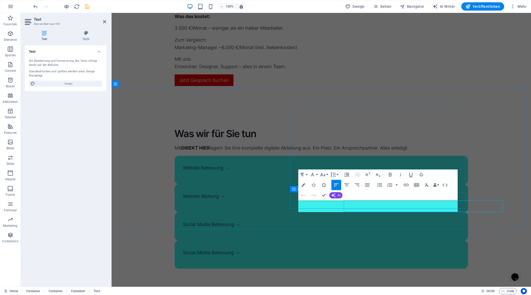
click at [290, 240] on div "Social Media Betreuung →" at bounding box center [321, 254] width 293 height 28
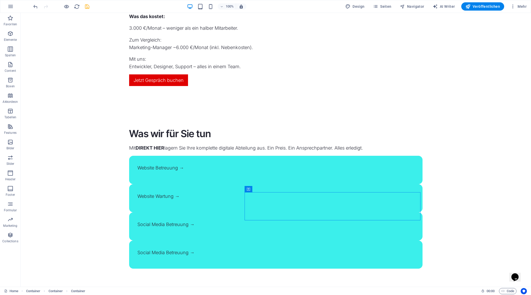
click at [286, 249] on div "Social Media Betreuung →" at bounding box center [275, 252] width 277 height 7
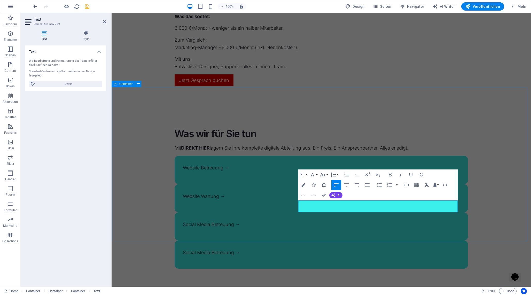
click at [286, 205] on div "Was wir für Sie tun Mit DIREKT HIER lagern Sie Ihre komplette digitale Abteilun…" at bounding box center [321, 198] width 419 height 183
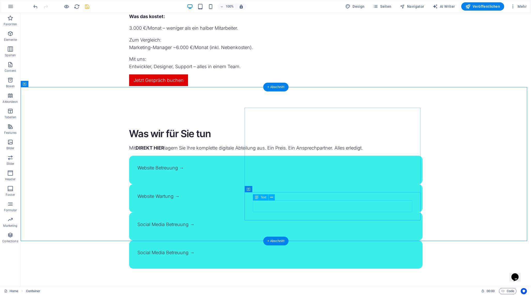
click at [343, 249] on div "Social Media Betreuung →" at bounding box center [275, 252] width 277 height 7
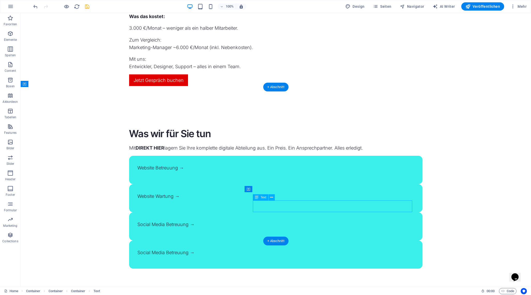
click at [329, 249] on div "Social Media Betreuung →" at bounding box center [275, 252] width 277 height 7
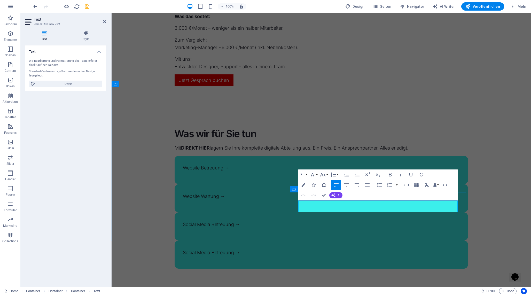
click at [348, 249] on p "Social Media Betreuung →" at bounding box center [321, 252] width 277 height 7
copy p
click at [348, 249] on p "Social Media Betreuung →" at bounding box center [321, 252] width 277 height 7
copy p "Social Media Betreuung →"
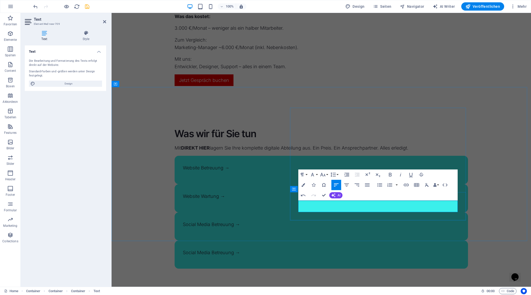
click at [348, 249] on p "Social Media Betreuung →" at bounding box center [321, 252] width 277 height 7
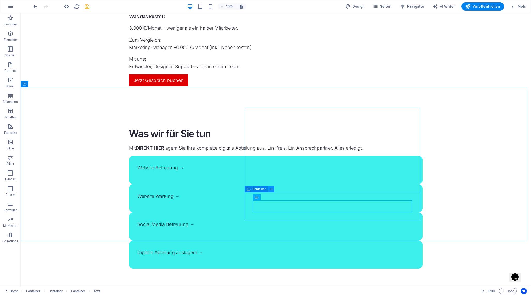
click at [269, 189] on icon at bounding box center [270, 188] width 3 height 5
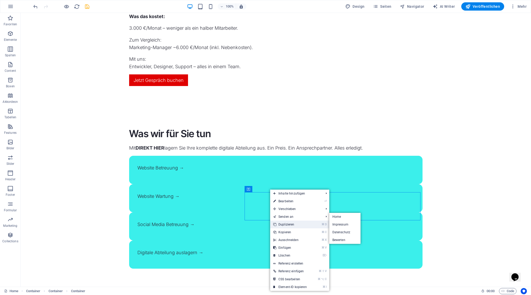
click at [295, 226] on link "⌘ D Duplizieren" at bounding box center [290, 224] width 40 height 8
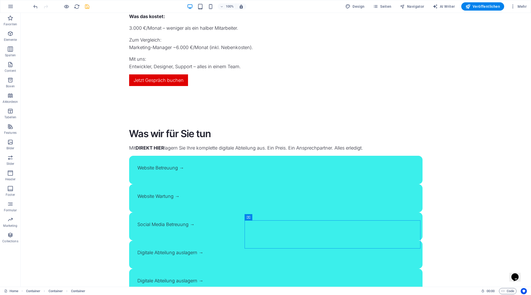
click at [280, 277] on div "Digitale Abteilung auslagern →" at bounding box center [275, 280] width 277 height 7
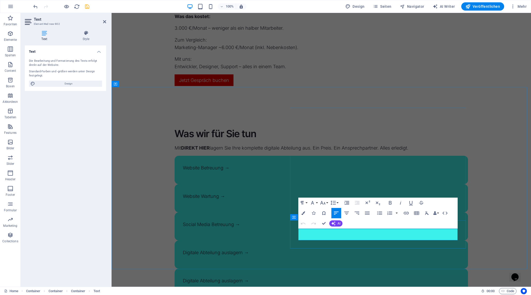
click at [328, 277] on div "Digitale Abteilung auslagern →" at bounding box center [321, 280] width 277 height 7
click at [328, 277] on p "Digitale Abteilung auslagern →" at bounding box center [321, 280] width 277 height 7
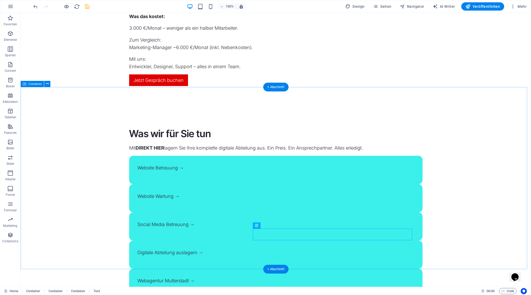
click at [476, 172] on div "Was wir für Sie tun Mit DIREKT HIER lagern Sie Ihre komplette digitale Abteilun…" at bounding box center [276, 212] width 510 height 211
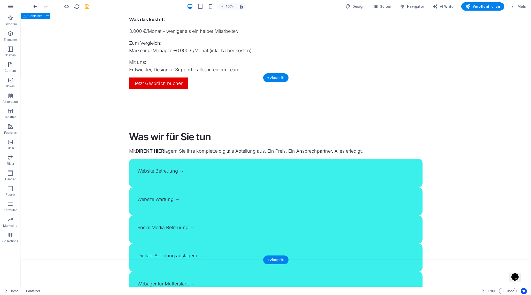
scroll to position [580, 0]
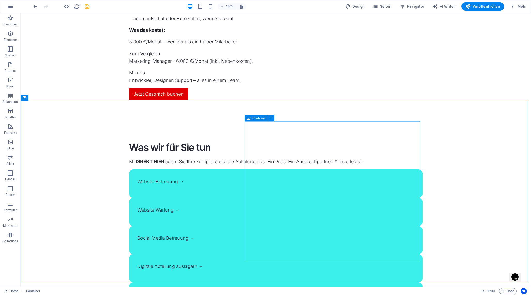
click at [248, 118] on icon at bounding box center [249, 118] width 4 height 6
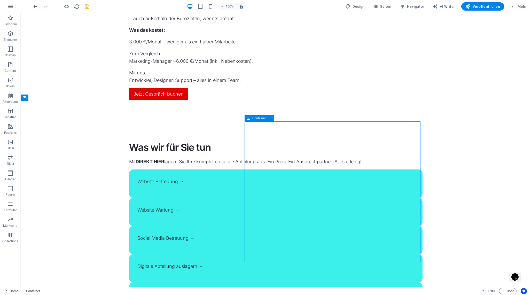
click at [248, 118] on icon at bounding box center [249, 118] width 4 height 6
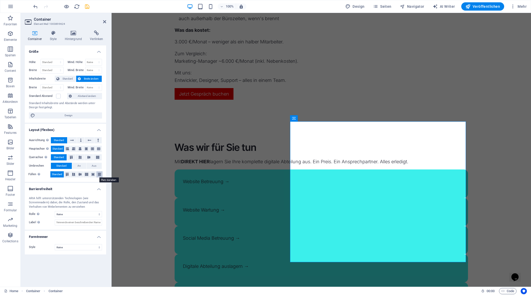
click at [99, 174] on icon at bounding box center [99, 174] width 6 height 3
click at [98, 148] on icon at bounding box center [98, 149] width 3 height 6
click at [70, 139] on icon at bounding box center [72, 140] width 4 height 6
click at [78, 140] on button at bounding box center [80, 140] width 7 height 6
click at [59, 139] on span "Standard" at bounding box center [59, 140] width 10 height 6
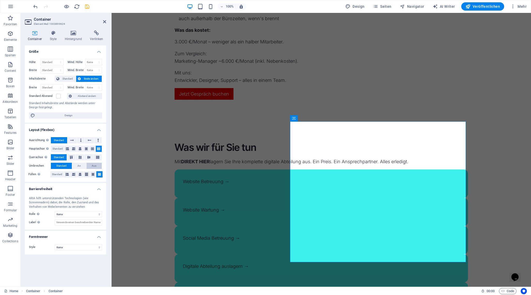
click at [91, 165] on button "Aus" at bounding box center [93, 166] width 15 height 6
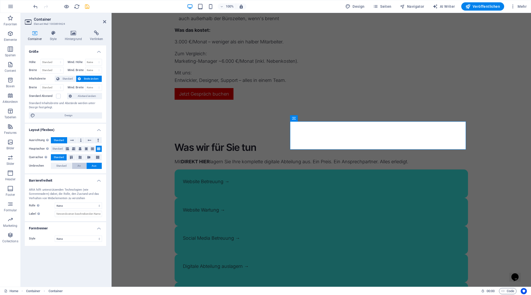
click at [76, 164] on button "An" at bounding box center [79, 166] width 14 height 6
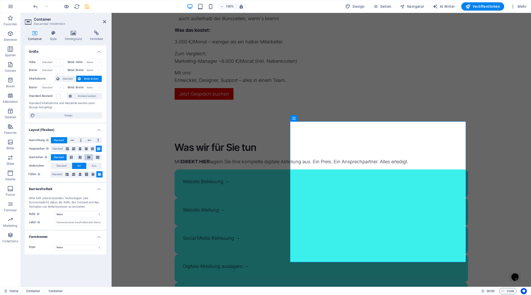
click at [90, 156] on icon at bounding box center [89, 157] width 6 height 3
click at [81, 157] on icon at bounding box center [80, 157] width 6 height 3
click at [70, 157] on icon at bounding box center [71, 157] width 6 height 3
click at [56, 157] on span "Standard" at bounding box center [59, 157] width 10 height 6
click at [59, 149] on span "Standard" at bounding box center [57, 149] width 10 height 6
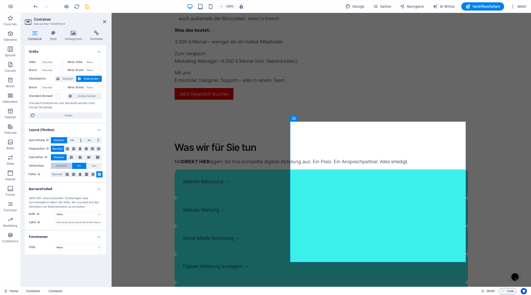
click at [56, 165] on span "Standard" at bounding box center [61, 166] width 10 height 6
click at [56, 173] on span "Standard" at bounding box center [57, 174] width 10 height 6
click at [59, 99] on div "Standard Abstand" at bounding box center [47, 96] width 37 height 6
click at [58, 96] on label at bounding box center [58, 96] width 5 height 5
click at [0, 0] on input "Standard Abstand" at bounding box center [0, 0] width 0 height 0
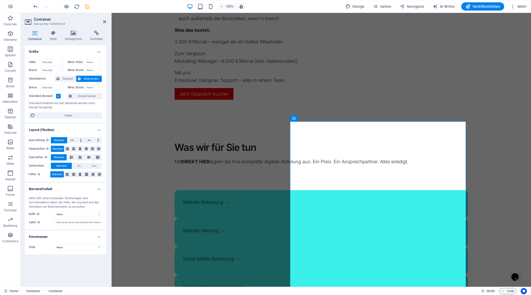
click at [58, 96] on label at bounding box center [58, 96] width 5 height 5
click at [0, 0] on input "Standard Abstand" at bounding box center [0, 0] width 0 height 0
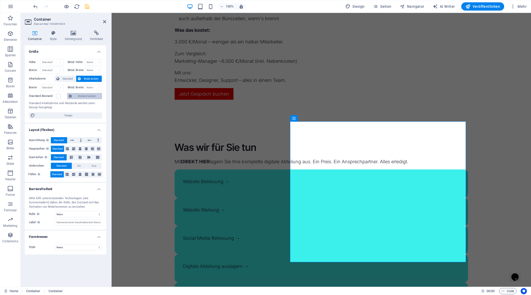
click at [82, 96] on span "Abstand ändern" at bounding box center [86, 96] width 27 height 6
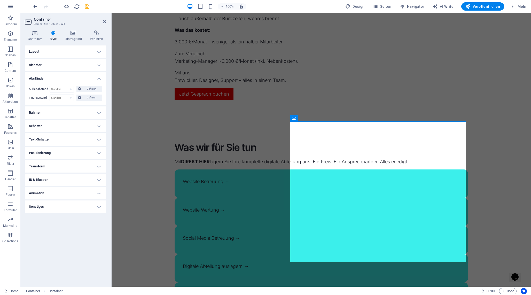
click at [77, 77] on h4 "Abstände" at bounding box center [65, 76] width 81 height 9
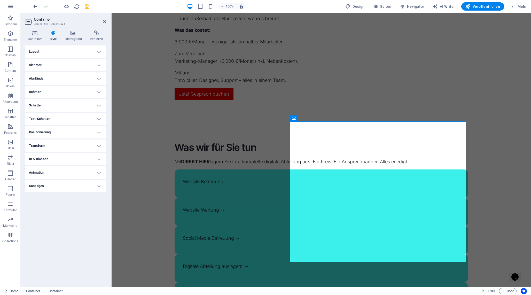
click at [69, 51] on h4 "Layout" at bounding box center [65, 51] width 81 height 12
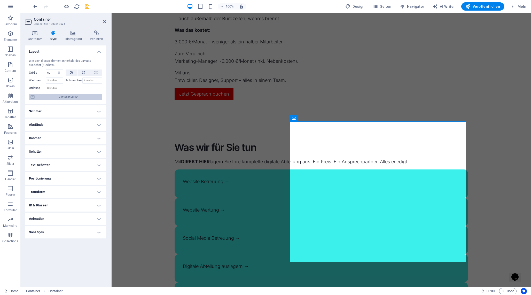
click at [53, 97] on span "Container-Layout" at bounding box center [68, 97] width 64 height 6
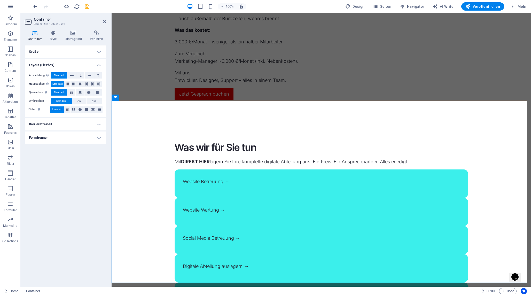
click at [70, 136] on h4 "Formtrenner" at bounding box center [65, 137] width 81 height 12
click at [70, 136] on h4 "Formtrenner" at bounding box center [65, 135] width 81 height 9
click at [72, 123] on h4 "Barrierefreiheit" at bounding box center [65, 124] width 81 height 12
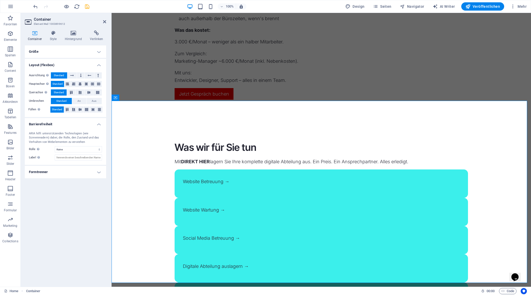
click at [72, 123] on h4 "Barrierefreiheit" at bounding box center [65, 122] width 81 height 9
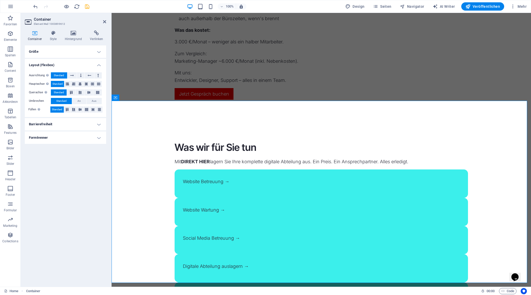
click at [77, 52] on h4 "Größe" at bounding box center [65, 51] width 81 height 12
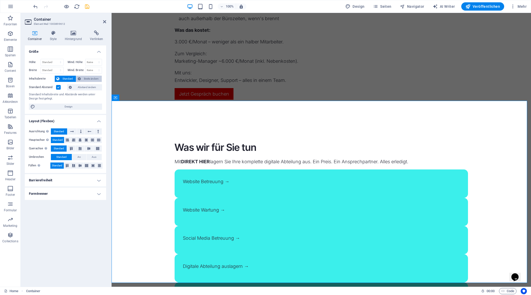
click at [86, 80] on span "Breite ändern" at bounding box center [91, 79] width 18 height 6
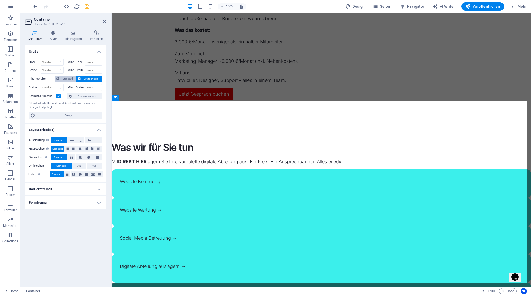
click at [69, 79] on span "Standard" at bounding box center [67, 79] width 13 height 6
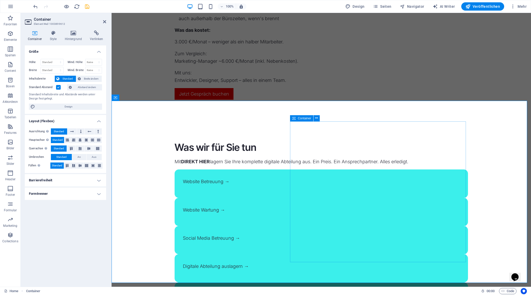
click at [295, 118] on icon at bounding box center [294, 118] width 4 height 6
select select "%"
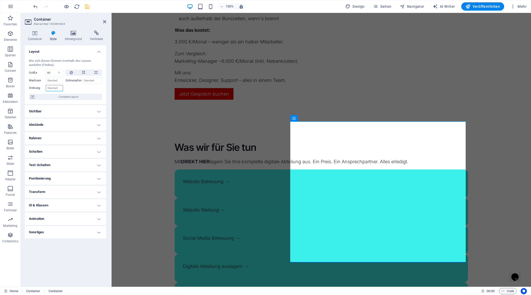
click at [59, 88] on input "Ordnung" at bounding box center [54, 88] width 17 height 6
type input "3"
click at [59, 88] on input "3" at bounding box center [54, 88] width 17 height 6
click at [74, 111] on h4 "Sichtbar" at bounding box center [65, 111] width 81 height 12
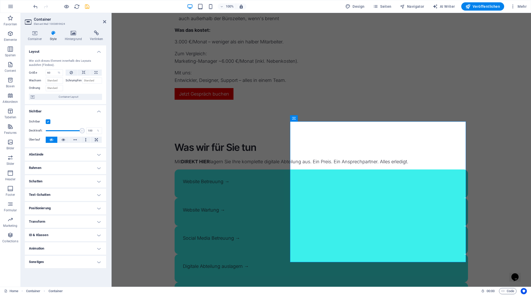
click at [74, 110] on h4 "Sichtbar" at bounding box center [65, 109] width 81 height 9
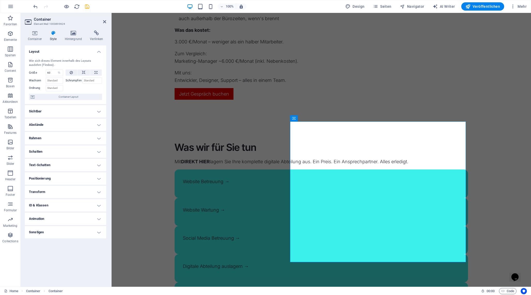
click at [71, 126] on h4 "Abstände" at bounding box center [65, 124] width 81 height 12
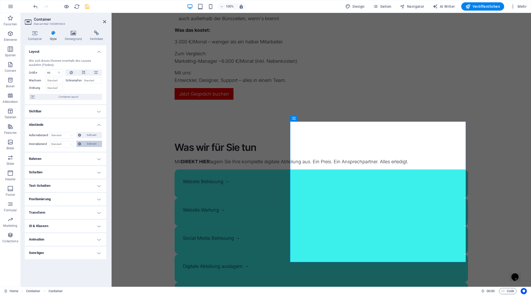
click at [83, 141] on span "Definiert" at bounding box center [92, 144] width 18 height 6
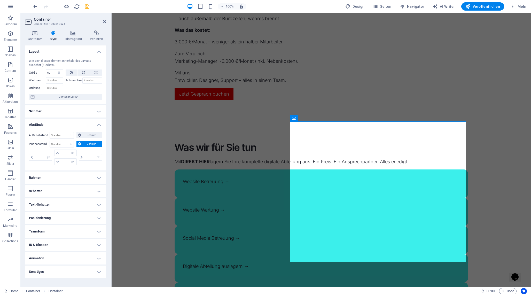
click at [85, 144] on span "Definiert" at bounding box center [92, 144] width 18 height 6
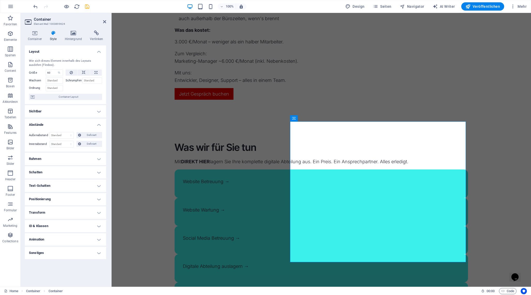
click at [54, 125] on h4 "Abstände" at bounding box center [65, 122] width 81 height 9
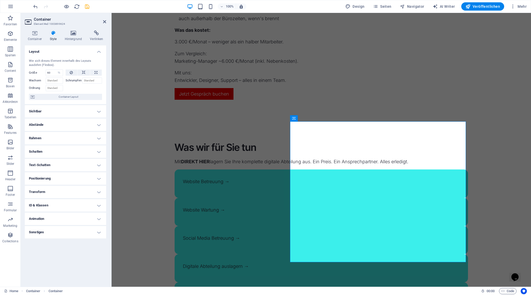
click at [56, 136] on h4 "Rahmen" at bounding box center [65, 138] width 81 height 12
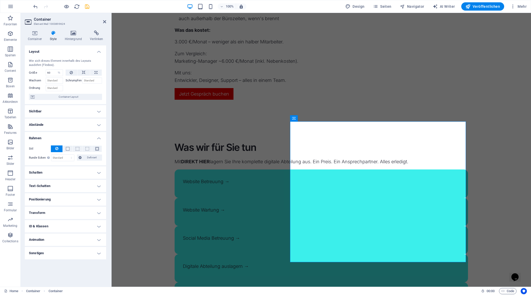
click at [62, 135] on h4 "Rahmen" at bounding box center [65, 136] width 81 height 9
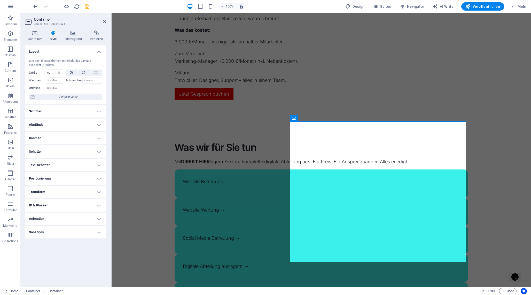
click at [61, 153] on h4 "Schatten" at bounding box center [65, 151] width 81 height 12
click at [61, 151] on h4 "Schatten" at bounding box center [65, 149] width 81 height 9
click at [59, 164] on h4 "Text-Schatten" at bounding box center [65, 165] width 81 height 12
click at [59, 164] on h4 "Text-Schatten" at bounding box center [65, 163] width 81 height 9
click at [66, 177] on h4 "Positionierung" at bounding box center [65, 178] width 81 height 12
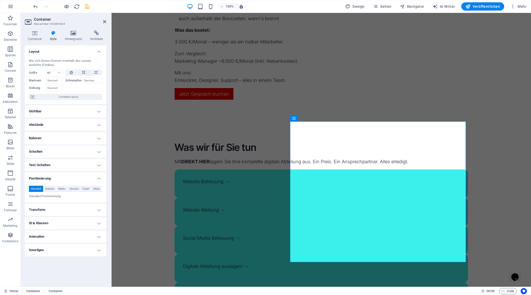
click at [66, 177] on h4 "Positionierung" at bounding box center [65, 176] width 81 height 9
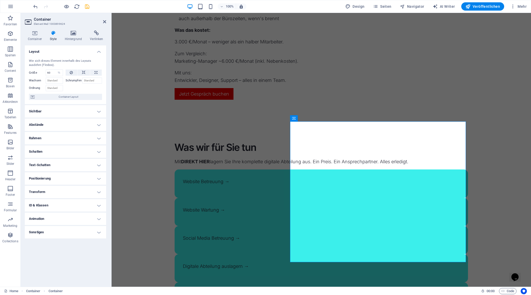
click at [69, 194] on h4 "Transform" at bounding box center [65, 192] width 81 height 12
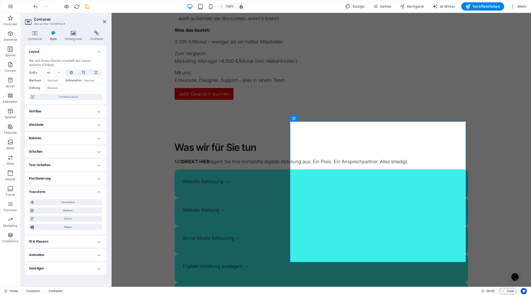
click at [69, 190] on h4 "Transform" at bounding box center [65, 190] width 81 height 9
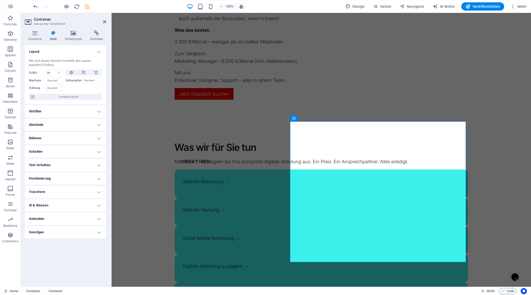
click at [67, 206] on h4 "ID & Klassen" at bounding box center [65, 205] width 81 height 12
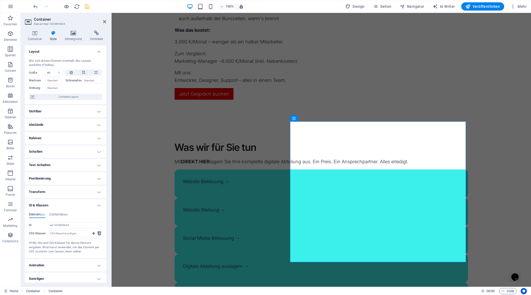
scroll to position [2, 0]
click at [67, 231] on input "CSS-Klassen" at bounding box center [69, 231] width 42 height 6
type input "gap"
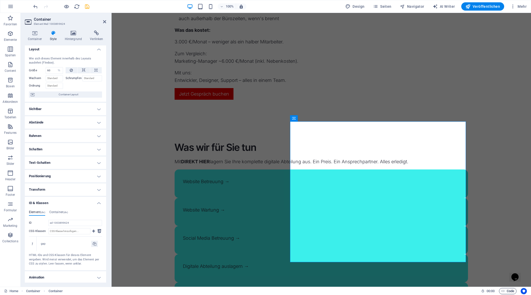
click at [504, 291] on icon "button" at bounding box center [502, 290] width 3 height 3
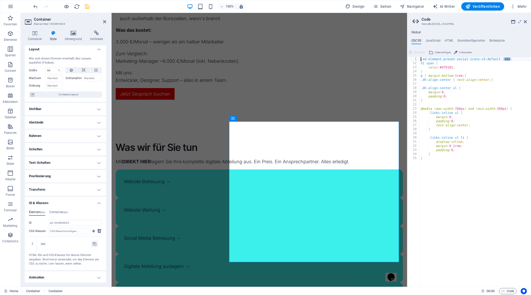
click at [445, 101] on div ".ed-element.preset-social-icons-v3-default { ... } h1 span { color : #df0101 ; …" at bounding box center [474, 176] width 111 height 238
type textarea "}"
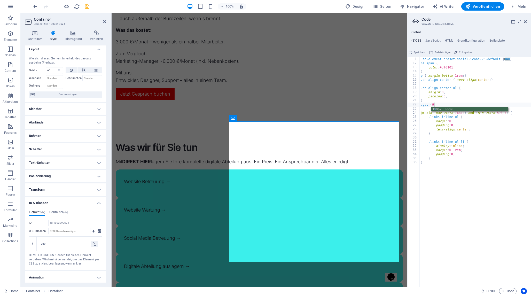
scroll to position [0, 1]
type textarea ".gap {}"
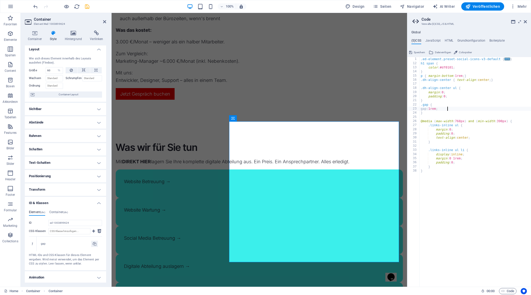
scroll to position [0, 2]
type textarea "gap: 1rem;"
click at [415, 51] on span "Speichern" at bounding box center [419, 52] width 11 height 6
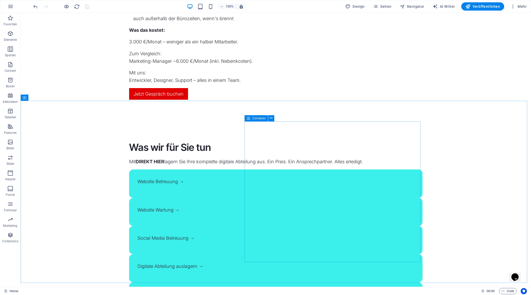
click at [251, 118] on div "Container" at bounding box center [255, 118] width 23 height 6
select select "%"
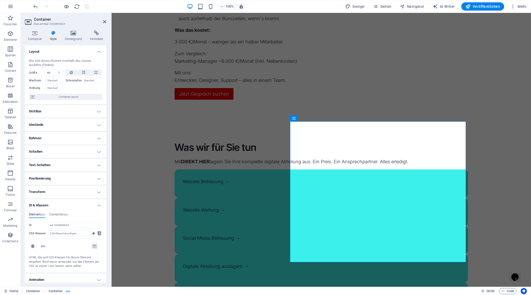
click at [33, 247] on icon at bounding box center [32, 245] width 2 height 3
click at [58, 215] on h4 "Container (div)" at bounding box center [58, 215] width 19 height 6
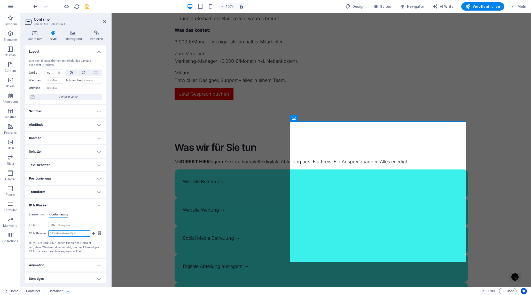
click at [68, 232] on input "CSS-Klassen" at bounding box center [69, 233] width 42 height 6
type input "gap"
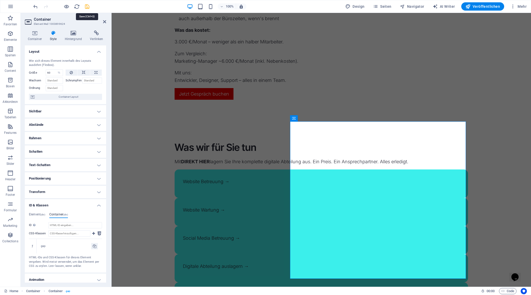
click at [88, 8] on icon "save" at bounding box center [87, 7] width 6 height 6
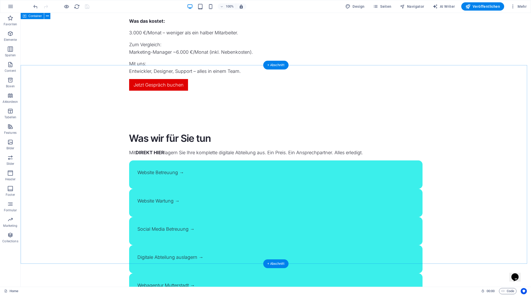
scroll to position [570, 0]
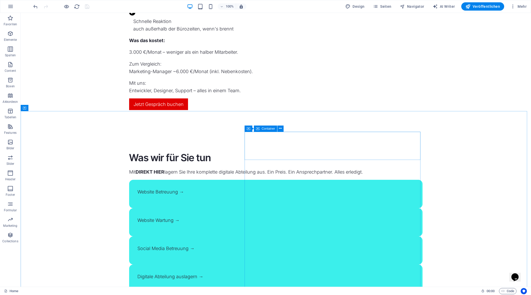
click at [265, 129] on span "Container" at bounding box center [267, 128] width 13 height 3
select select "rem"
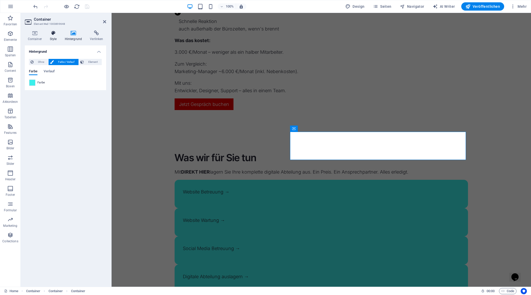
click at [52, 37] on h4 "Style" at bounding box center [54, 35] width 15 height 11
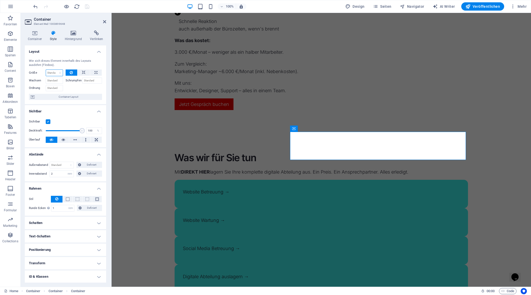
click at [60, 72] on select "Standard auto px % 1/1 1/2 1/3 1/4 1/5 1/6 1/7 1/8 1/9 1/10" at bounding box center [54, 73] width 17 height 6
select select "1/2"
click at [55, 70] on select "Standard auto px % 1/1 1/2 1/3 1/4 1/5 1/6 1/7 1/8 1/9 1/10" at bounding box center [54, 73] width 17 height 6
type input "50"
select select "%"
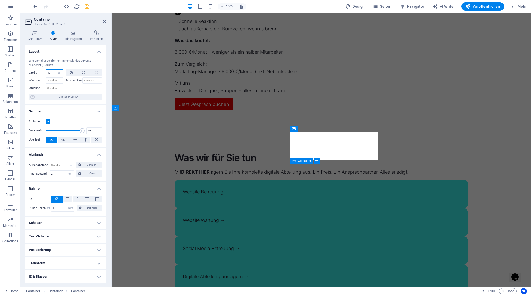
click at [298, 162] on span "Container" at bounding box center [304, 160] width 13 height 3
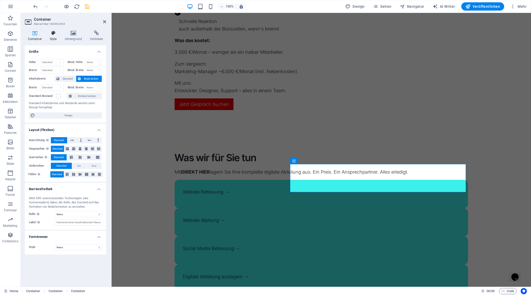
click at [52, 35] on icon at bounding box center [53, 32] width 13 height 5
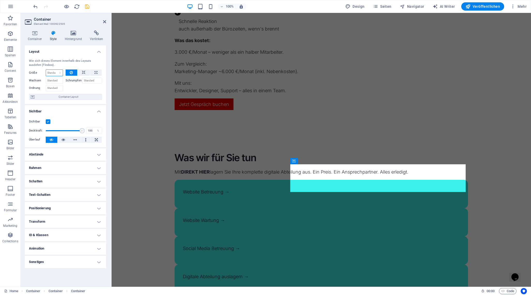
click at [50, 70] on select "Standard auto px % 1/1 1/2 1/3 1/4 1/5 1/6 1/7 1/8 1/9 1/10" at bounding box center [54, 73] width 17 height 6
select select "1/2"
click at [55, 70] on select "Standard auto px % 1/1 1/2 1/3 1/4 1/5 1/6 1/7 1/8 1/9 1/10" at bounding box center [54, 73] width 17 height 6
type input "50"
select select "%"
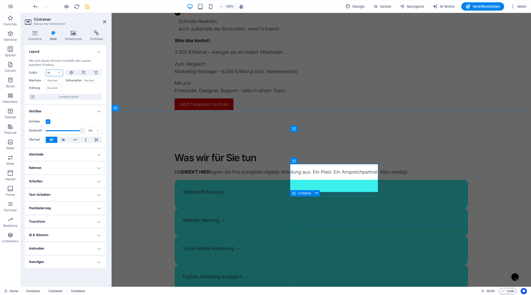
click at [300, 193] on span "Container" at bounding box center [304, 193] width 13 height 3
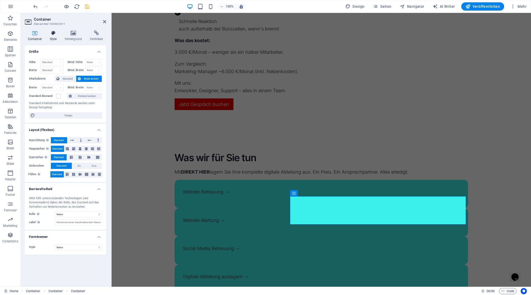
click at [57, 36] on h4 "Style" at bounding box center [54, 35] width 15 height 11
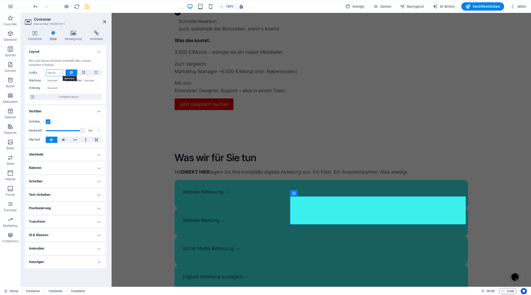
click at [59, 73] on select "Standard auto px % 1/1 1/2 1/3 1/4 1/5 1/6 1/7 1/8 1/9 1/10" at bounding box center [54, 73] width 17 height 6
select select "1/3"
click at [55, 70] on select "Standard auto px % 1/1 1/2 1/3 1/4 1/5 1/6 1/7 1/8 1/9 1/10" at bounding box center [54, 73] width 17 height 6
type input "33.33"
select select "%"
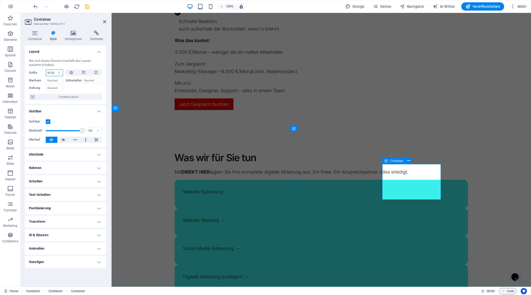
click at [392, 162] on span "Container" at bounding box center [396, 160] width 13 height 3
click at [57, 80] on input "Wachsen" at bounding box center [54, 80] width 17 height 6
type input "1"
click at [92, 81] on input "Schrumpfen" at bounding box center [92, 80] width 20 height 6
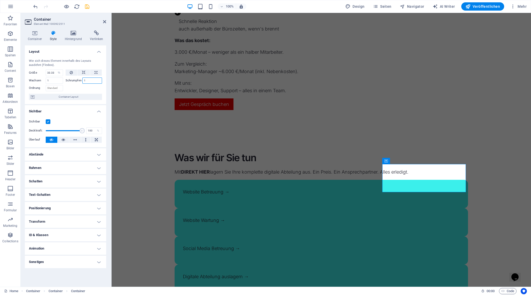
type input "1"
click at [86, 74] on button at bounding box center [83, 72] width 12 height 6
select select "DISABLED_OPTION_VALUE"
click at [301, 160] on span "Container" at bounding box center [304, 160] width 13 height 3
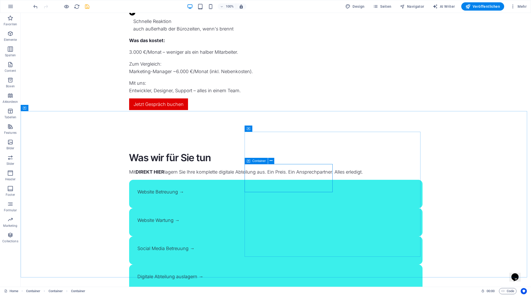
click at [257, 161] on span "Container" at bounding box center [258, 160] width 13 height 3
select select "%"
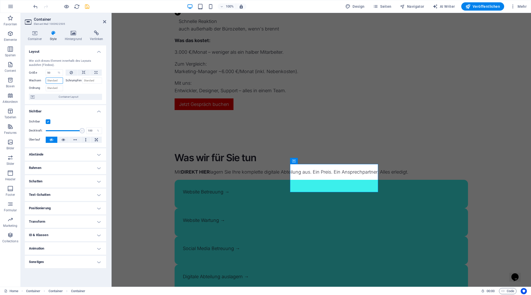
click at [54, 82] on input "Wachsen" at bounding box center [54, 80] width 17 height 6
type input "1"
click at [89, 82] on input "Schrumpfen" at bounding box center [92, 80] width 20 height 6
type input "1"
click at [83, 73] on icon at bounding box center [84, 72] width 4 height 6
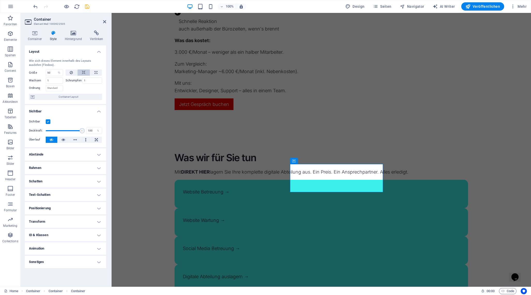
select select "DISABLED_OPTION_VALUE"
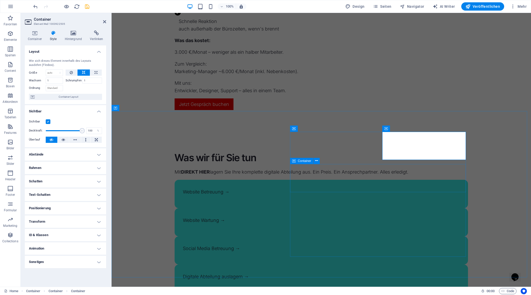
click at [297, 159] on div "Container" at bounding box center [301, 161] width 23 height 6
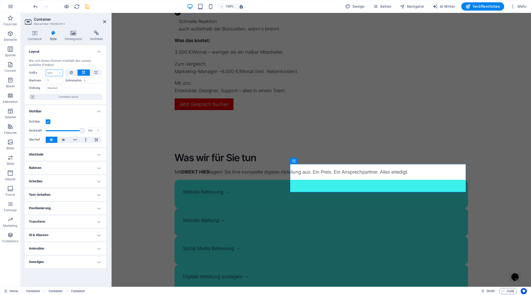
click at [56, 74] on select "Standard auto px % 1/1 1/2 1/3 1/4 1/5 1/6 1/7 1/8 1/9 1/10" at bounding box center [54, 73] width 17 height 6
click at [302, 194] on span "Container" at bounding box center [304, 193] width 13 height 3
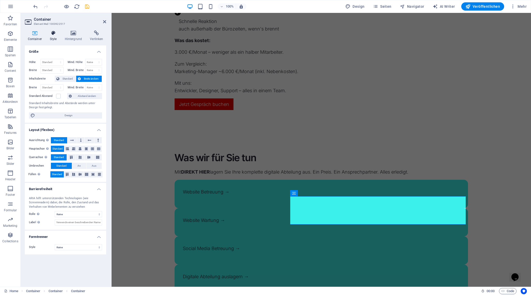
click at [53, 37] on h4 "Style" at bounding box center [54, 35] width 15 height 11
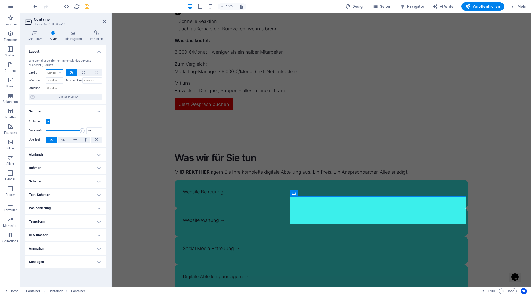
click at [59, 71] on select "Standard auto px % 1/1 1/2 1/3 1/4 1/5 1/6 1/7 1/8 1/9 1/10" at bounding box center [54, 73] width 17 height 6
click at [46, 70] on select "Standard auto px % 1/1 1/2 1/3 1/4 1/5 1/6 1/7 1/8 1/9 1/10" at bounding box center [54, 73] width 17 height 6
select select "DISABLED_OPTION_VALUE"
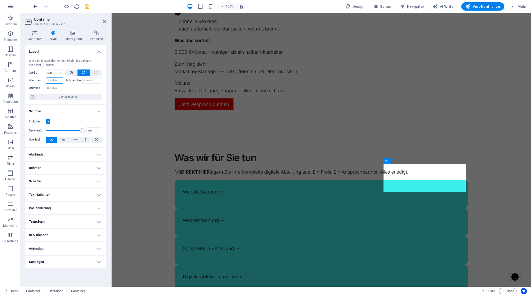
click at [54, 79] on input "Wachsen" at bounding box center [54, 80] width 17 height 6
type input "1"
click at [96, 82] on input "Schrumpfen" at bounding box center [92, 80] width 20 height 6
type input "1"
click at [302, 193] on span "Container" at bounding box center [304, 193] width 13 height 3
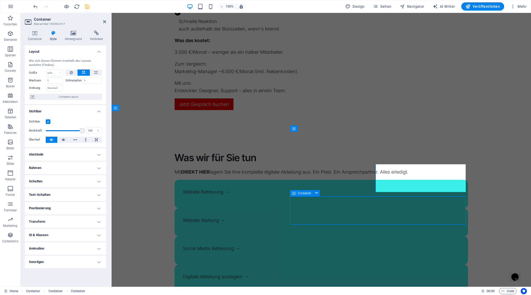
click at [302, 193] on span "Container" at bounding box center [304, 193] width 13 height 3
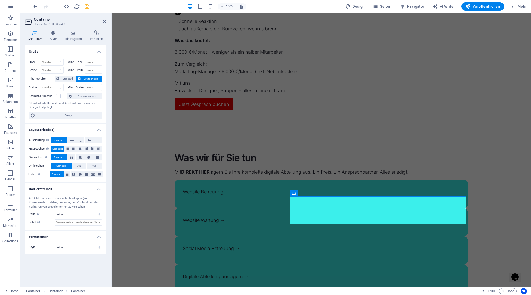
drag, startPoint x: 105, startPoint y: 23, endPoint x: 101, endPoint y: 25, distance: 3.4
click at [104, 23] on header "Container Element #ed-1003922523" at bounding box center [65, 19] width 81 height 13
click at [301, 129] on span "Container" at bounding box center [304, 128] width 13 height 3
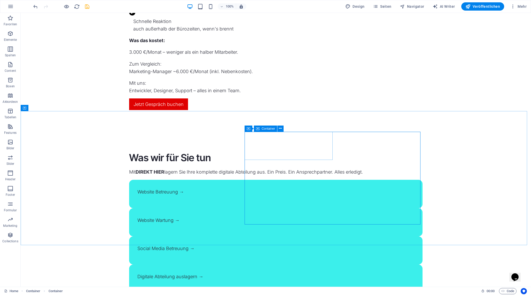
click at [271, 129] on span "Container" at bounding box center [267, 128] width 13 height 3
select select "%"
select select "rem"
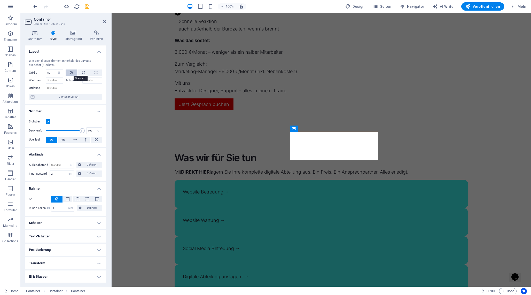
click at [72, 72] on icon at bounding box center [71, 72] width 3 height 6
select select "DISABLED_OPTION_VALUE"
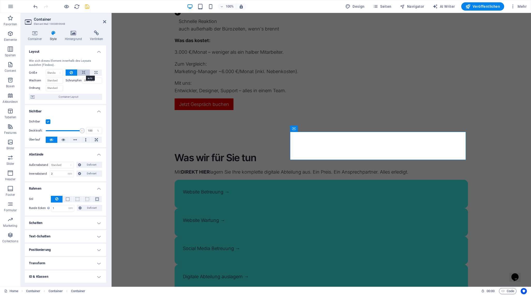
click at [79, 72] on button at bounding box center [83, 72] width 12 height 6
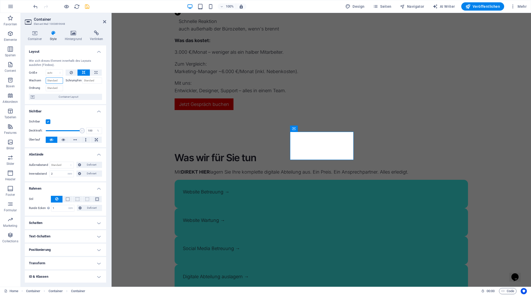
click at [58, 79] on input "Wachsen" at bounding box center [54, 80] width 17 height 6
type input "1"
click at [90, 80] on input "Schrumpfen" at bounding box center [92, 80] width 20 height 6
type input "1"
click at [103, 22] on icon at bounding box center [104, 22] width 3 height 4
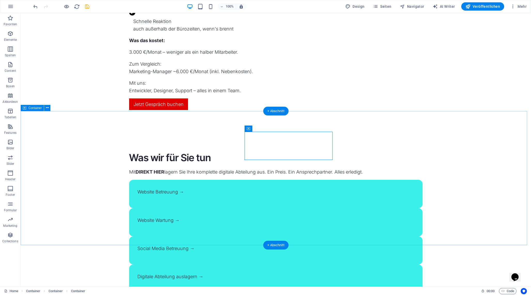
click at [95, 165] on div "Was wir für Sie tun Mit DIREKT HIER lagern Sie Ihre komplette digitale Abteilun…" at bounding box center [276, 236] width 510 height 211
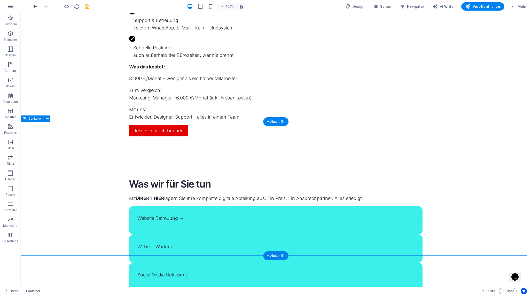
scroll to position [563, 0]
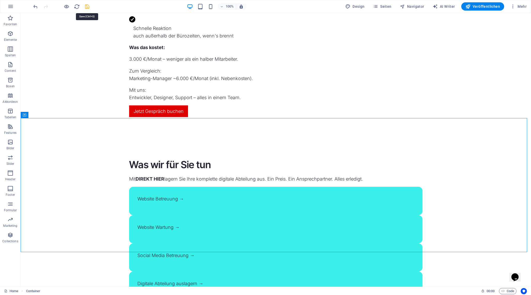
click at [84, 6] on icon "save" at bounding box center [87, 7] width 6 height 6
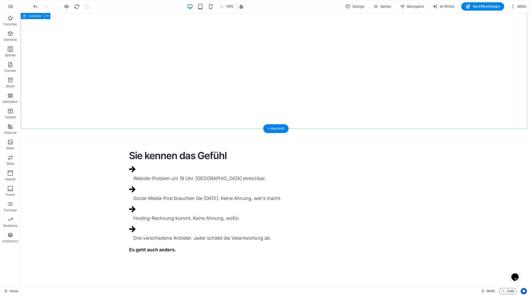
scroll to position [257, 0]
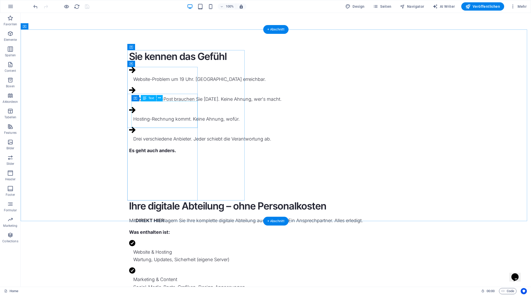
click at [161, 103] on div "Social-Media-Post brauchen Sie [DATE]. Keine Ahnung, wer's macht." at bounding box center [277, 98] width 289 height 7
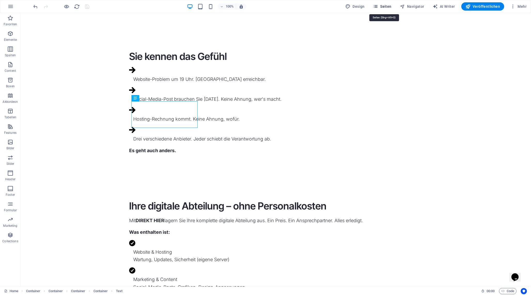
click at [386, 6] on span "Seiten" at bounding box center [382, 6] width 19 height 5
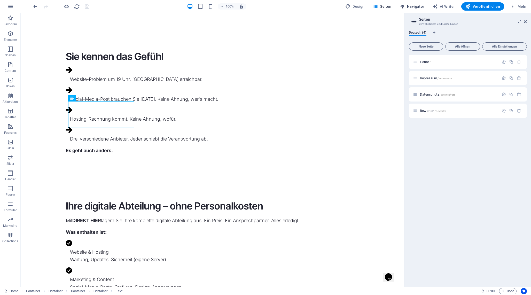
click at [410, 7] on span "Navigator" at bounding box center [412, 6] width 25 height 5
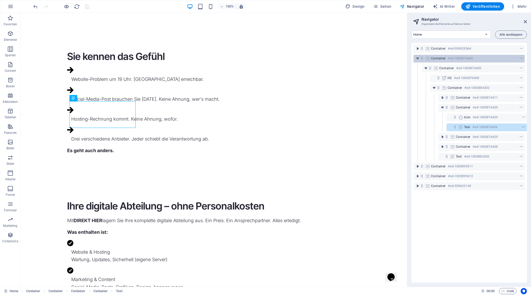
scroll to position [0, 1]
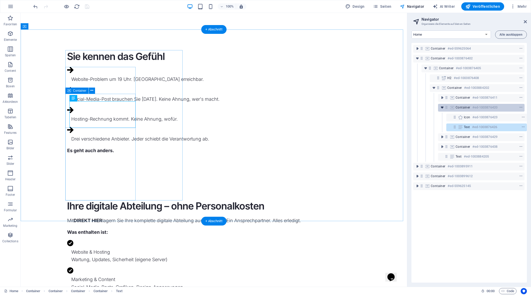
click at [440, 107] on icon "toggle-expand" at bounding box center [441, 107] width 5 height 5
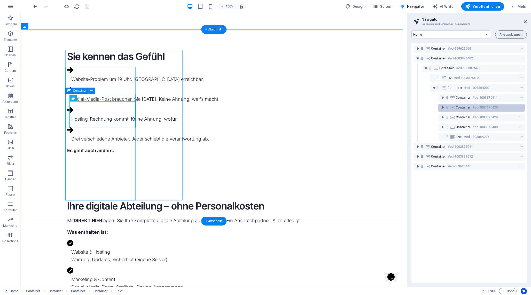
scroll to position [0, 0]
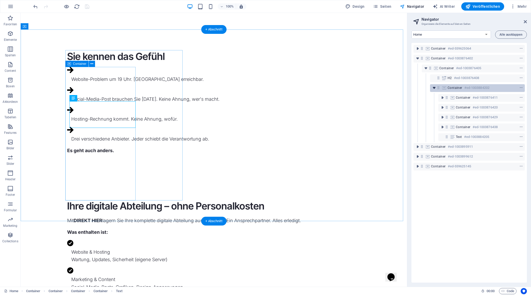
click at [436, 88] on icon "toggle-expand" at bounding box center [433, 87] width 5 height 5
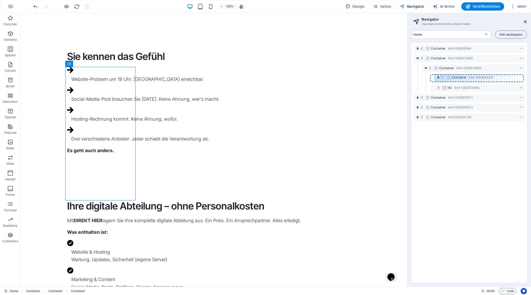
drag, startPoint x: 439, startPoint y: 88, endPoint x: 444, endPoint y: 76, distance: 12.8
click at [444, 76] on div "Container #ed-559625064 Container #ed-1003876402 Container #ed-1003876405 H2 #e…" at bounding box center [468, 163] width 115 height 240
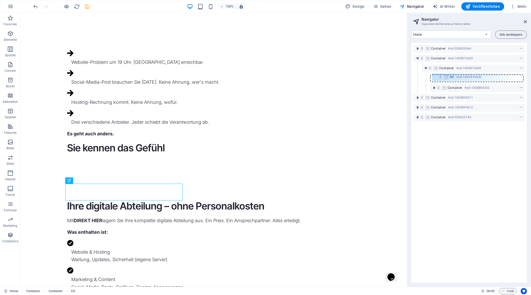
drag, startPoint x: 438, startPoint y: 88, endPoint x: 441, endPoint y: 76, distance: 12.4
click at [441, 76] on div "Container #ed-559625064 Container #ed-1003876402 Container #ed-1003876405 Conta…" at bounding box center [468, 163] width 115 height 240
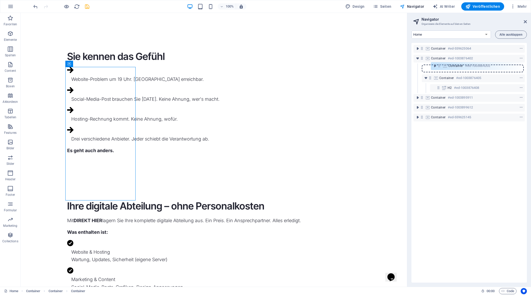
drag, startPoint x: 439, startPoint y: 88, endPoint x: 440, endPoint y: 64, distance: 23.8
click at [440, 64] on div "Container #ed-559625064 Container #ed-1003876402 Container #ed-1003876405 H2 #e…" at bounding box center [468, 163] width 115 height 240
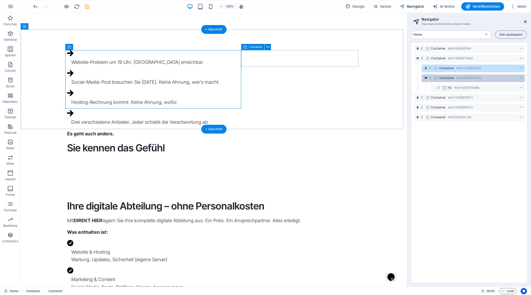
click at [425, 78] on icon "toggle-expand" at bounding box center [425, 77] width 5 height 5
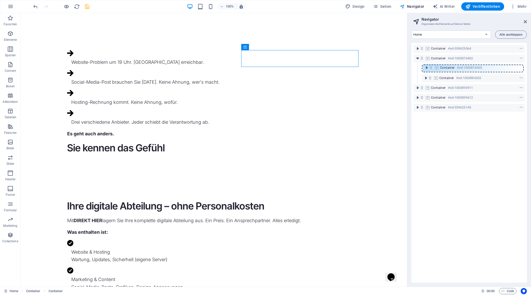
drag, startPoint x: 431, startPoint y: 78, endPoint x: 432, endPoint y: 66, distance: 12.2
click at [432, 66] on div "Container #ed-559625064 Container #ed-1003876402 Container #ed-1003884202 Conta…" at bounding box center [468, 163] width 115 height 240
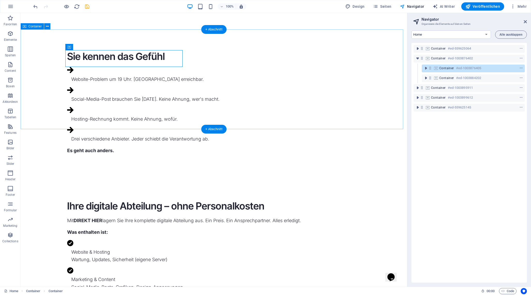
click at [380, 117] on div "Sie kennen das Gefühl Website-Problem um 19 Uhr. [GEOGRAPHIC_DATA] erreichbar. …" at bounding box center [214, 103] width 386 height 149
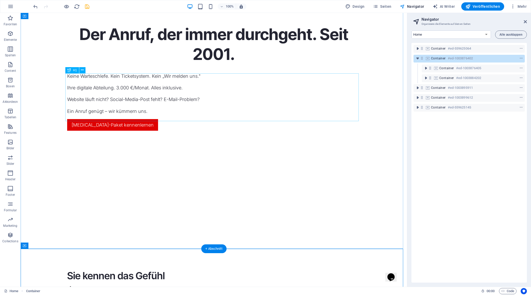
scroll to position [38, 0]
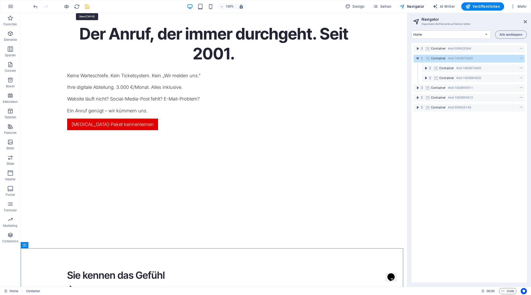
click at [88, 7] on icon "save" at bounding box center [87, 7] width 6 height 6
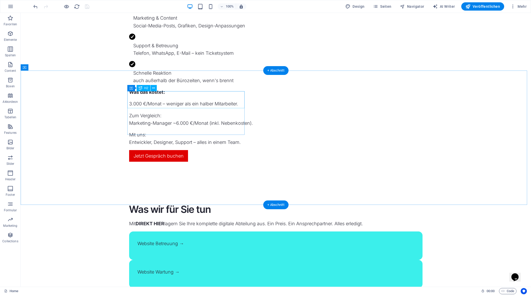
scroll to position [545, 0]
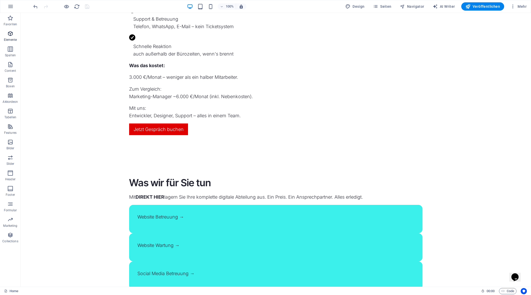
click at [12, 36] on icon "button" at bounding box center [10, 33] width 6 height 6
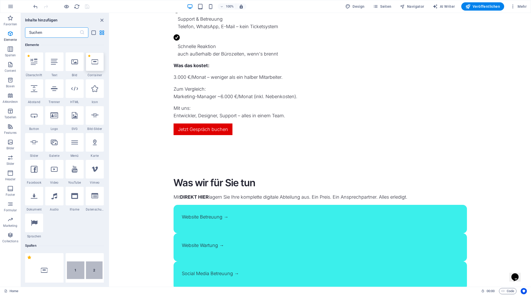
scroll to position [55, 0]
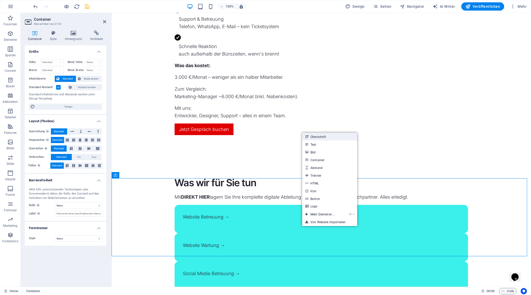
click at [328, 137] on link "Überschrift" at bounding box center [329, 137] width 55 height 8
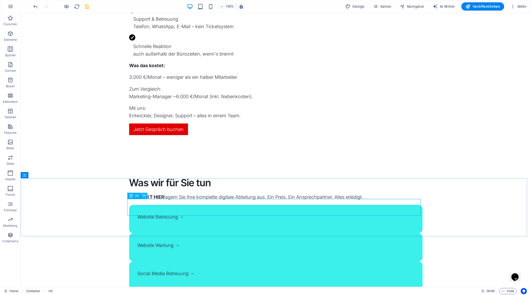
click at [145, 195] on icon at bounding box center [144, 195] width 3 height 5
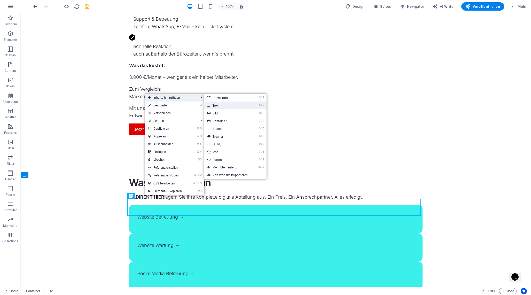
click at [224, 106] on link "⌘ 2 Text" at bounding box center [225, 105] width 43 height 8
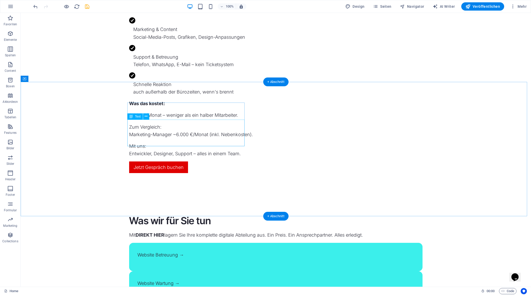
scroll to position [526, 0]
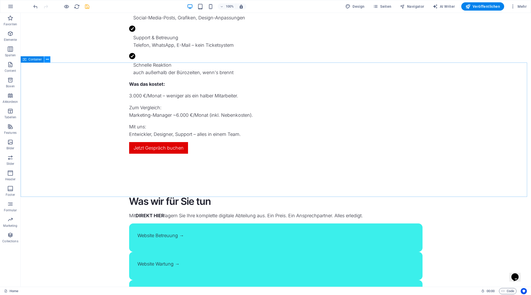
click at [49, 58] on button at bounding box center [47, 59] width 6 height 6
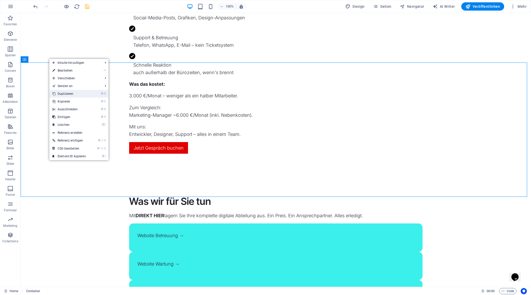
click at [84, 93] on link "⌘ D Duplizieren" at bounding box center [69, 94] width 40 height 8
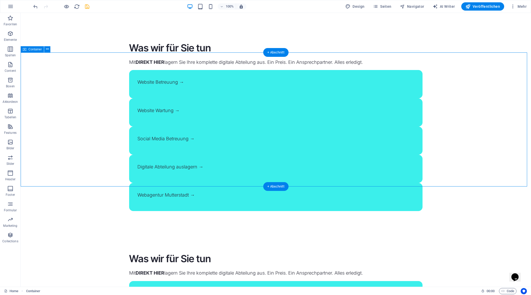
scroll to position [687, 0]
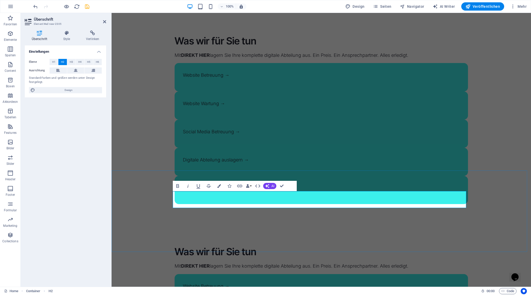
click at [190, 245] on div "Was wir für Sie tun" at bounding box center [321, 251] width 293 height 13
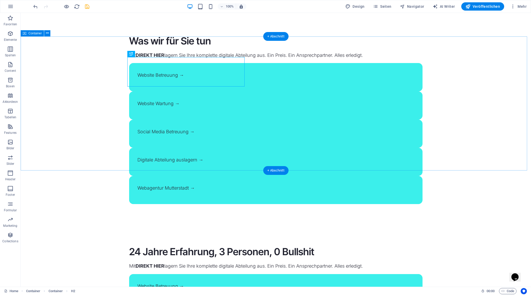
click at [89, 7] on icon "save" at bounding box center [87, 7] width 6 height 6
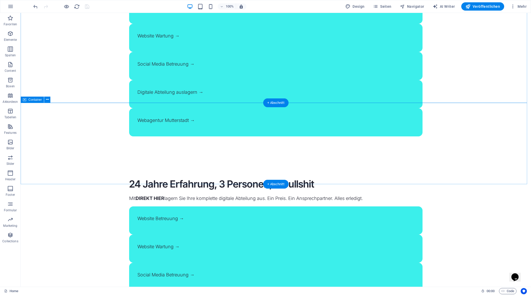
scroll to position [688, 0]
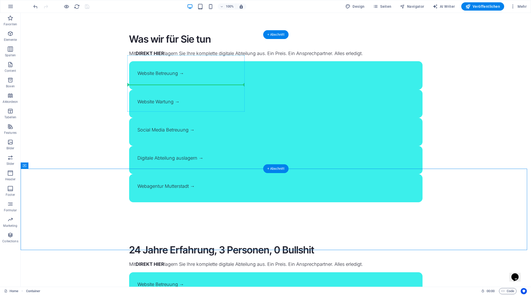
drag, startPoint x: 160, startPoint y: 218, endPoint x: 148, endPoint y: 93, distance: 125.5
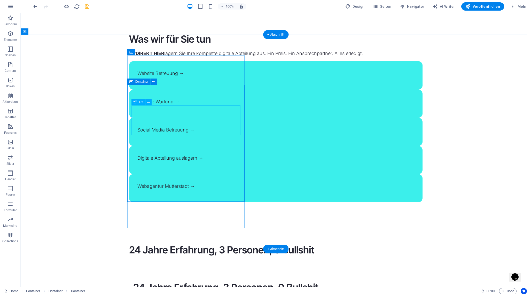
scroll to position [688, 0]
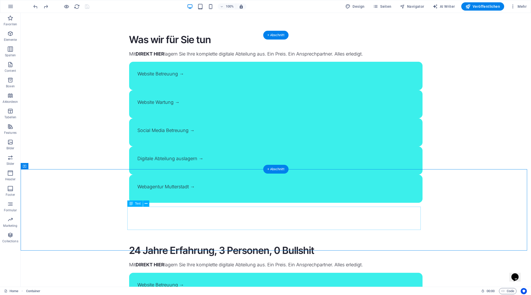
drag, startPoint x: 167, startPoint y: 216, endPoint x: 150, endPoint y: 210, distance: 17.1
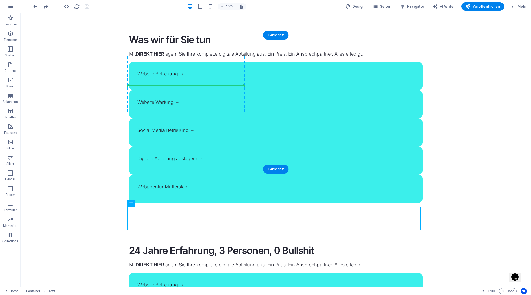
drag, startPoint x: 156, startPoint y: 217, endPoint x: 141, endPoint y: 95, distance: 122.6
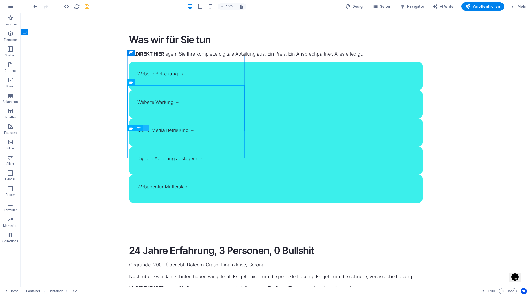
click at [146, 129] on icon at bounding box center [146, 127] width 3 height 5
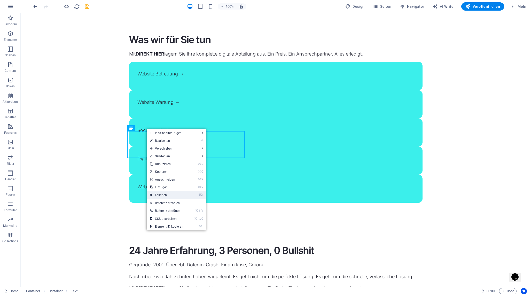
click at [165, 195] on link "⌦ Löschen" at bounding box center [167, 195] width 40 height 8
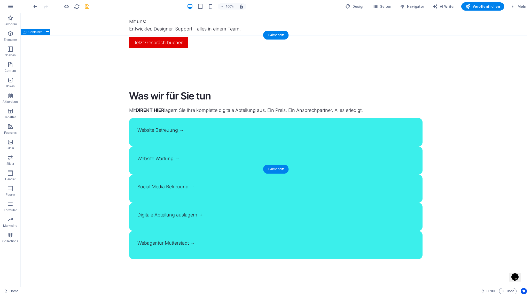
scroll to position [627, 0]
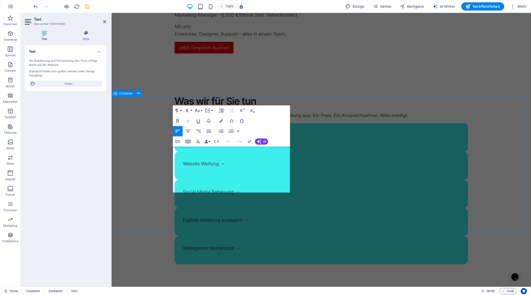
drag, startPoint x: 197, startPoint y: 150, endPoint x: 206, endPoint y: 163, distance: 15.8
drag, startPoint x: 249, startPoint y: 141, endPoint x: 203, endPoint y: 140, distance: 46.2
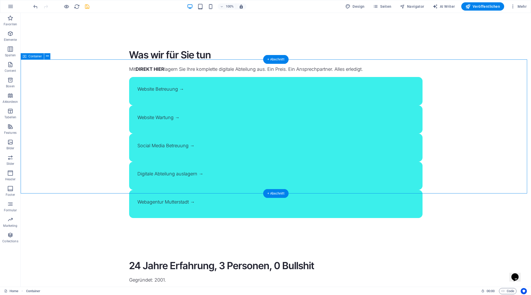
scroll to position [717, 0]
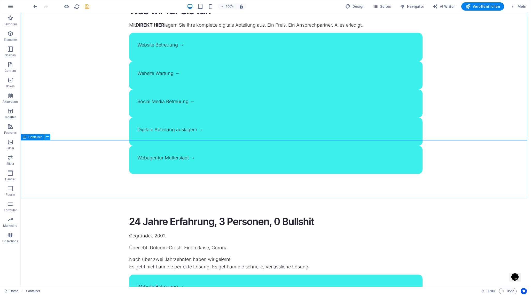
click at [46, 137] on icon at bounding box center [47, 136] width 3 height 5
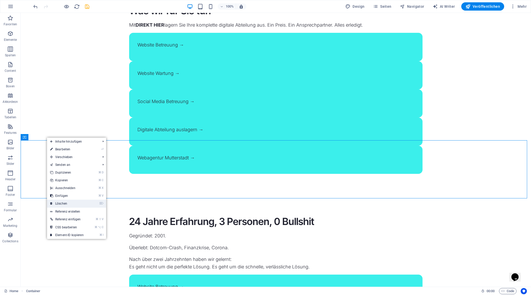
click at [73, 203] on link "⌦ Löschen" at bounding box center [67, 204] width 40 height 8
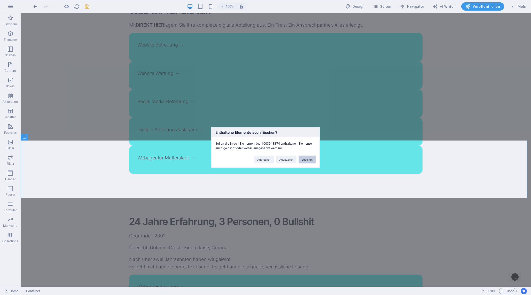
click at [307, 157] on button "Löschen" at bounding box center [306, 160] width 17 height 8
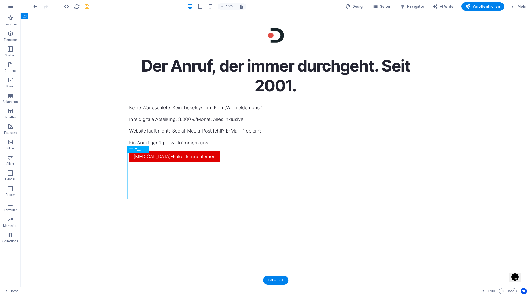
scroll to position [0, 0]
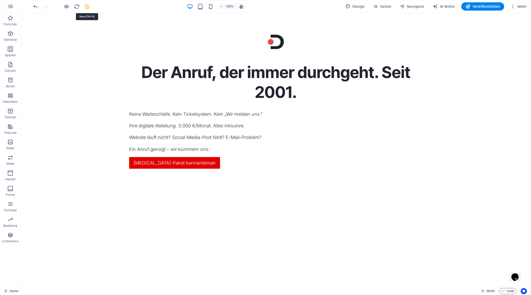
click at [86, 5] on icon "save" at bounding box center [87, 7] width 6 height 6
click at [383, 102] on div "Der Anruf, der immer durchgeht. Seit 2001." at bounding box center [275, 81] width 293 height 39
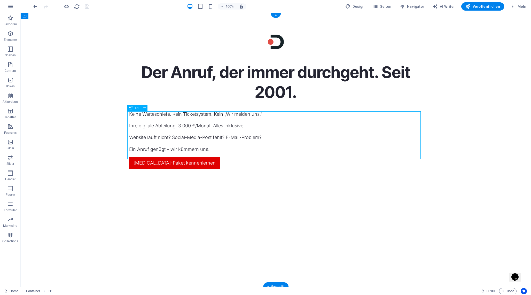
click at [383, 102] on div "Der Anruf, der immer durchgeht. Seit 2001." at bounding box center [275, 81] width 293 height 39
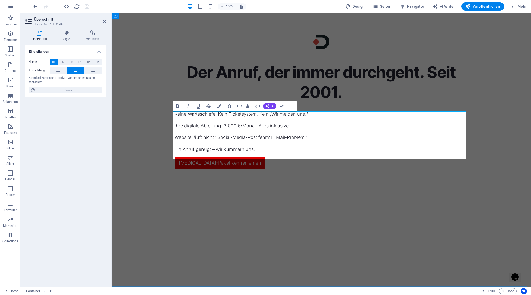
click at [425, 102] on h1 "Der Anruf, der immer durchgeht. Seit 2001." at bounding box center [321, 81] width 293 height 39
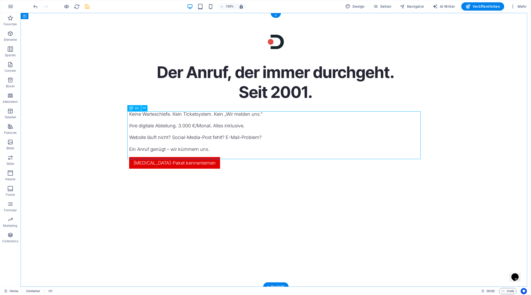
click at [445, 149] on div "Der Anruf, der immer durchgeht. Seit 2001. Keine Warteschlefe. Kein Ticketsyste…" at bounding box center [276, 150] width 510 height 274
click at [231, 102] on div "Der Anruf, der immer durchgeht. Seit 2001." at bounding box center [275, 81] width 293 height 39
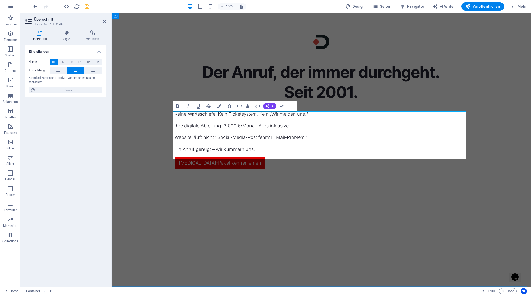
click at [263, 102] on h1 "Der Anruf, der immer durchgeht. Seit 2001." at bounding box center [321, 81] width 293 height 39
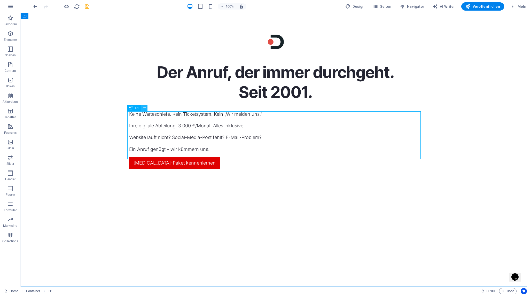
click at [145, 109] on icon at bounding box center [144, 107] width 3 height 5
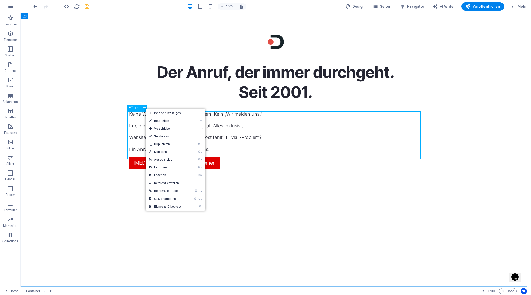
click at [135, 109] on span "H1" at bounding box center [137, 108] width 4 height 3
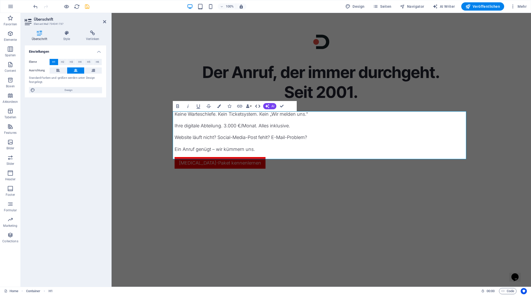
click at [259, 106] on icon "button" at bounding box center [258, 106] width 6 height 6
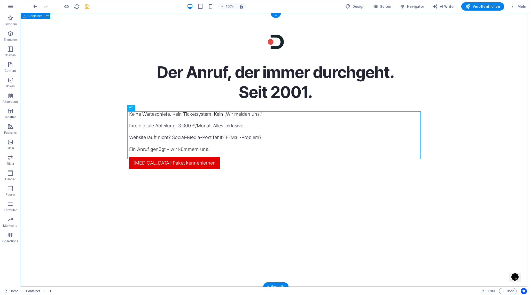
click at [441, 163] on div "Der Anruf, der immer durchgeht. Seit 2001. Keine Warteschlefe. Kein Ticketsyste…" at bounding box center [276, 150] width 510 height 274
click at [299, 174] on div "Der Anruf, der immer durchgeht. Seit 2001. Keine Warteschlefe. Kein Ticketsyste…" at bounding box center [276, 150] width 510 height 274
select select "vh"
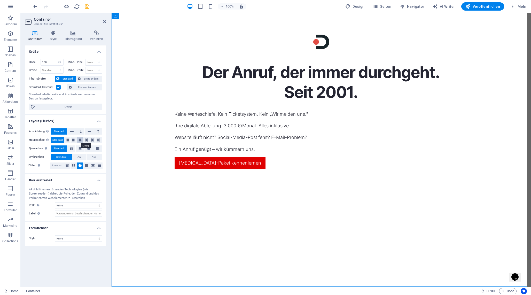
click at [81, 141] on icon at bounding box center [79, 140] width 3 height 6
click at [259, 157] on div "Text" at bounding box center [259, 156] width 15 height 6
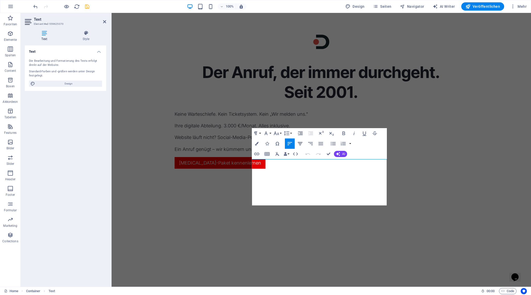
click at [299, 142] on icon "button" at bounding box center [300, 143] width 5 height 3
click at [289, 141] on icon "button" at bounding box center [290, 143] width 6 height 6
click at [292, 129] on p "Ihre digitale Abteilung. 3.000 €/Monat. Alles inklusive." at bounding box center [321, 125] width 293 height 7
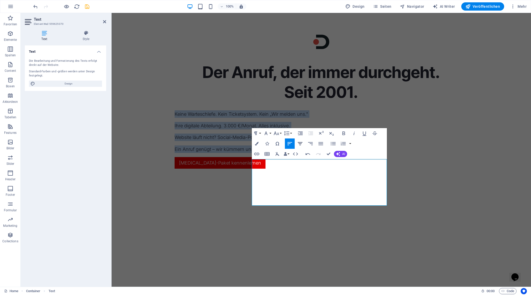
click at [299, 142] on icon "button" at bounding box center [300, 143] width 6 height 6
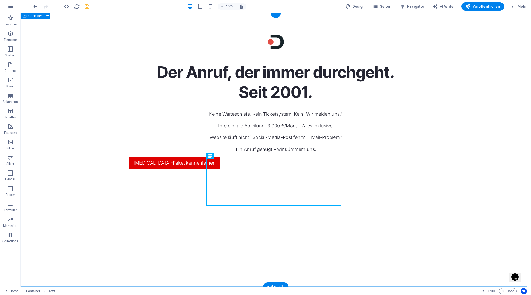
click at [387, 201] on div "Der Anruf, der immer durchgeht. Seit 2001. Keine Warteschlefe. Kein Ticketsyste…" at bounding box center [276, 150] width 510 height 274
click at [231, 169] on div "[MEDICAL_DATA]-Paket kennenlernen" at bounding box center [275, 163] width 293 height 12
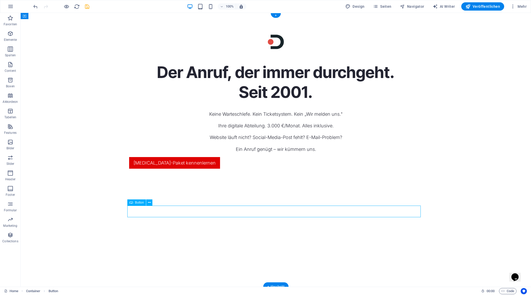
click at [231, 169] on div "[MEDICAL_DATA]-Paket kennenlernen" at bounding box center [275, 163] width 293 height 12
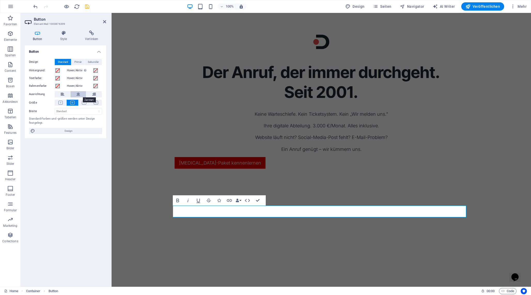
click at [81, 95] on button at bounding box center [77, 94] width 15 height 6
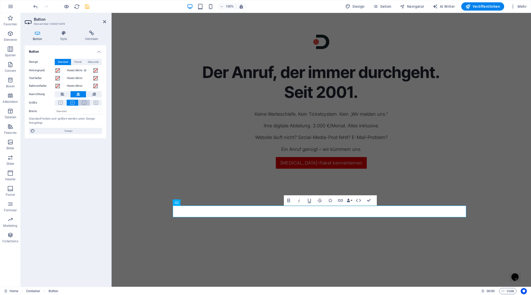
click at [84, 100] on button at bounding box center [84, 103] width 12 height 6
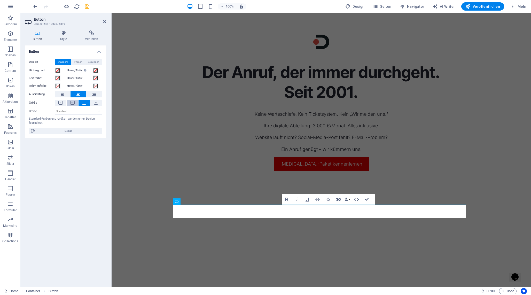
click at [72, 101] on icon at bounding box center [72, 103] width 4 height 4
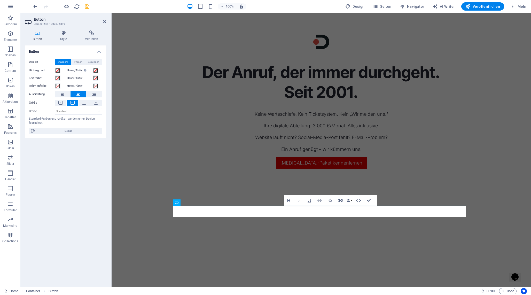
click at [102, 21] on h2 "Button" at bounding box center [70, 19] width 72 height 5
click at [101, 21] on h2 "Button" at bounding box center [70, 19] width 72 height 5
click at [103, 21] on icon at bounding box center [104, 22] width 3 height 4
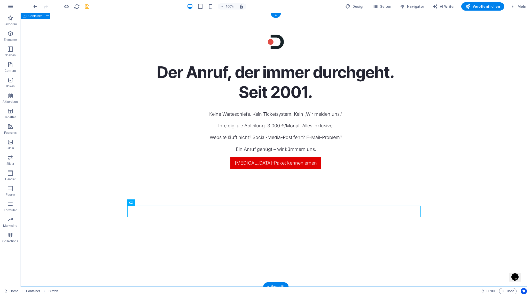
click at [71, 173] on div "Der Anruf, der immer durchgeht. Seit 2001. Keine Warteschlefe. Kein Ticketsyste…" at bounding box center [276, 150] width 510 height 274
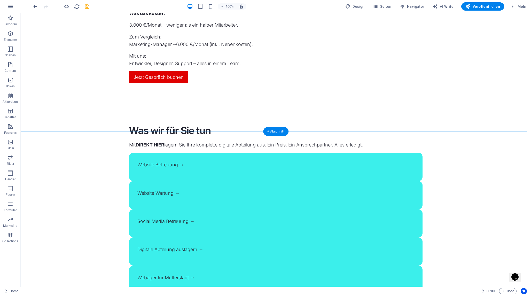
scroll to position [594, 0]
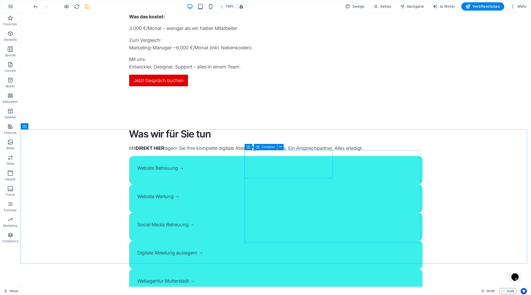
click at [271, 148] on span "Container" at bounding box center [267, 146] width 13 height 3
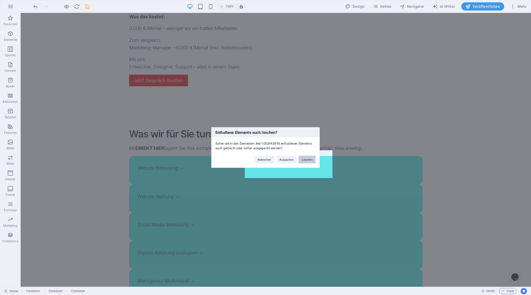
click at [311, 159] on button "Löschen" at bounding box center [306, 160] width 17 height 8
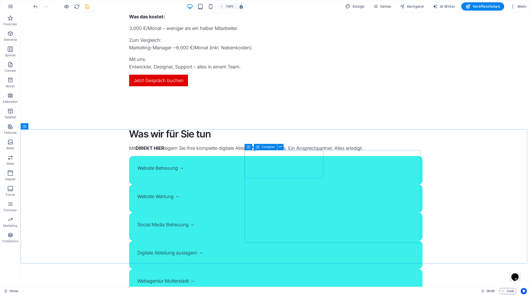
click at [266, 147] on span "Container" at bounding box center [267, 146] width 13 height 3
click at [265, 146] on span "Container" at bounding box center [267, 146] width 13 height 3
click at [264, 147] on span "Container" at bounding box center [267, 146] width 13 height 3
click at [264, 148] on span "Container" at bounding box center [267, 146] width 13 height 3
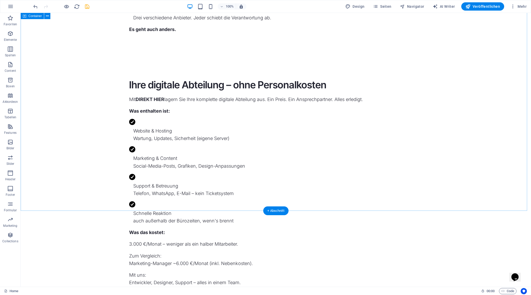
scroll to position [378, 0]
click at [292, 240] on div "3.000 €/Monat – weniger als ein halber Mitarbeiter. Zum Vergleich: Marketing-Ma…" at bounding box center [275, 263] width 293 height 46
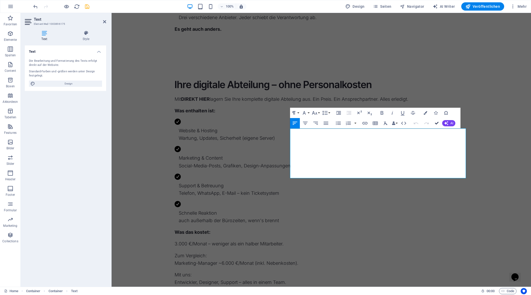
drag, startPoint x: 433, startPoint y: 123, endPoint x: 397, endPoint y: 117, distance: 36.0
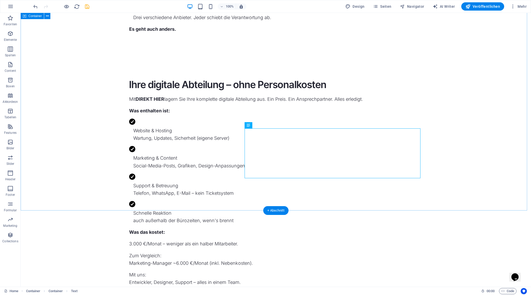
click at [200, 158] on div "Ihre digitale Abteilung – ohne Personalkosten Mit DIREKT HIER lagern Sie Ihre k…" at bounding box center [276, 190] width 510 height 265
click at [281, 240] on div "3.000 €/Monat – weniger als ein halber Mitarbeiter. Zum Vergleich: Marketing-Ma…" at bounding box center [275, 263] width 293 height 46
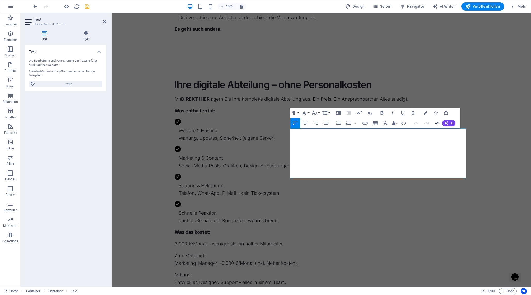
drag, startPoint x: 435, startPoint y: 122, endPoint x: 382, endPoint y: 114, distance: 54.3
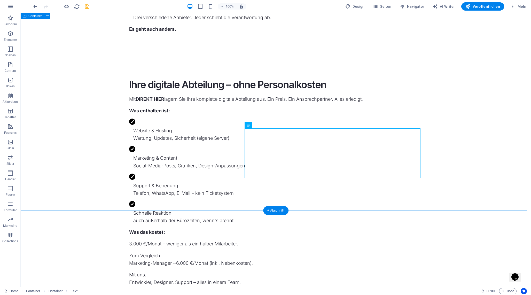
click at [199, 152] on div "Ihre digitale Abteilung – ohne Personalkosten Mit DIREKT HIER lagern Sie Ihre k…" at bounding box center [276, 190] width 510 height 265
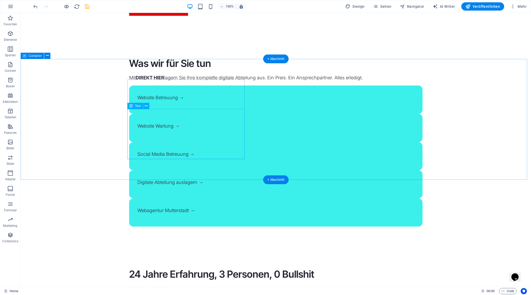
scroll to position [665, 0]
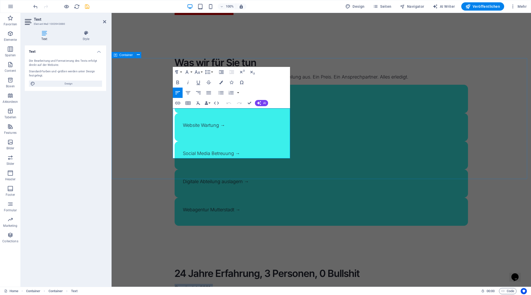
drag, startPoint x: 247, startPoint y: 150, endPoint x: 171, endPoint y: 113, distance: 84.3
click at [222, 92] on icon "button" at bounding box center [221, 93] width 6 height 6
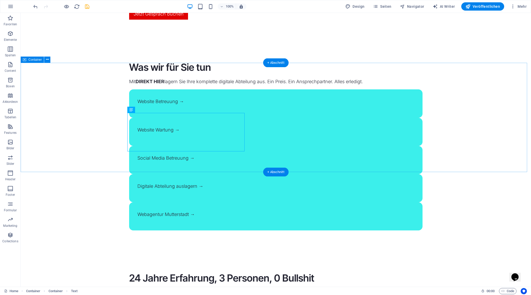
click at [503, 291] on icon "button" at bounding box center [502, 290] width 3 height 3
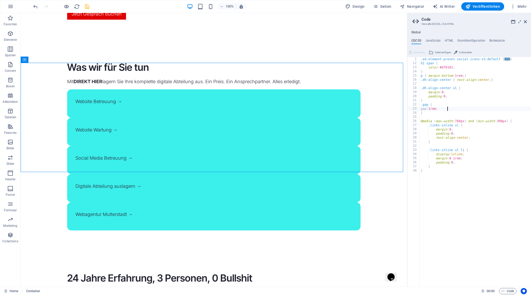
click at [435, 114] on div ".ed-element.preset-social-icons-v3-default { ... } h1 span { color : #df0101 ; …" at bounding box center [474, 176] width 111 height 238
type textarea "}"
type textarea "ul {}"
type textarea "list-style-type: bullet;;"
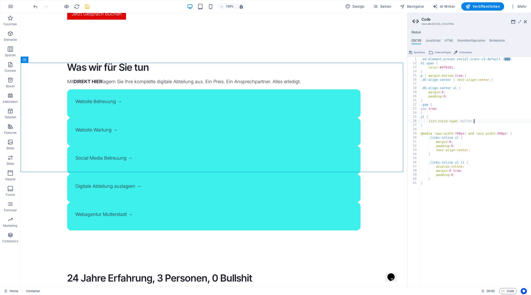
click at [419, 49] on div "Speichern Datei einfügen Colorpicker" at bounding box center [469, 51] width 124 height 7
click at [418, 51] on span "Speichern" at bounding box center [419, 52] width 11 height 6
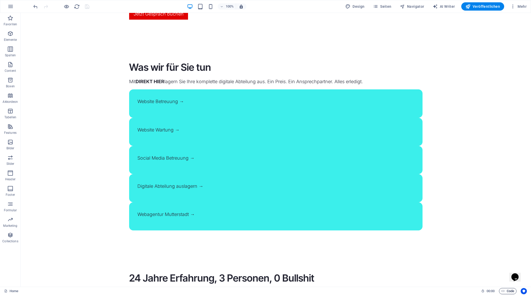
click at [508, 290] on span "Code" at bounding box center [507, 291] width 13 height 6
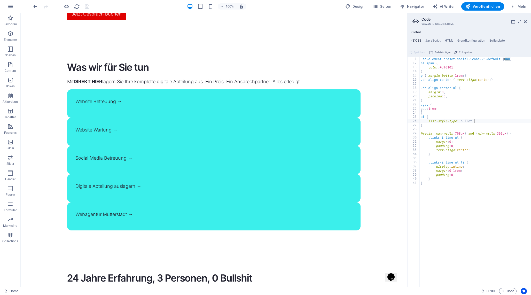
click at [467, 120] on div ".ed-element.preset-social-icons-v3-default { ... } h1 span { color : #df0101 ; …" at bounding box center [474, 176] width 111 height 238
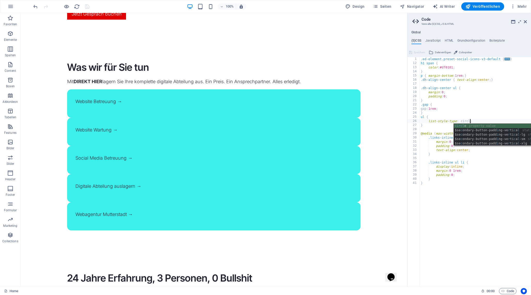
scroll to position [0, 4]
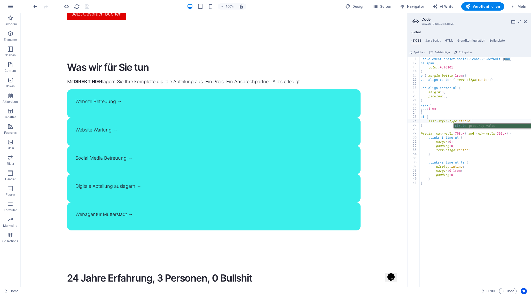
type textarea "list-style-type: circle;"
click at [414, 51] on span "Speichern" at bounding box center [419, 52] width 11 height 6
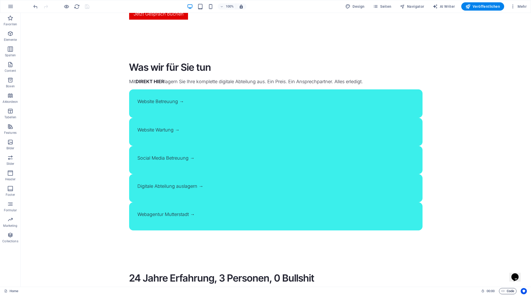
click at [508, 291] on span "Code" at bounding box center [507, 291] width 13 height 6
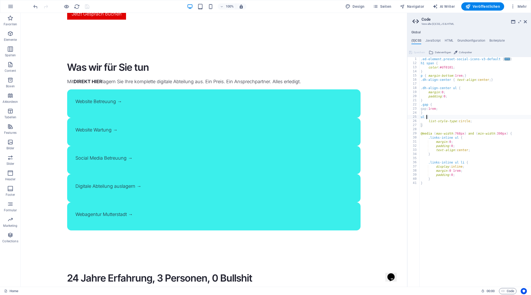
click at [426, 116] on div ".ed-element.preset-social-icons-v3-default { ... } h1 span { color : #df0101 ; …" at bounding box center [474, 176] width 111 height 238
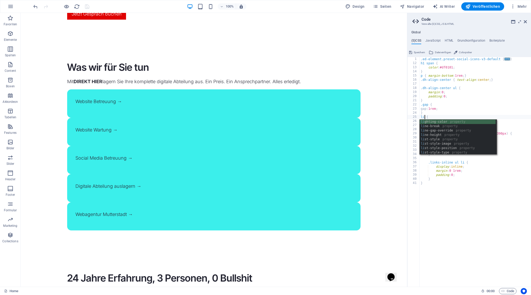
click at [463, 232] on div ".ed-element.preset-social-icons-v3-default { ... } h1 span { color : #df0101 ; …" at bounding box center [474, 176] width 111 height 238
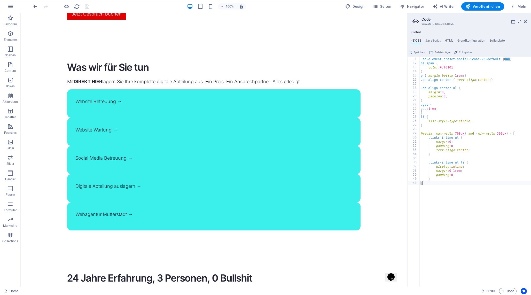
type textarea "}"
click at [419, 54] on span "Speichern" at bounding box center [419, 52] width 11 height 6
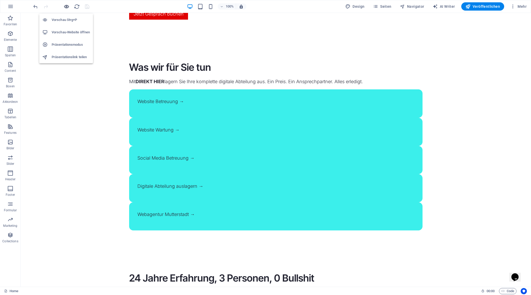
click at [65, 7] on icon "button" at bounding box center [67, 7] width 6 height 6
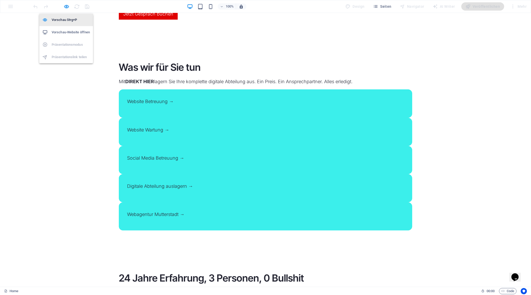
click at [63, 18] on h6 "Vorschau Strg+P" at bounding box center [71, 20] width 38 height 6
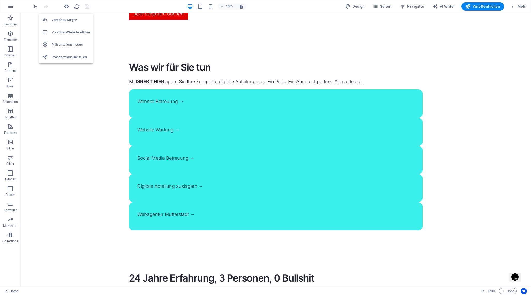
click at [69, 30] on h6 "Vorschau-Website öffnen" at bounding box center [71, 32] width 38 height 6
click at [136, 110] on span "Text" at bounding box center [138, 109] width 6 height 3
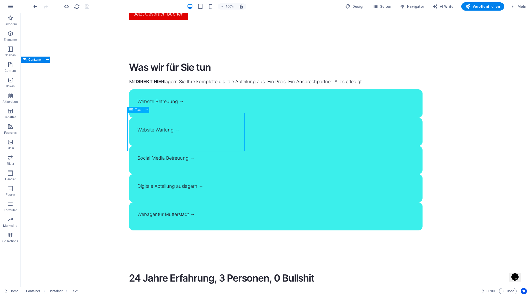
drag, startPoint x: 136, startPoint y: 110, endPoint x: 31, endPoint y: 99, distance: 105.1
click at [136, 110] on span "Text" at bounding box center [138, 109] width 6 height 3
click at [508, 292] on span "Code" at bounding box center [507, 291] width 13 height 6
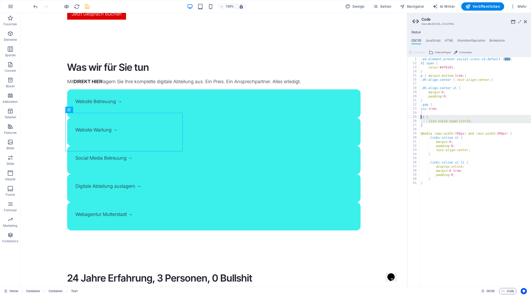
drag, startPoint x: 430, startPoint y: 126, endPoint x: 414, endPoint y: 117, distance: 18.3
click at [413, 118] on div "} 1 12 13 14 15 16 17 18 19 20 21 22 23 24 25 26 27 28 29 30 31 32 33 34 35 36 …" at bounding box center [469, 171] width 124 height 229
type textarea "li { list-style-type: circle;"
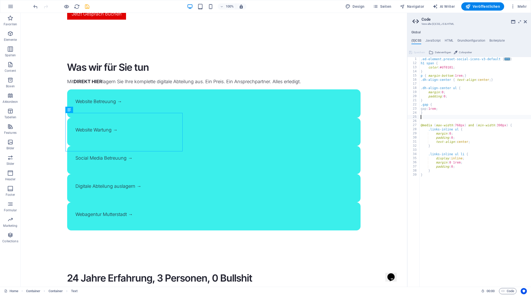
type textarea "}"
click at [419, 51] on span "Speichern" at bounding box center [419, 52] width 11 height 6
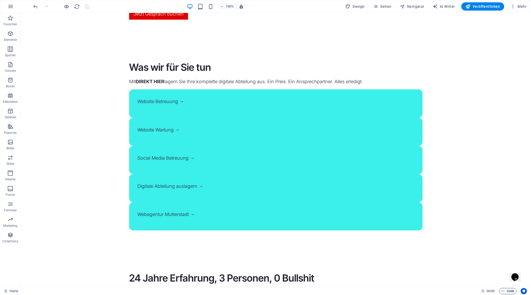
click at [510, 290] on span "Code" at bounding box center [507, 291] width 13 height 6
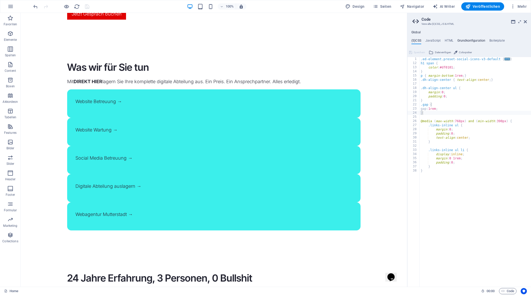
click at [468, 40] on h4 "Grundkonfiguration" at bounding box center [471, 42] width 28 height 6
type textarea "$color-background: #ffffff;"
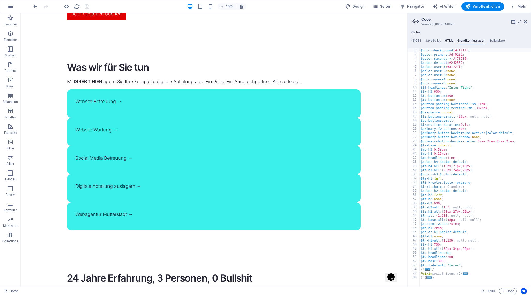
click at [447, 40] on h4 "HTML" at bounding box center [449, 42] width 9 height 6
type textarea "{{content}}"
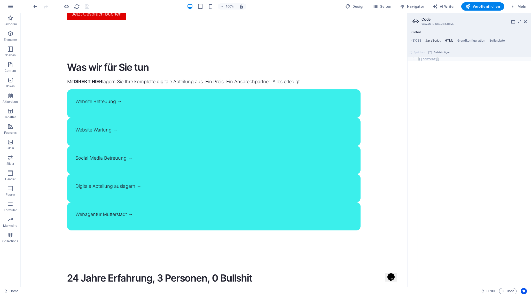
click at [428, 40] on h4 "JavaScript" at bounding box center [432, 42] width 15 height 6
click at [497, 41] on h4 "Boilerplate" at bounding box center [496, 42] width 15 height 6
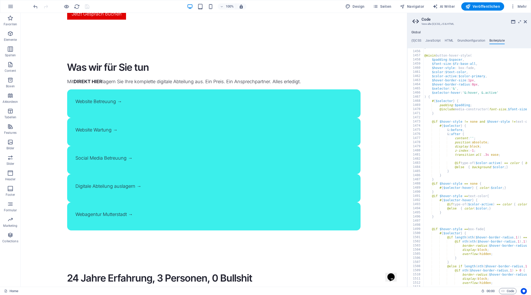
scroll to position [2957, 0]
click at [418, 41] on h4 "(S)CSS" at bounding box center [416, 42] width 10 height 6
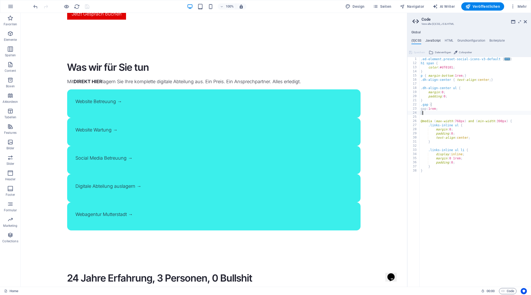
click at [433, 39] on h4 "JavaScript" at bounding box center [432, 42] width 15 height 6
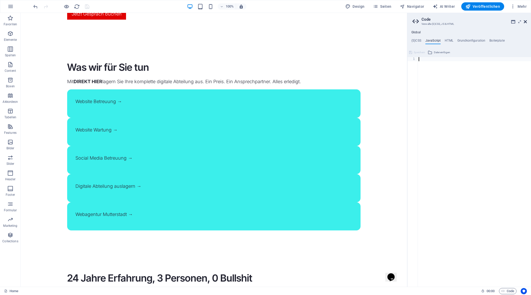
click at [526, 21] on icon at bounding box center [525, 22] width 3 height 4
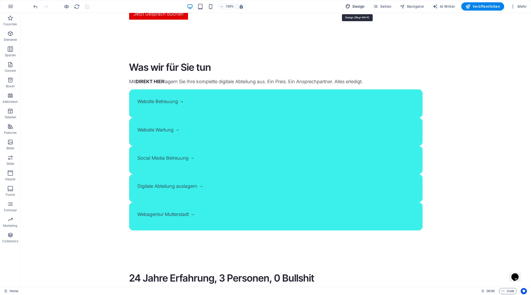
click at [359, 6] on span "Design" at bounding box center [354, 6] width 19 height 5
select select "px"
select select "300"
select select "px"
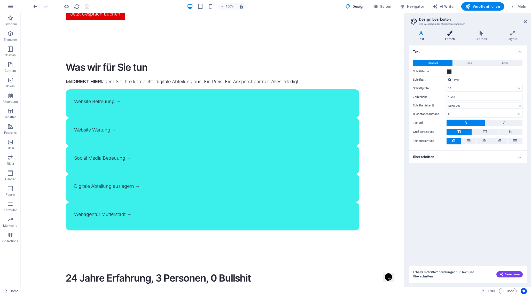
click at [447, 36] on h4 "Farben" at bounding box center [450, 35] width 31 height 11
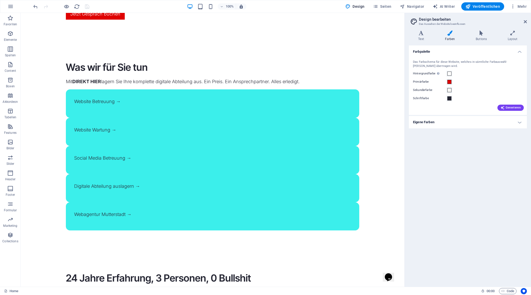
click at [451, 120] on h4 "Eigene Farben" at bounding box center [468, 122] width 118 height 12
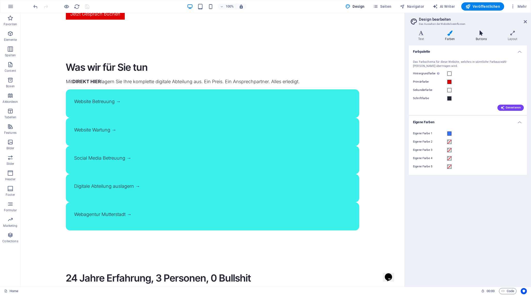
click at [476, 33] on icon at bounding box center [481, 32] width 30 height 5
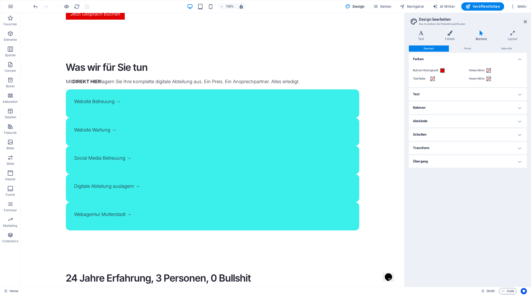
click at [447, 125] on h4 "Abstände" at bounding box center [468, 121] width 118 height 12
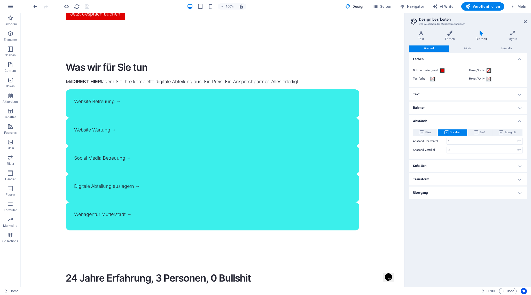
click at [446, 124] on div "Klein Standard Groß Extragroß Abstand Horizontal 1 rem px Abstand Vertikal .382…" at bounding box center [468, 141] width 120 height 34
click at [452, 35] on icon at bounding box center [449, 32] width 29 height 5
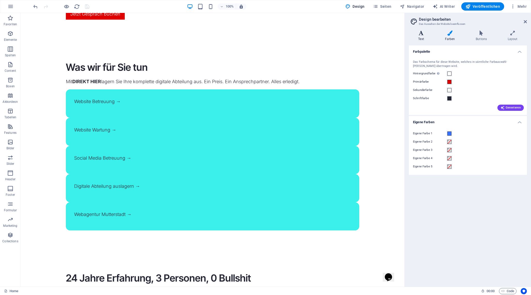
click at [420, 34] on icon at bounding box center [421, 32] width 25 height 5
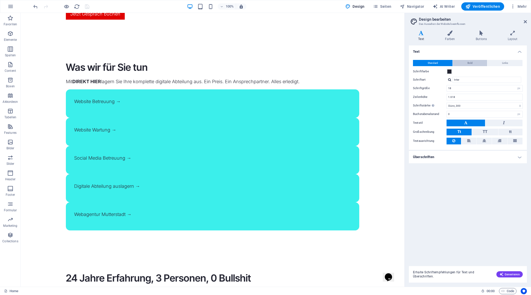
click at [467, 60] on span "Bold" at bounding box center [469, 63] width 5 height 6
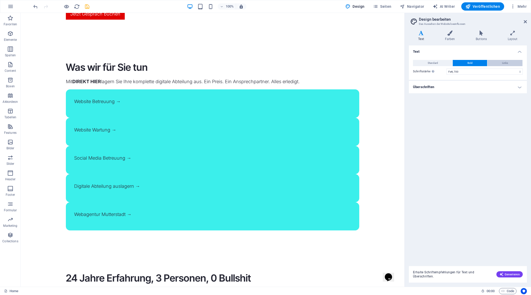
click at [505, 63] on span "Links" at bounding box center [505, 63] width 6 height 6
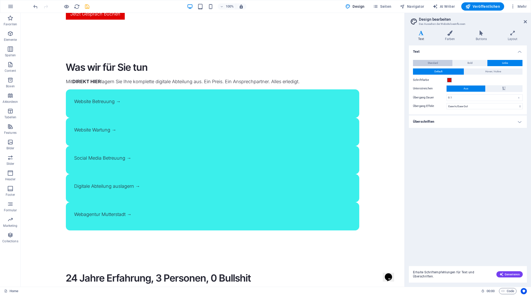
click at [427, 62] on span "Standard" at bounding box center [432, 63] width 10 height 6
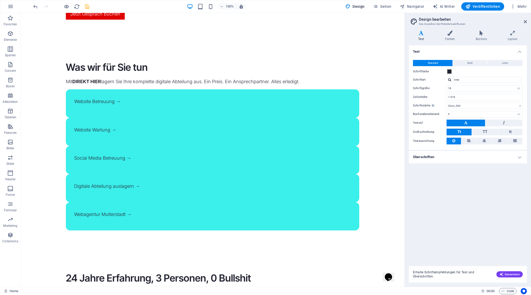
click at [437, 157] on h4 "Überschriften" at bounding box center [468, 157] width 118 height 12
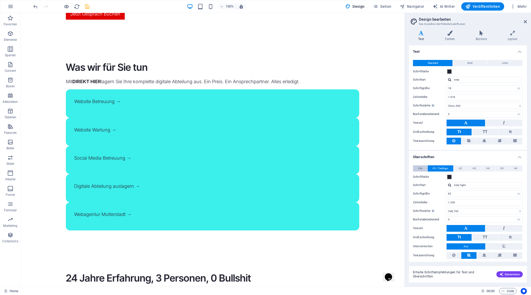
click at [420, 169] on span "Alle" at bounding box center [420, 168] width 4 height 6
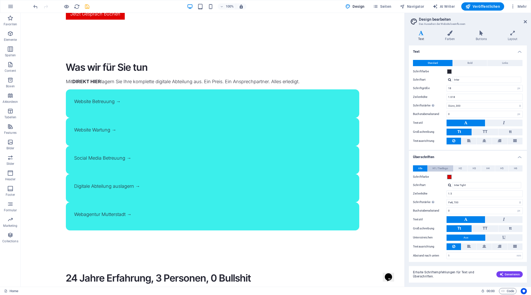
click at [437, 168] on span "H1 / Textlogo" at bounding box center [439, 168] width 15 height 6
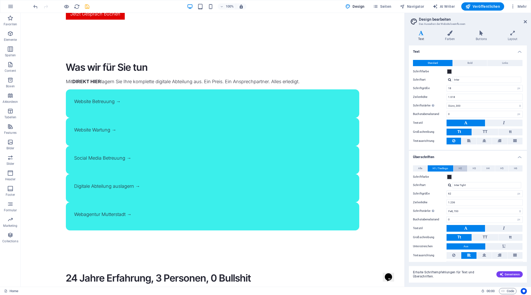
click at [456, 169] on button "H2" at bounding box center [460, 168] width 14 height 6
click at [473, 169] on span "H3" at bounding box center [473, 168] width 3 height 6
click at [489, 170] on button "H4" at bounding box center [488, 168] width 14 height 6
click at [501, 169] on span "H5" at bounding box center [501, 168] width 3 height 6
click at [517, 168] on button "H6" at bounding box center [516, 168] width 14 height 6
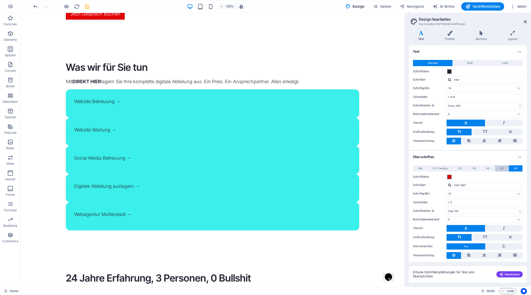
click at [503, 168] on button "H5" at bounding box center [502, 168] width 14 height 6
click at [487, 168] on span "H4" at bounding box center [487, 168] width 3 height 6
click at [473, 166] on span "H3" at bounding box center [473, 168] width 3 height 6
click at [455, 167] on button "H2" at bounding box center [460, 168] width 14 height 6
click at [441, 165] on span "H1 / Textlogo" at bounding box center [439, 168] width 15 height 6
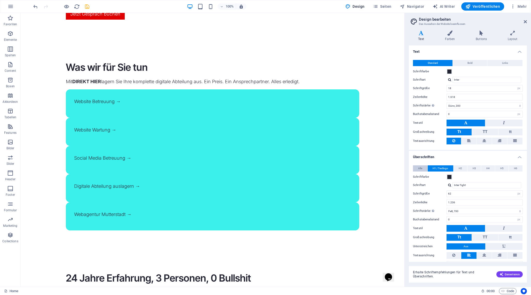
click at [416, 166] on button "Alle" at bounding box center [420, 168] width 14 height 6
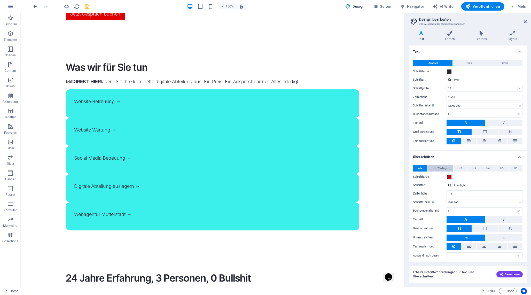
click at [436, 168] on span "H1 / Textlogo" at bounding box center [439, 168] width 15 height 6
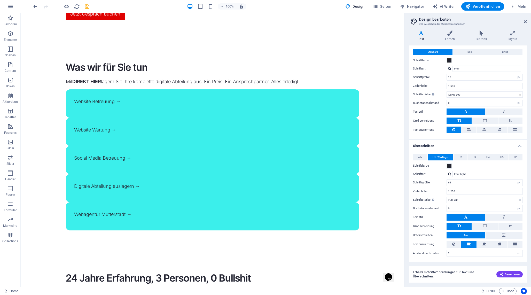
scroll to position [0, 0]
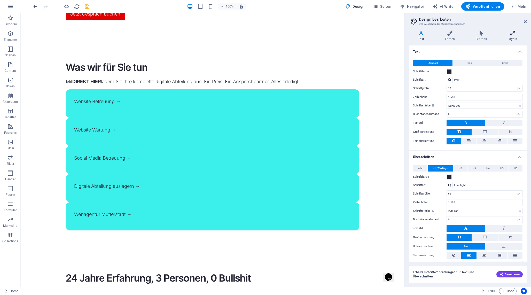
click at [508, 33] on icon at bounding box center [512, 32] width 29 height 5
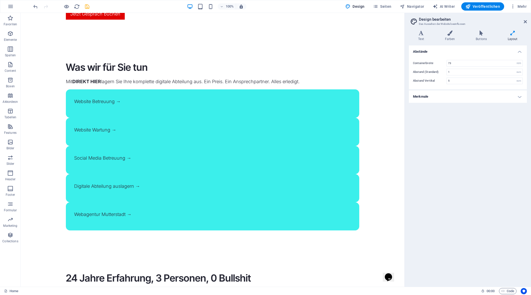
click at [431, 94] on h4 "Merkmale" at bounding box center [468, 96] width 118 height 12
click at [431, 94] on h4 "Merkmale" at bounding box center [468, 94] width 118 height 9
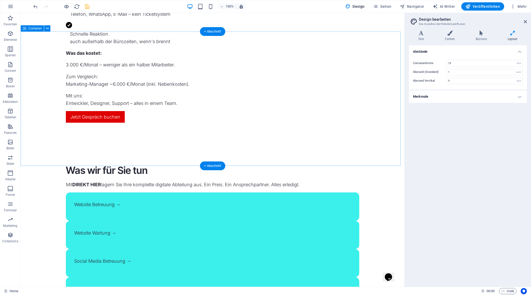
scroll to position [660, 0]
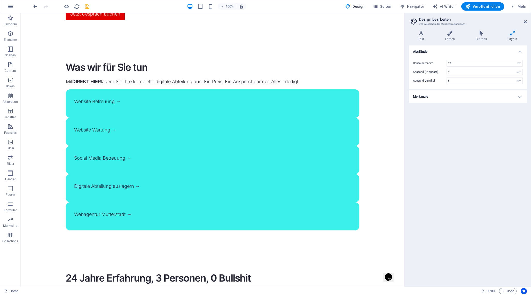
click at [86, 7] on icon "save" at bounding box center [87, 7] width 6 height 6
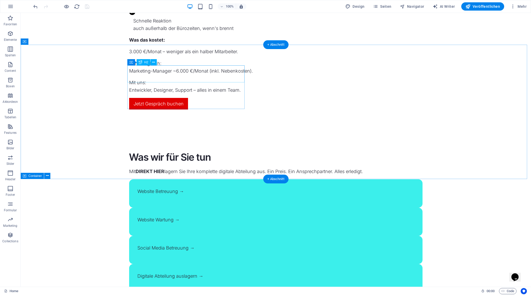
scroll to position [571, 0]
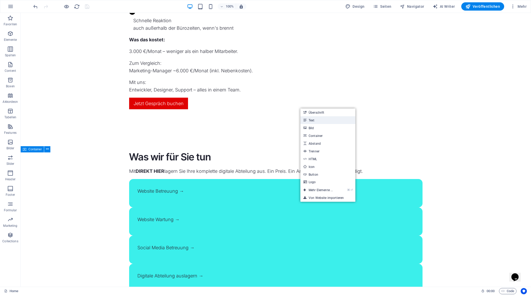
click at [318, 118] on link "Text" at bounding box center [327, 120] width 55 height 8
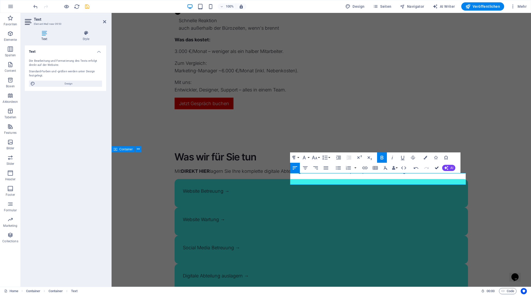
drag, startPoint x: 437, startPoint y: 167, endPoint x: 413, endPoint y: 154, distance: 27.9
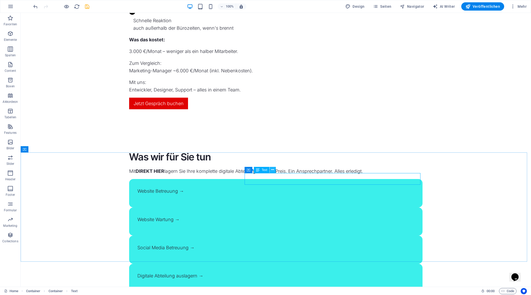
click at [273, 170] on icon at bounding box center [272, 169] width 3 height 5
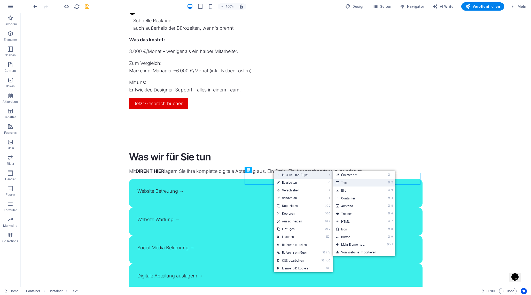
click at [353, 183] on link "⌘ 2 Text" at bounding box center [354, 183] width 43 height 8
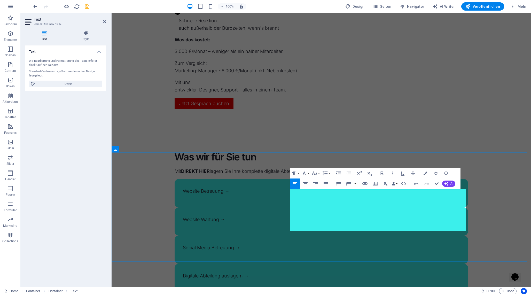
drag, startPoint x: 295, startPoint y: 204, endPoint x: 276, endPoint y: 202, distance: 19.0
drag, startPoint x: 295, startPoint y: 223, endPoint x: 287, endPoint y: 221, distance: 8.1
click at [338, 184] on icon "button" at bounding box center [338, 183] width 6 height 6
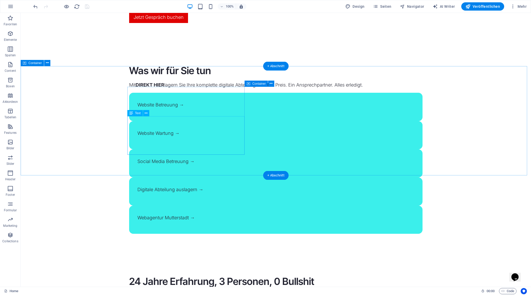
scroll to position [657, 0]
click at [274, 174] on div "+ Abschnitt" at bounding box center [275, 175] width 25 height 9
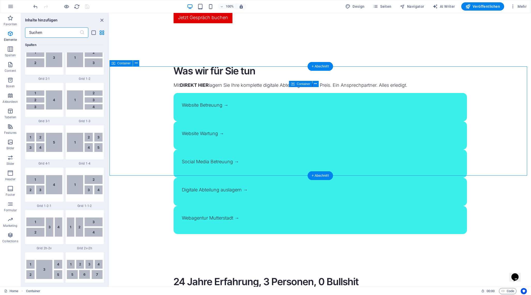
scroll to position [903, 0]
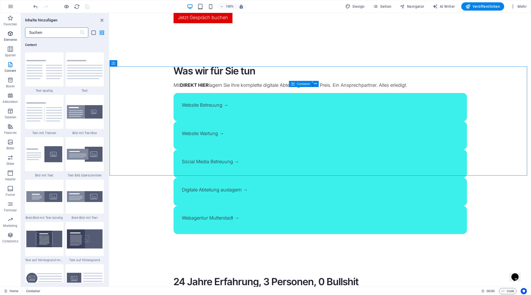
click at [10, 36] on icon "button" at bounding box center [10, 33] width 6 height 6
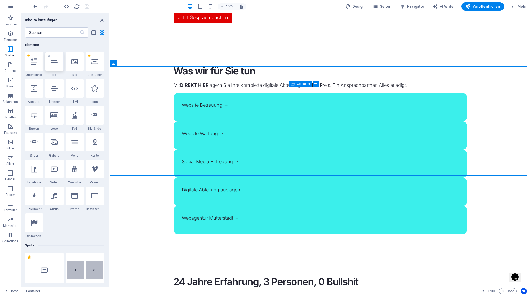
scroll to position [55, 0]
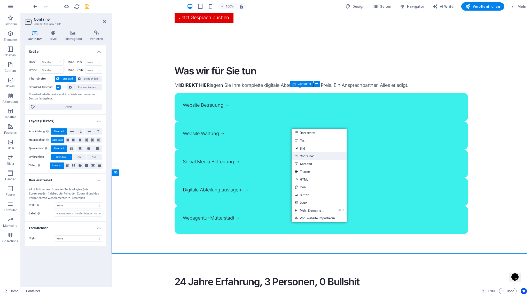
click at [308, 154] on link "Container" at bounding box center [318, 156] width 55 height 8
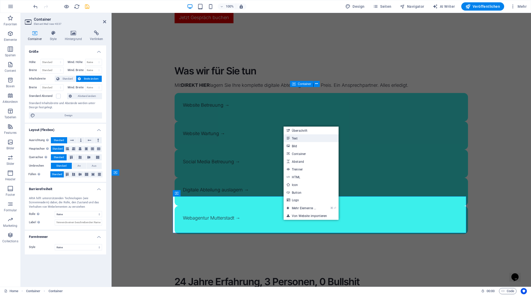
click at [295, 140] on link "Text" at bounding box center [310, 138] width 55 height 8
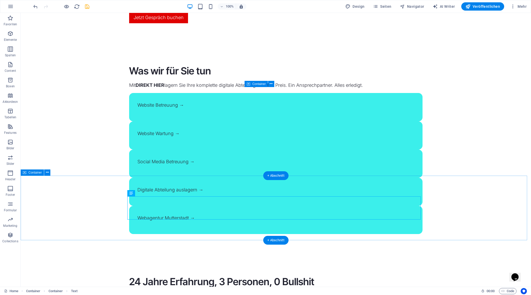
click at [385, 8] on span "Seiten" at bounding box center [382, 6] width 19 height 5
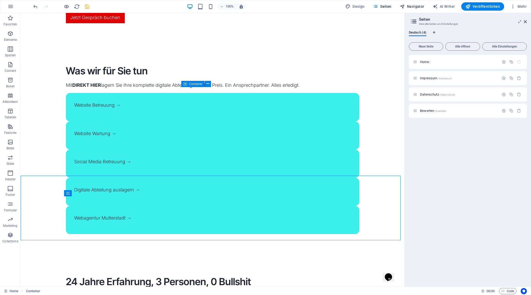
drag, startPoint x: 405, startPoint y: 7, endPoint x: 405, endPoint y: 10, distance: 2.9
click at [405, 7] on icon "button" at bounding box center [402, 6] width 5 height 5
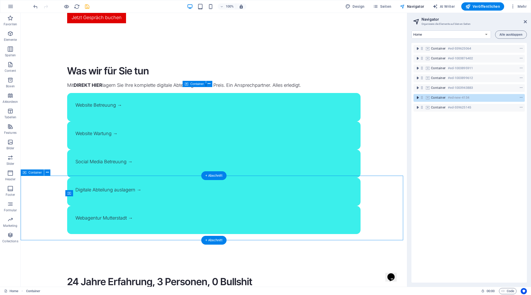
click at [417, 98] on icon "toggle-expand" at bounding box center [417, 97] width 5 height 5
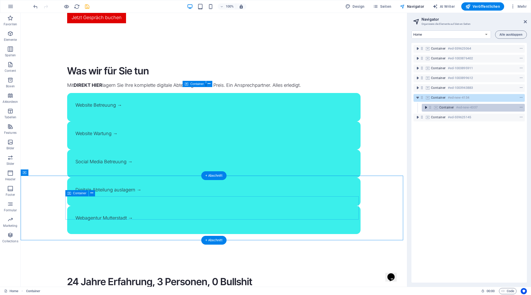
click at [424, 107] on icon "toggle-expand" at bounding box center [425, 107] width 5 height 5
click at [431, 109] on icon at bounding box center [430, 107] width 4 height 4
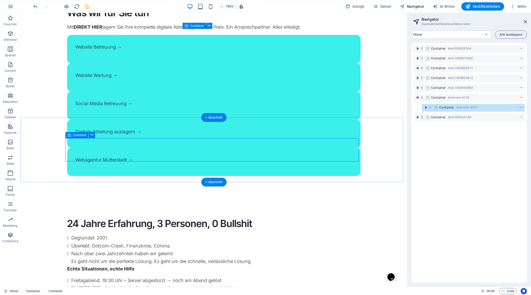
click at [520, 106] on icon "context-menu" at bounding box center [521, 108] width 4 height 4
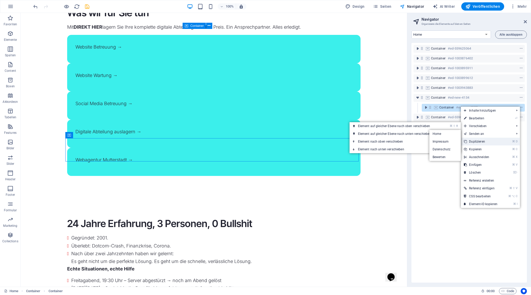
click at [495, 140] on link "⌘ D Duplizieren" at bounding box center [481, 142] width 40 height 8
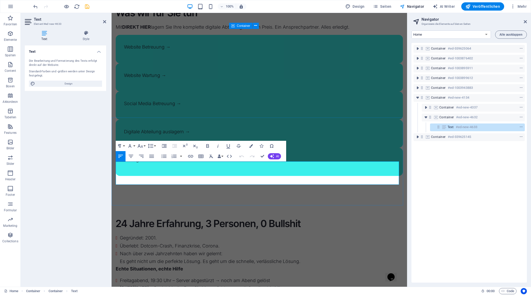
drag, startPoint x: 272, startPoint y: 142, endPoint x: 263, endPoint y: 156, distance: 16.8
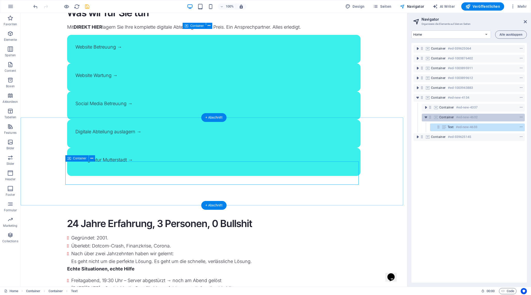
drag, startPoint x: 426, startPoint y: 118, endPoint x: 453, endPoint y: 116, distance: 27.4
click at [426, 118] on icon "toggle-expand" at bounding box center [425, 117] width 5 height 5
click at [521, 117] on icon "context-menu" at bounding box center [521, 117] width 4 height 4
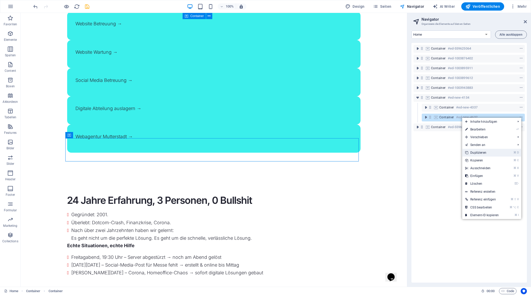
click at [493, 153] on link "⌘ D Duplizieren" at bounding box center [482, 153] width 40 height 8
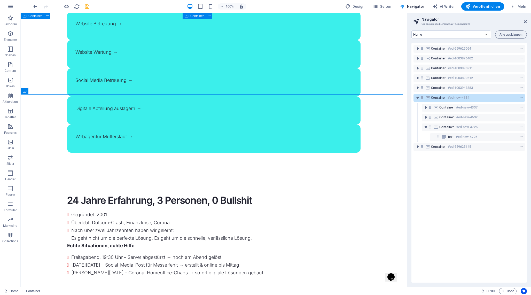
click at [84, 6] on span "save" at bounding box center [87, 7] width 6 height 6
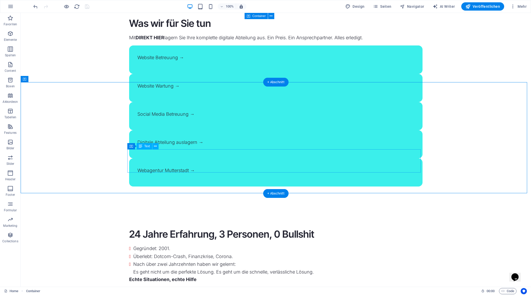
scroll to position [681, 0]
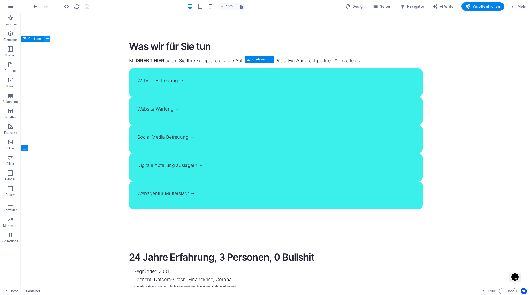
click at [47, 39] on icon at bounding box center [47, 38] width 3 height 5
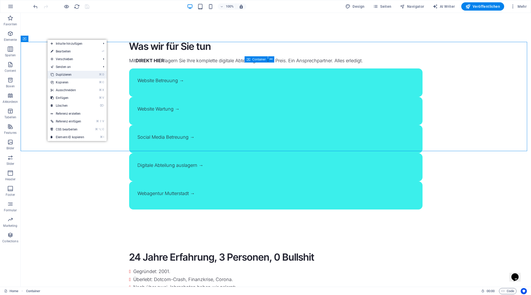
click at [69, 75] on link "⌘ D Duplizieren" at bounding box center [67, 75] width 40 height 8
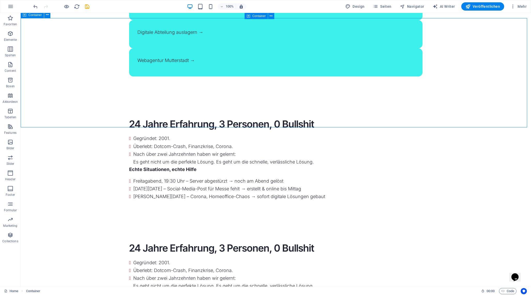
scroll to position [791, 0]
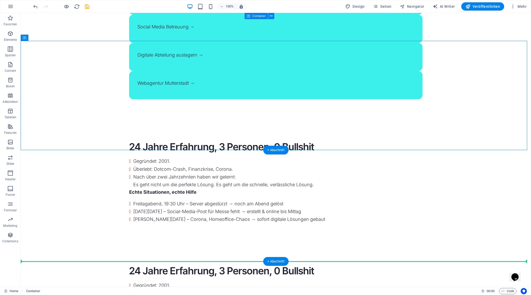
drag, startPoint x: 58, startPoint y: 29, endPoint x: 59, endPoint y: 226, distance: 197.0
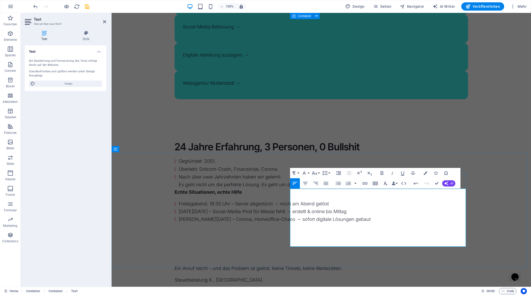
click at [338, 184] on icon "button" at bounding box center [338, 182] width 5 height 3
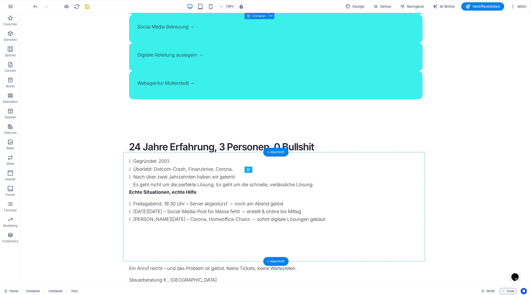
drag, startPoint x: 267, startPoint y: 173, endPoint x: 270, endPoint y: 210, distance: 37.1
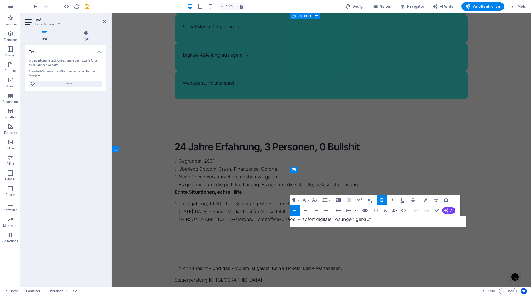
drag, startPoint x: 361, startPoint y: 219, endPoint x: 285, endPoint y: 218, distance: 76.2
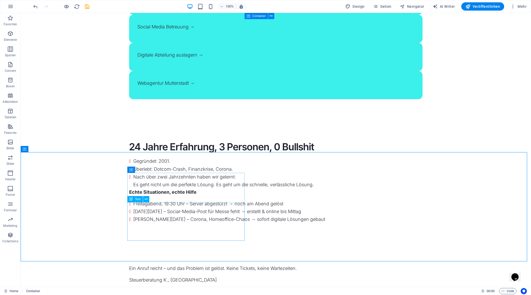
click at [136, 199] on span "Text" at bounding box center [138, 198] width 6 height 3
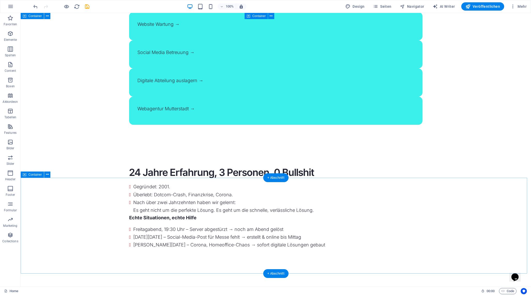
scroll to position [868, 0]
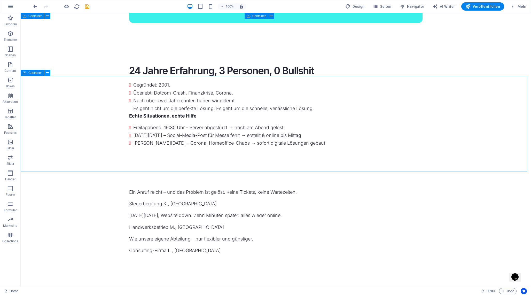
click at [46, 72] on icon at bounding box center [47, 72] width 3 height 5
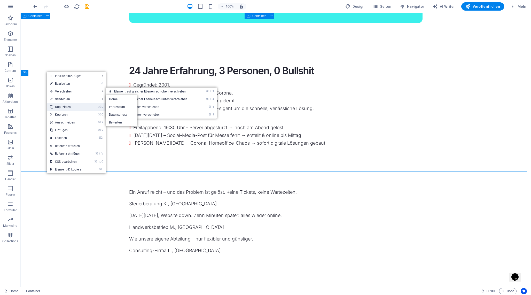
click at [74, 107] on link "⌘ D Duplizieren" at bounding box center [67, 107] width 40 height 8
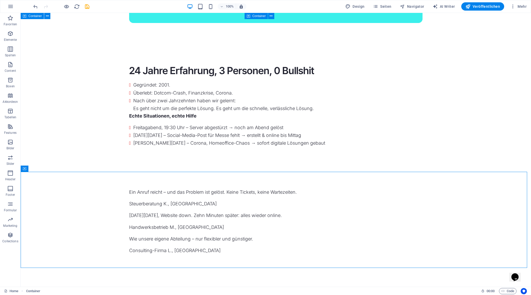
click at [271, 189] on icon at bounding box center [272, 189] width 3 height 5
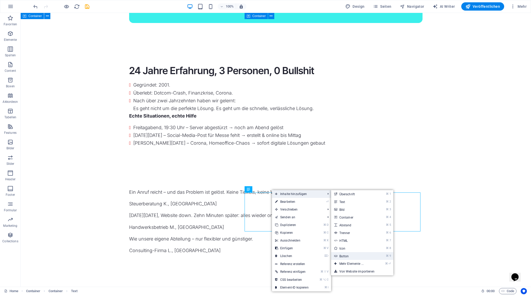
click at [356, 254] on link "⌘ 9 Button" at bounding box center [352, 256] width 43 height 8
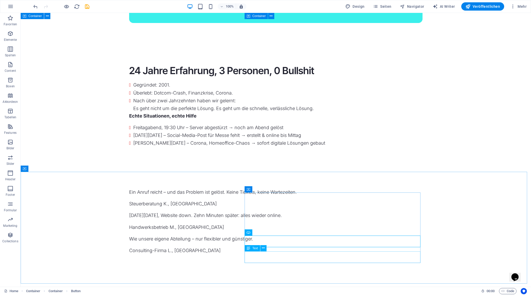
click at [255, 250] on div "Text" at bounding box center [251, 248] width 15 height 6
click at [259, 191] on icon at bounding box center [258, 189] width 4 height 6
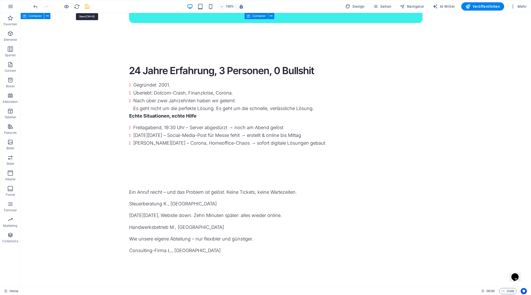
click at [88, 5] on icon "save" at bounding box center [87, 7] width 6 height 6
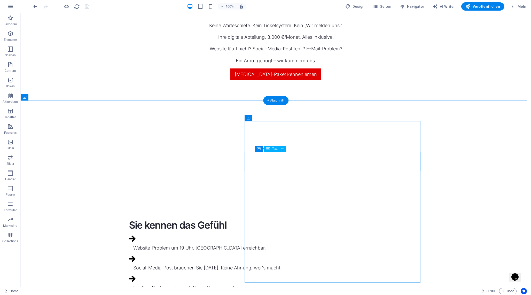
scroll to position [0, 0]
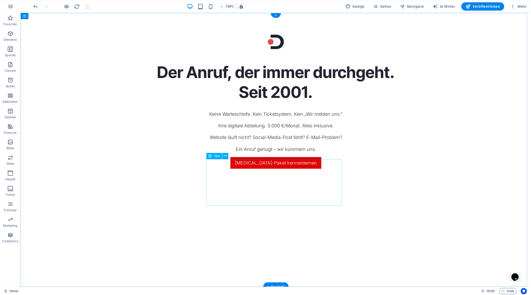
click at [263, 153] on div "Keine Warteschlefe. Kein Ticketsystem. Kein „Wir melden uns." Ihre digitale Abt…" at bounding box center [275, 131] width 293 height 42
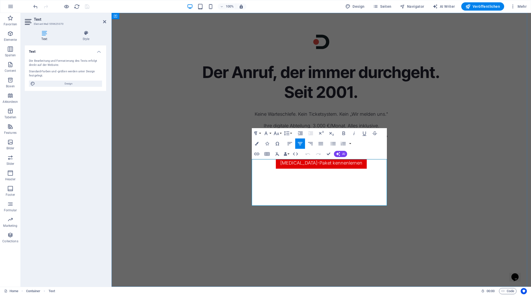
click at [310, 129] on p "Ihre digitale Abteilung. 3.000 €/Monat. Alles inklusive." at bounding box center [321, 125] width 293 height 7
click at [348, 129] on p "Ihre digitale Abteilung für 3.000 €/Monat. Alles inklusive." at bounding box center [321, 125] width 293 height 7
click at [350, 129] on p "Ihre digitale Abteilung für 3.000 €/Monat – Alles inklusive." at bounding box center [321, 125] width 293 height 7
click at [348, 129] on p "Ihre digitale Abteilung für 3.000 €/Monat – Alles inklusive." at bounding box center [321, 125] width 293 height 7
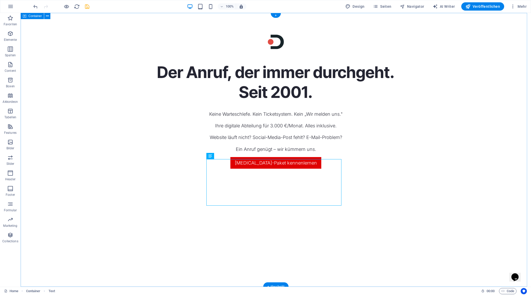
click at [399, 196] on div "Der Anruf, der immer durchgeht. Seit 2001. Keine Warteschlefe. Kein Ticketsyste…" at bounding box center [276, 150] width 510 height 274
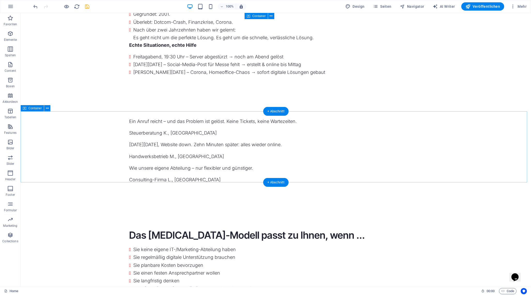
scroll to position [937, 0]
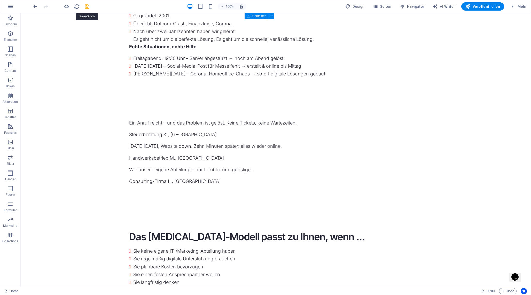
click at [86, 6] on icon "save" at bounding box center [87, 7] width 6 height 6
click at [386, 7] on span "Seiten" at bounding box center [382, 6] width 19 height 5
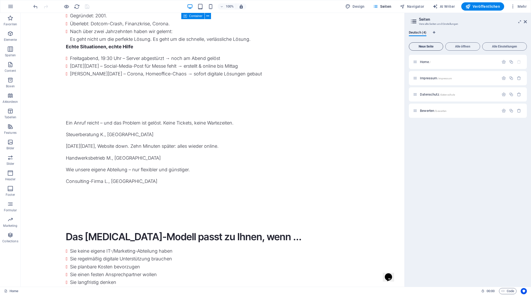
click at [430, 47] on span "Neue Seite" at bounding box center [426, 46] width 30 height 3
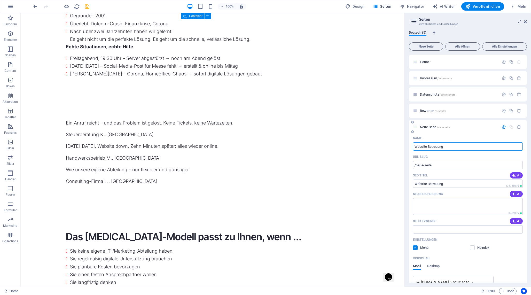
type input "Website Betreuung"
type input "/website-betreuung"
type input "Website Betreuung"
drag, startPoint x: 431, startPoint y: 184, endPoint x: 407, endPoint y: 183, distance: 23.8
click at [407, 183] on div "Deutsch (5) Neue Seite Alle öffnen Alle Einstellungen Home / Impressum /impress…" at bounding box center [468, 156] width 126 height 260
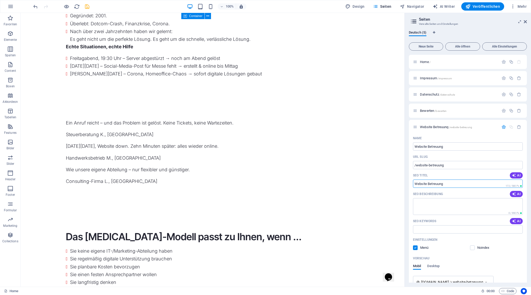
paste input "Website Betreuung Mutterstadt | DIREKT HIER"
type input "Website Betreuung Mutterstadt | DIREKT HIER"
click at [446, 204] on textarea "SEO Beschreibung" at bounding box center [468, 206] width 110 height 17
paste textarea "Professionelle Website Betreuung für Unternehmen in Mutterstadt & Rhein-Neckar.…"
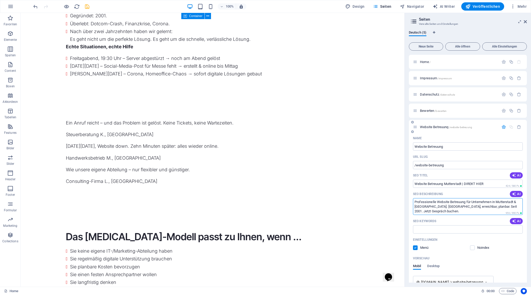
type textarea "Professionelle Website Betreuung für Unternehmen in Mutterstadt & Rhein-Neckar.…"
click at [427, 129] on div "Website Betreuung /website-betreuung" at bounding box center [456, 127] width 86 height 6
click at [429, 126] on span "Website Betreuung /website-betreuung" at bounding box center [446, 127] width 52 height 4
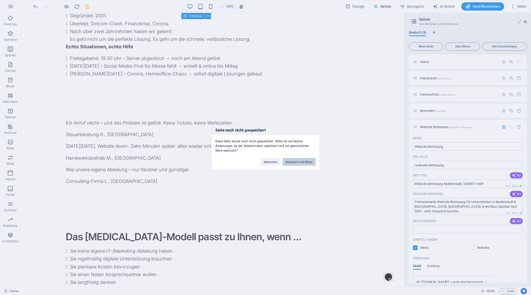
click at [297, 161] on button "Speichern und öffnen" at bounding box center [298, 162] width 33 height 8
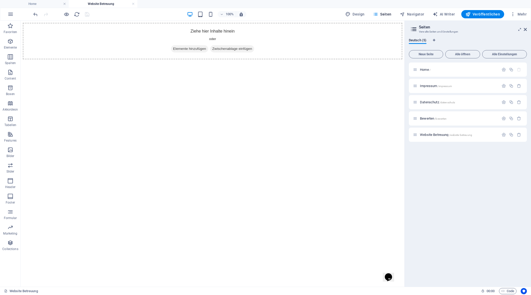
scroll to position [0, 0]
click at [11, 181] on icon "button" at bounding box center [10, 181] width 6 height 6
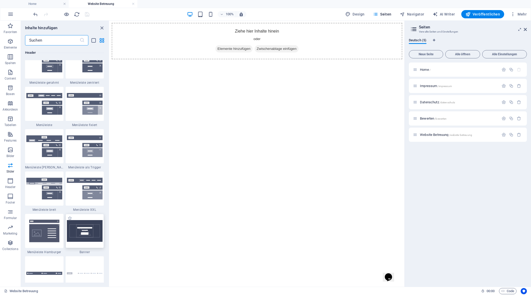
scroll to position [3143, 0]
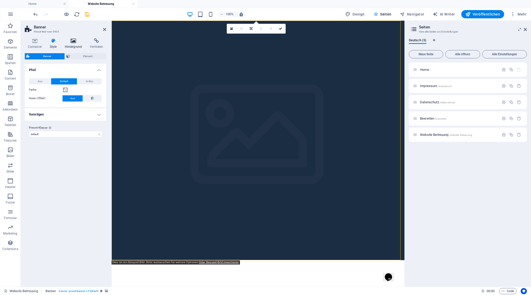
click at [75, 44] on h4 "Hintergrund" at bounding box center [74, 43] width 25 height 11
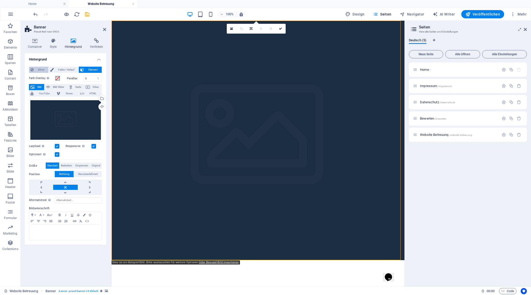
click at [33, 68] on icon at bounding box center [31, 70] width 3 height 6
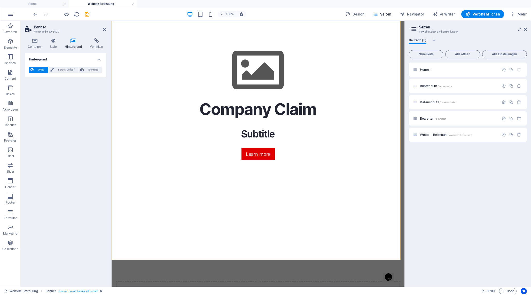
click at [241, 119] on div "Company Claim" at bounding box center [258, 109] width 284 height 20
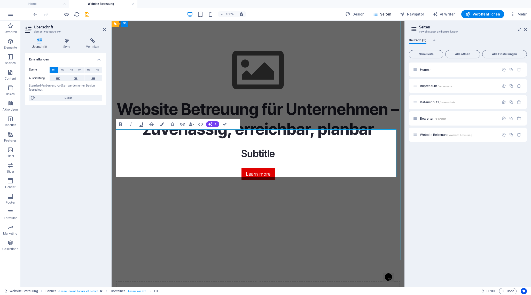
click at [386, 138] on h1 "Website Betreuung für Unternehmen – zuverlässig, erreichbar, planbar" at bounding box center [258, 118] width 284 height 39
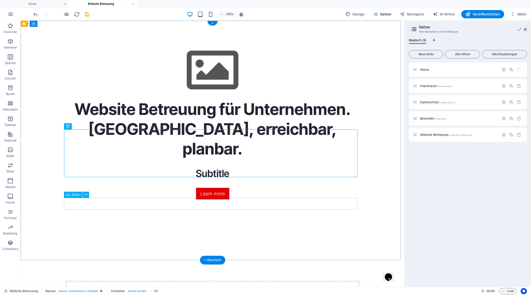
click at [168, 199] on div "Learn more" at bounding box center [212, 194] width 293 height 12
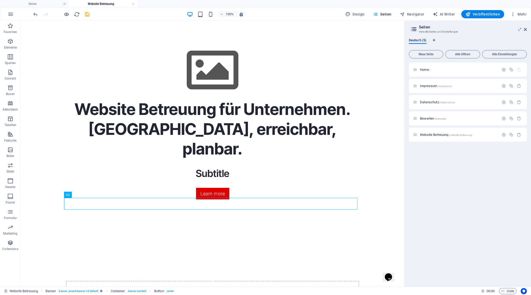
click at [233, 180] on div "Subtitle" at bounding box center [212, 173] width 293 height 13
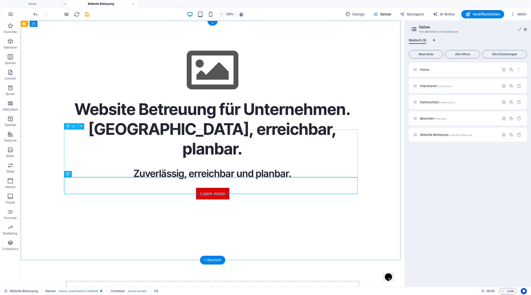
click at [220, 159] on div "Website Betreuung für Unternehmen. Zuverlässig, erreichbar, planbar." at bounding box center [212, 128] width 293 height 59
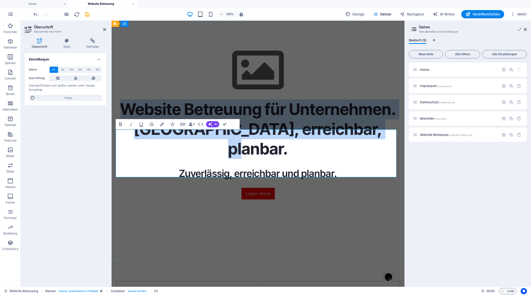
click at [220, 159] on h1 "Website Betreuung für Unternehmen. Zuverlässig, erreichbar, planbar." at bounding box center [258, 128] width 284 height 59
click at [246, 159] on h1 "Website Betreuung für Unternehmen. Zuverlässig, erreichbar, planbar." at bounding box center [258, 128] width 284 height 59
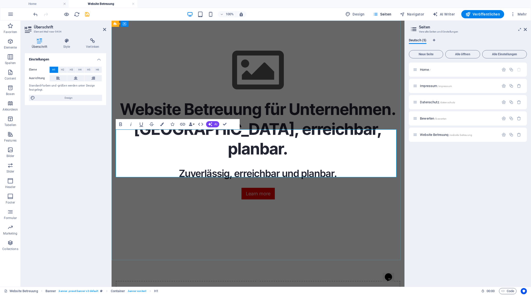
click at [246, 159] on h1 "Website Betreuung für Unternehmen. Zuverlässig, erreichbar, planbar." at bounding box center [258, 128] width 284 height 59
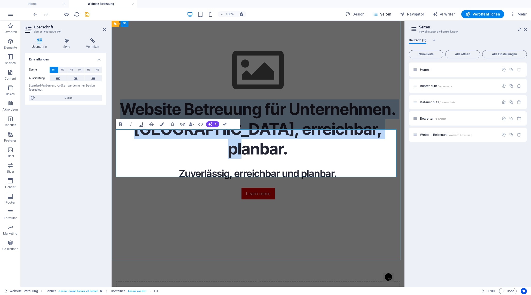
click at [246, 159] on h1 "Website Betreuung für Unternehmen. Zuverlässig, erreichbar, planbar." at bounding box center [258, 128] width 284 height 59
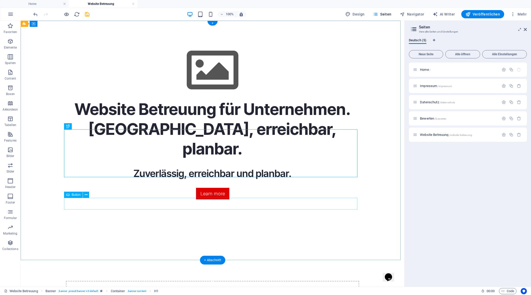
click at [159, 199] on div "Learn more" at bounding box center [212, 194] width 293 height 12
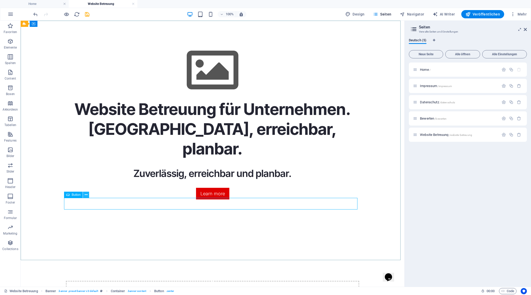
click at [85, 196] on icon at bounding box center [86, 194] width 3 height 5
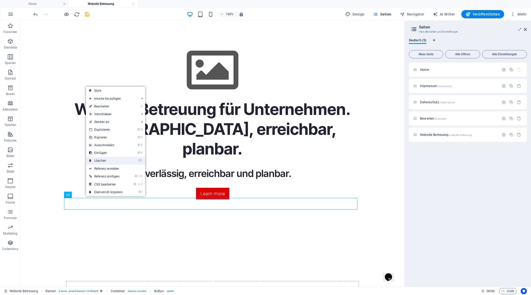
click at [108, 159] on link "⌦ Löschen" at bounding box center [106, 161] width 40 height 8
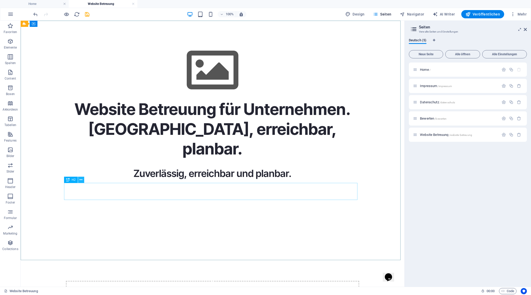
click at [82, 180] on icon at bounding box center [81, 179] width 3 height 5
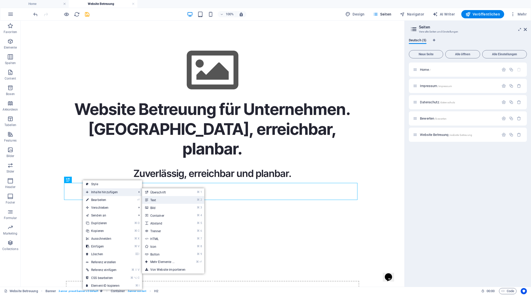
click at [154, 200] on link "⌘ 2 Text" at bounding box center [163, 200] width 43 height 8
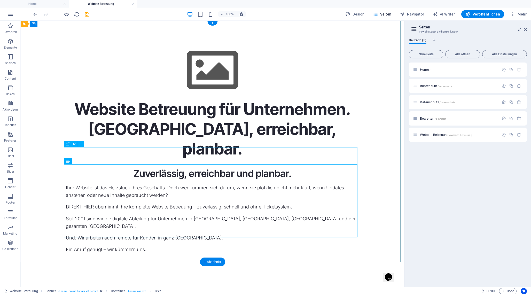
click at [261, 167] on div "Zuverlässig, erreichbar und planbar." at bounding box center [212, 173] width 293 height 13
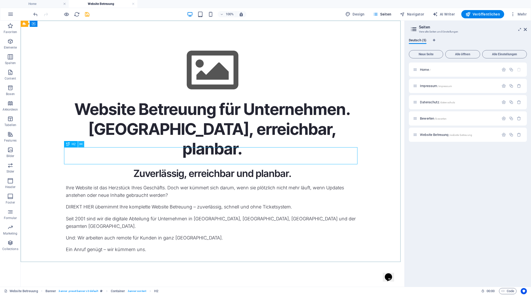
click at [82, 145] on icon at bounding box center [81, 143] width 3 height 5
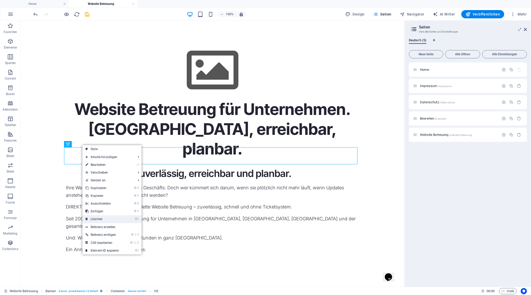
click at [113, 220] on link "⌦ Löschen" at bounding box center [102, 219] width 40 height 8
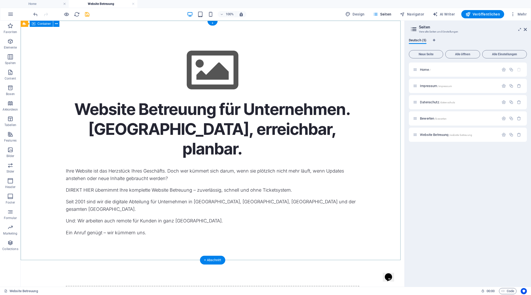
click at [48, 133] on div "Website Betreuung für Unternehmen. Zuverlässig, erreichbar, planbar. Ihre Websi…" at bounding box center [213, 143] width 384 height 244
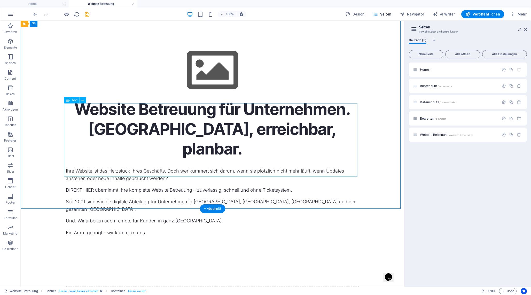
scroll to position [51, 0]
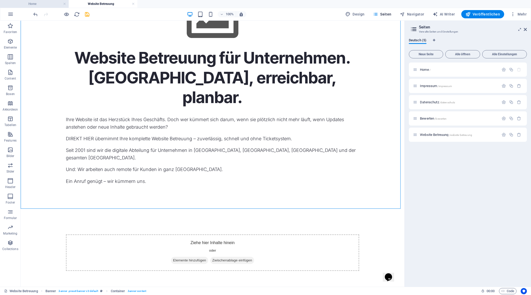
click at [41, 4] on h4 "Home" at bounding box center [34, 4] width 69 height 6
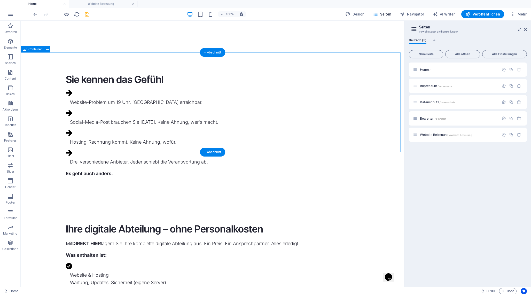
scroll to position [249, 0]
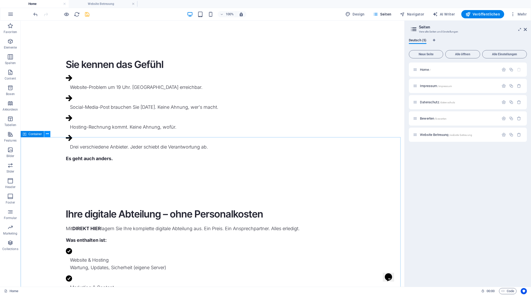
click at [46, 133] on icon at bounding box center [47, 133] width 3 height 5
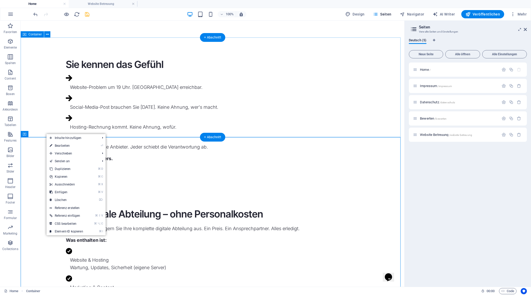
click at [51, 93] on div "Sie kennen das Gefühl Website-Problem um 19 Uhr. [GEOGRAPHIC_DATA] erreichbar. …" at bounding box center [213, 111] width 384 height 149
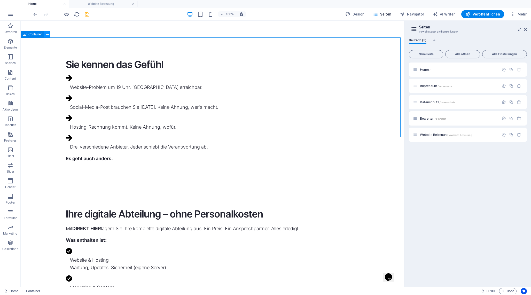
click at [47, 35] on icon at bounding box center [47, 34] width 3 height 5
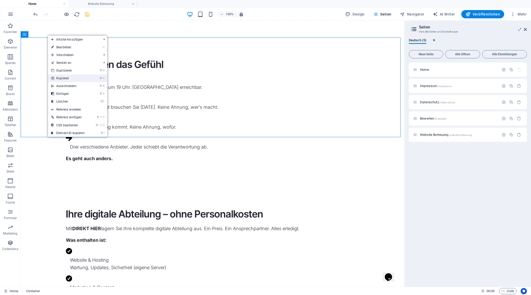
click at [73, 78] on link "⌘ C Kopieren" at bounding box center [68, 78] width 40 height 8
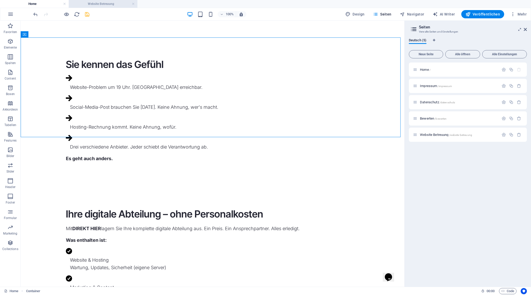
click at [106, 4] on h4 "Website Betreuung" at bounding box center [103, 4] width 69 height 6
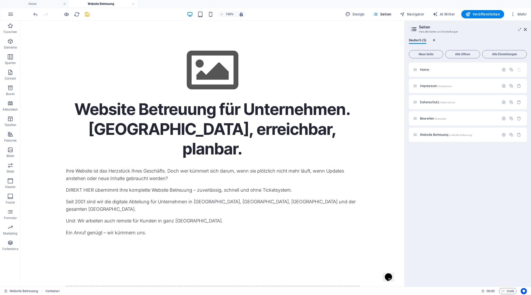
scroll to position [51, 0]
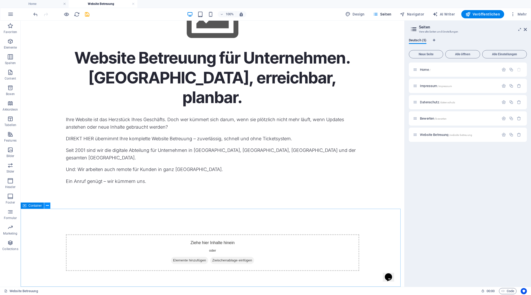
click at [46, 205] on icon at bounding box center [47, 205] width 3 height 5
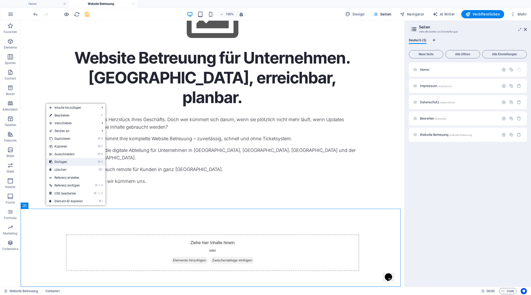
click at [77, 163] on link "⌘ V Einfügen" at bounding box center [66, 162] width 40 height 8
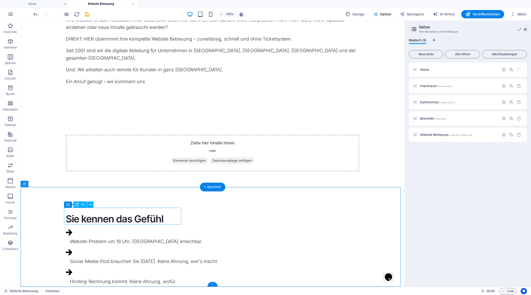
scroll to position [149, 0]
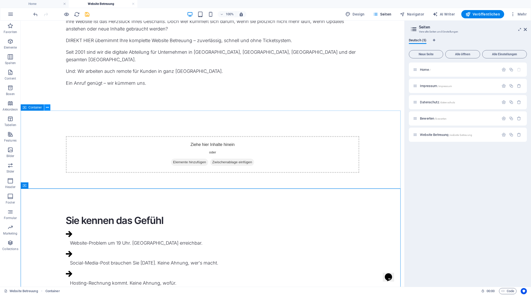
click at [47, 109] on icon at bounding box center [47, 107] width 3 height 5
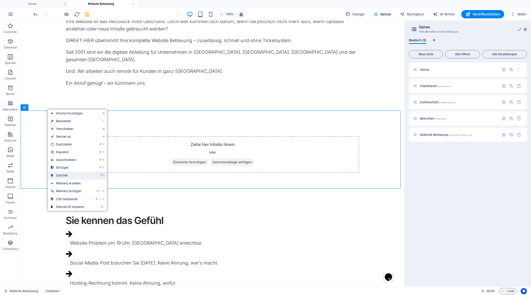
click at [74, 175] on link "⌦ Löschen" at bounding box center [68, 175] width 40 height 8
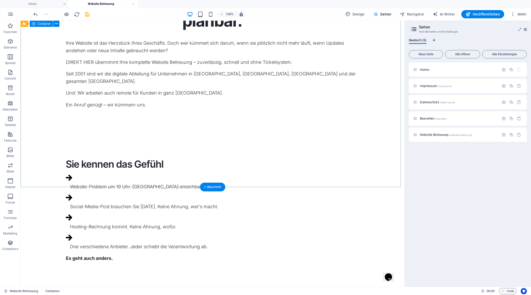
scroll to position [73, 0]
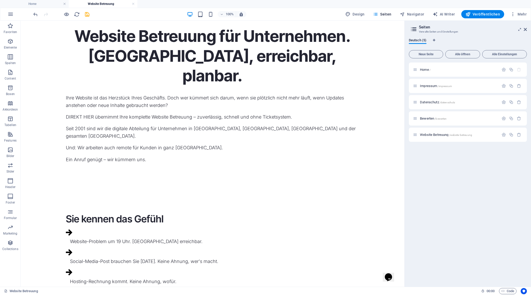
click at [94, 217] on div "Sie kennen das Gefühl" at bounding box center [212, 218] width 293 height 13
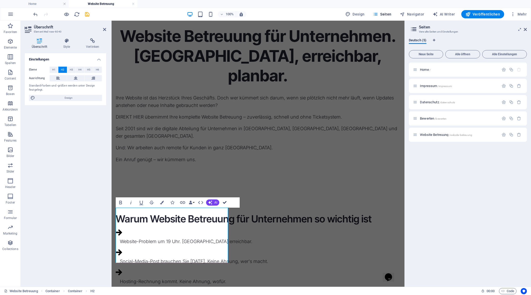
drag, startPoint x: 221, startPoint y: 202, endPoint x: 199, endPoint y: 182, distance: 30.7
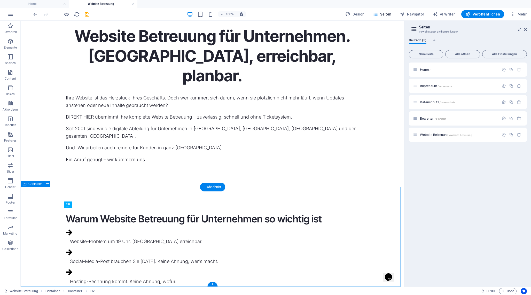
click at [52, 237] on div "Warum Website Betreuung für Unternehmen so wichtig ist Website-Problem um 19 Uh…" at bounding box center [213, 266] width 384 height 149
click at [89, 205] on icon at bounding box center [90, 204] width 3 height 5
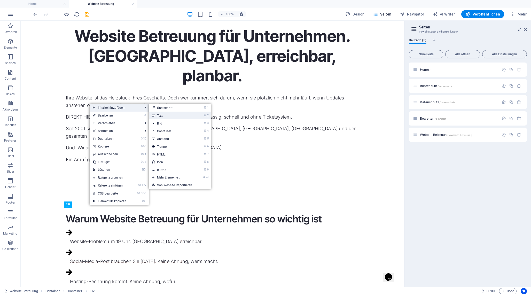
click at [177, 116] on link "⌘ 2 Text" at bounding box center [170, 116] width 43 height 8
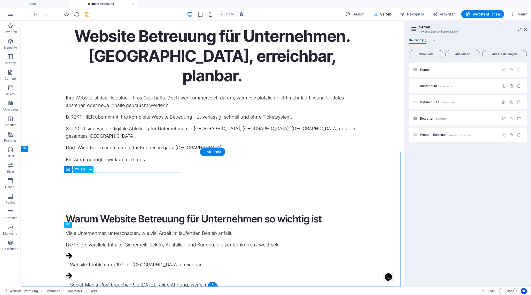
scroll to position [108, 0]
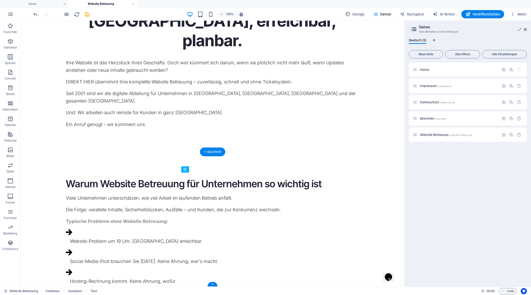
drag, startPoint x: 207, startPoint y: 236, endPoint x: 186, endPoint y: 175, distance: 64.5
click at [239, 237] on div "Website-Problem um 19 Uhr. [GEOGRAPHIC_DATA] erreichbar." at bounding box center [214, 240] width 289 height 7
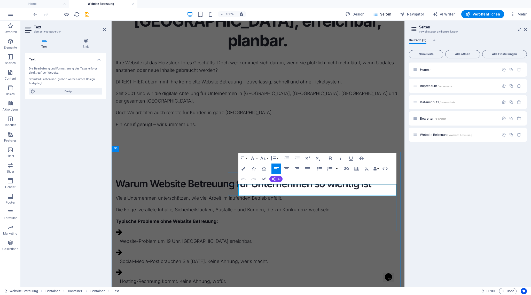
click at [276, 237] on p "Website-Problem um 19 Uhr. [GEOGRAPHIC_DATA] erreichbar." at bounding box center [260, 240] width 280 height 7
click at [281, 257] on div "Social-Media-Post brauchen Sie [DATE]. Keine Ahnung, wer's macht." at bounding box center [260, 260] width 280 height 7
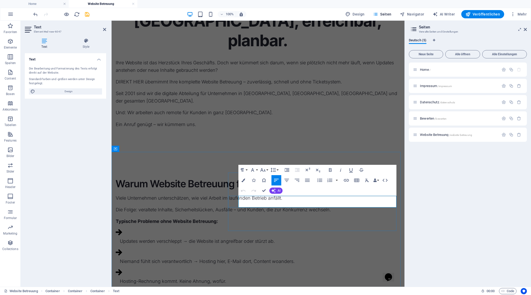
scroll to position [116, 0]
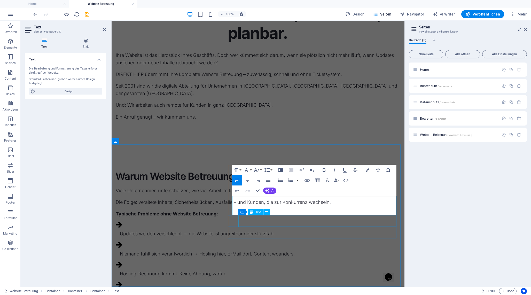
click at [280, 270] on div "Hosting-Rechnung kommt. Keine Ahnung, wofür." at bounding box center [260, 273] width 280 height 7
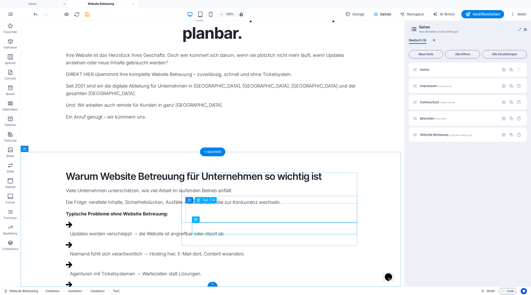
scroll to position [108, 0]
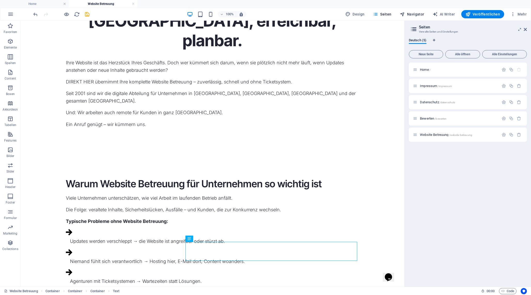
click at [409, 15] on span "Navigator" at bounding box center [412, 14] width 25 height 5
select select "18120528-de"
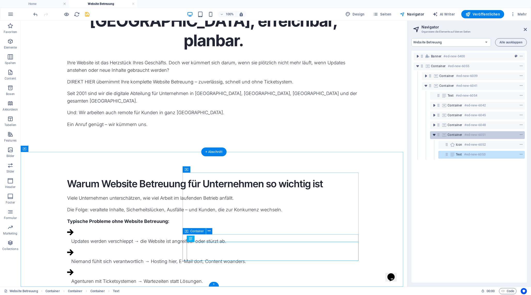
click at [435, 134] on icon "toggle-expand" at bounding box center [433, 134] width 5 height 5
click at [517, 133] on div at bounding box center [511, 135] width 24 height 6
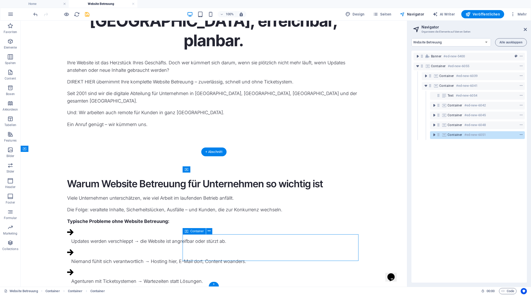
click at [520, 134] on icon "context-menu" at bounding box center [521, 135] width 4 height 4
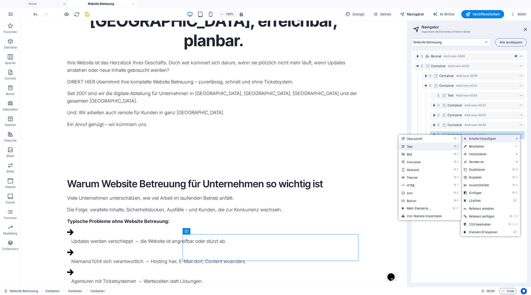
click at [425, 149] on link "⌘ 2 Text" at bounding box center [419, 146] width 43 height 8
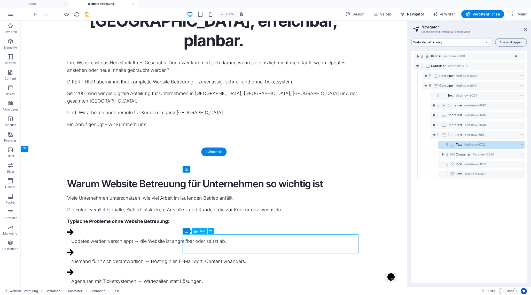
drag, startPoint x: 212, startPoint y: 237, endPoint x: 186, endPoint y: 237, distance: 25.6
click at [186, 289] on div "Die Wahrheit: Eine Website ist kein einmaliges Projekt. Sie braucht laufende Be…" at bounding box center [213, 296] width 293 height 15
click at [210, 289] on div "Die Wahrheit: Eine Website ist kein einmaliges Projekt. Sie braucht laufende Be…" at bounding box center [213, 296] width 293 height 15
click at [212, 289] on div "Die Wahrheit: Eine Website ist kein einmaliges Projekt. Sie braucht laufende Be…" at bounding box center [213, 296] width 293 height 15
click at [207, 289] on div "Die Wahrheit: Eine Website ist kein einmaliges Projekt. Sie braucht laufende Be…" at bounding box center [213, 296] width 293 height 15
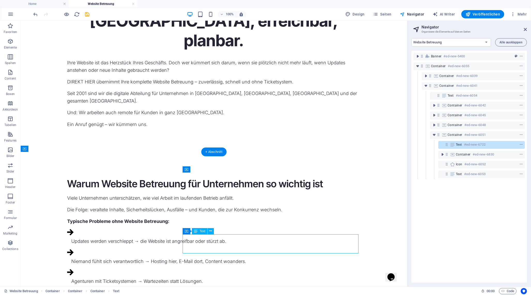
click at [207, 289] on div "Die Wahrheit: Eine Website ist kein einmaliges Projekt. Sie braucht laufende Be…" at bounding box center [213, 296] width 293 height 15
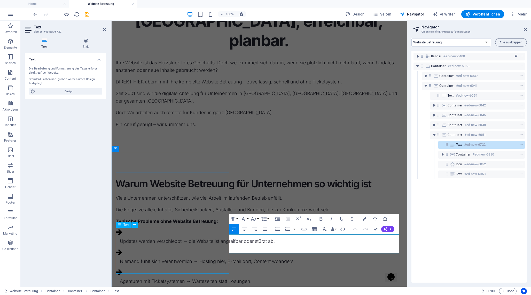
drag, startPoint x: 258, startPoint y: 237, endPoint x: 221, endPoint y: 237, distance: 37.2
click at [303, 289] on p "Die Wahrheit: Eine Website ist kein einmaliges Projekt. Sie braucht laufende Be…" at bounding box center [259, 296] width 287 height 15
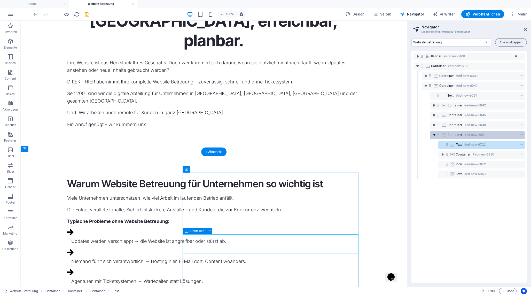
click at [432, 135] on icon "toggle-expand" at bounding box center [433, 134] width 5 height 5
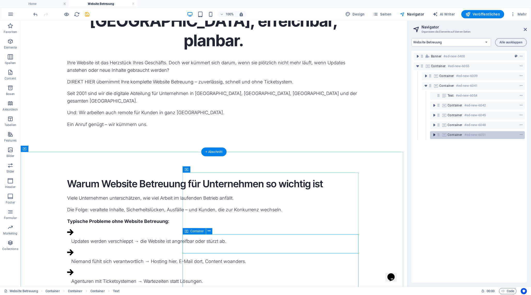
click at [432, 135] on icon "toggle-expand" at bounding box center [433, 134] width 5 height 5
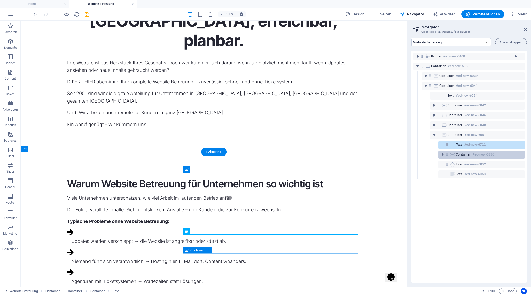
click at [448, 155] on icon at bounding box center [446, 154] width 4 height 4
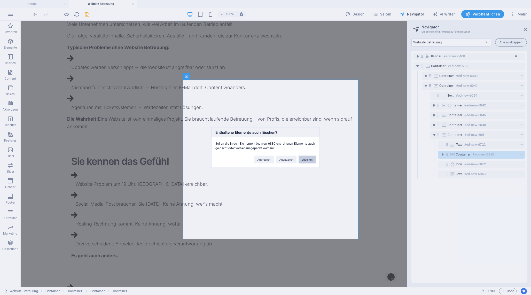
click at [307, 158] on button "Löschen" at bounding box center [306, 160] width 17 height 8
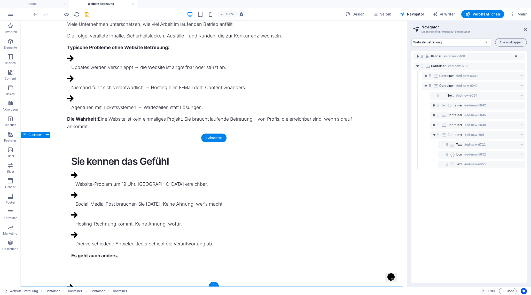
scroll to position [122, 0]
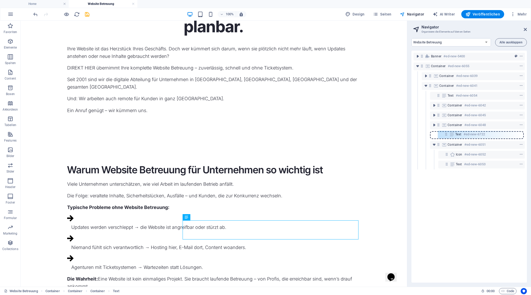
drag, startPoint x: 446, startPoint y: 145, endPoint x: 445, endPoint y: 133, distance: 11.6
click at [445, 133] on div "Banner #ed-new-5400 Container #ed-new-6055 Container #ed-new-6039 Container #ed…" at bounding box center [468, 167] width 115 height 232
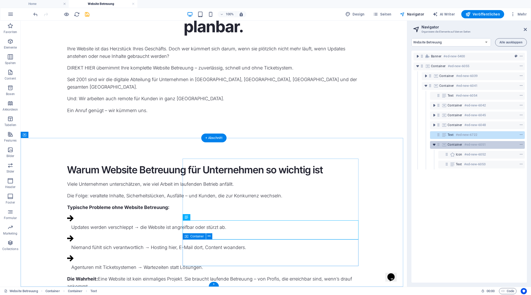
click at [433, 145] on icon "toggle-expand" at bounding box center [433, 144] width 5 height 5
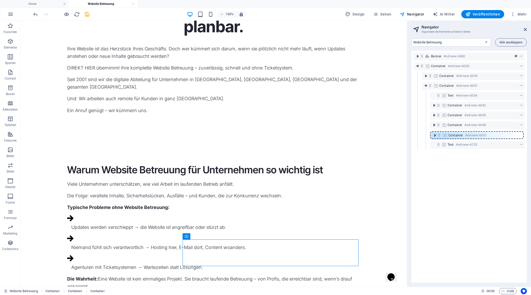
drag, startPoint x: 439, startPoint y: 145, endPoint x: 440, endPoint y: 134, distance: 11.1
click at [440, 134] on div "Banner #ed-new-5400 Container #ed-new-6055 Container #ed-new-6039 Container #ed…" at bounding box center [468, 167] width 115 height 232
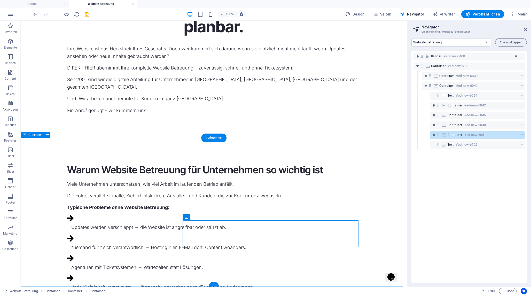
click at [385, 200] on div "Warum Website Betreuung für Unternehmen so wichtig ist Viele Unternehmen unters…" at bounding box center [214, 239] width 386 height 192
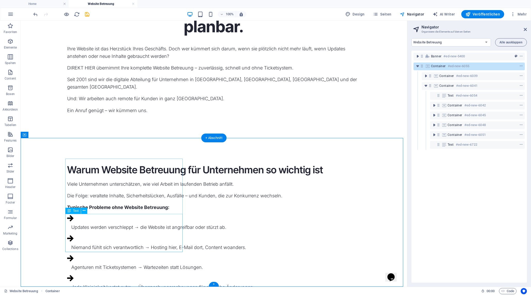
click at [77, 199] on div "Viele Unternehmen unterschätzen, wie viel Arbeit im laufenden Betrieb anfällt. …" at bounding box center [213, 189] width 293 height 19
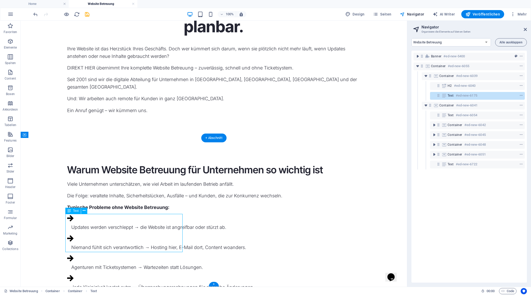
click at [77, 199] on div "Viele Unternehmen unterschätzen, wie viel Arbeit im laufenden Betrieb anfällt. …" at bounding box center [213, 189] width 293 height 19
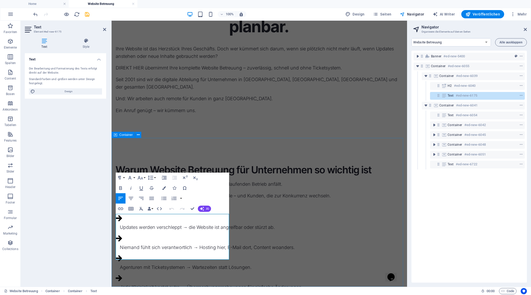
drag, startPoint x: 137, startPoint y: 235, endPoint x: 115, endPoint y: 235, distance: 22.5
click at [115, 235] on div "Warum Website Betreuung für Unternehmen so wichtig ist Viele Unternehmen unters…" at bounding box center [259, 239] width 295 height 192
drag, startPoint x: 192, startPoint y: 207, endPoint x: 171, endPoint y: 187, distance: 29.2
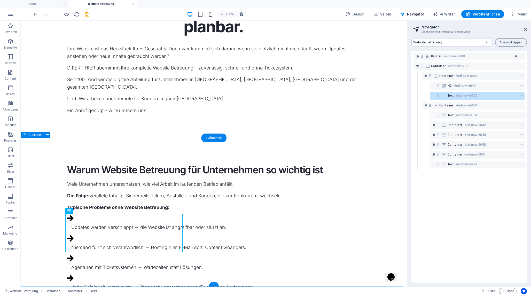
click at [53, 204] on div "Warum Website Betreuung für Unternehmen so wichtig ist Viele Unternehmen unters…" at bounding box center [214, 239] width 386 height 192
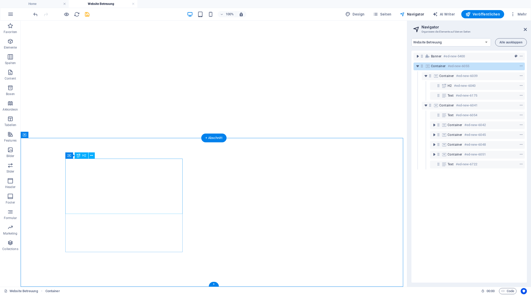
select select "18120528-de"
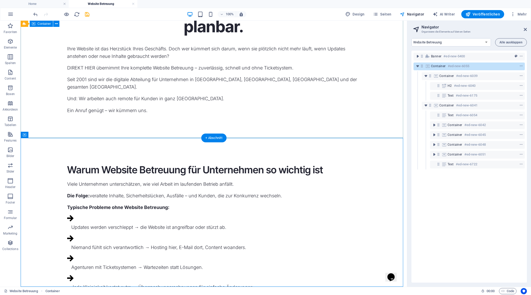
click at [142, 125] on div "Website Betreuung für Unternehmen. Zuverlässig, erreichbar, planbar. Ihre Websi…" at bounding box center [214, 21] width 386 height 244
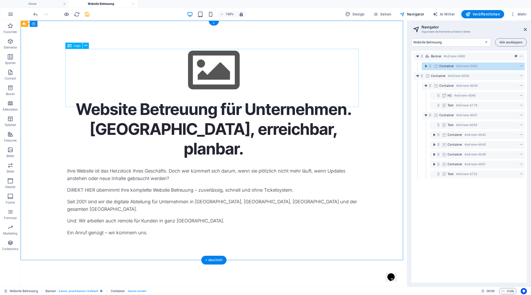
click at [207, 74] on div at bounding box center [213, 70] width 293 height 58
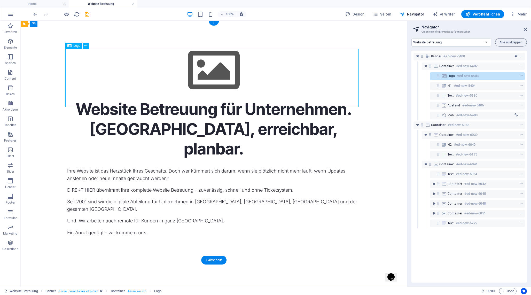
click at [207, 74] on div at bounding box center [213, 70] width 293 height 58
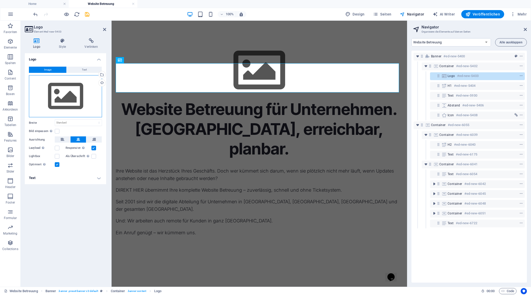
click at [76, 89] on div "Ziehe Dateien zum Hochladen hierher oder klicke hier, um aus Dateien oder koste…" at bounding box center [65, 96] width 73 height 42
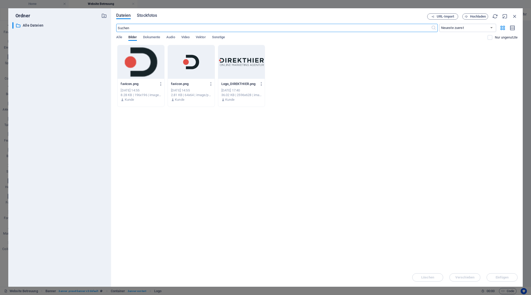
click at [149, 18] on span "Stockfotos" at bounding box center [147, 15] width 20 height 6
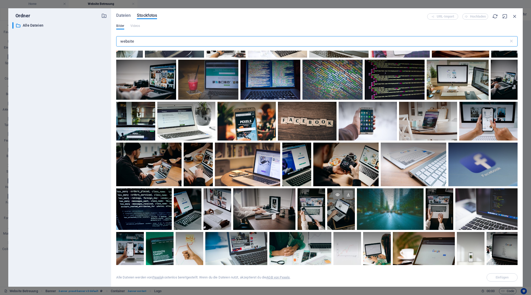
scroll to position [165, 0]
type input "website"
click at [483, 212] on div at bounding box center [486, 209] width 62 height 42
click at [483, 212] on div at bounding box center [486, 219] width 62 height 21
click at [503, 279] on button "Einfügen" at bounding box center [501, 277] width 31 height 8
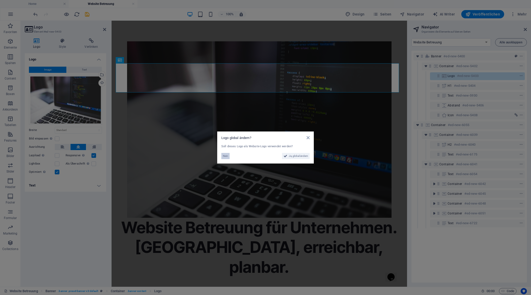
click at [225, 156] on span "Nein" at bounding box center [225, 156] width 5 height 6
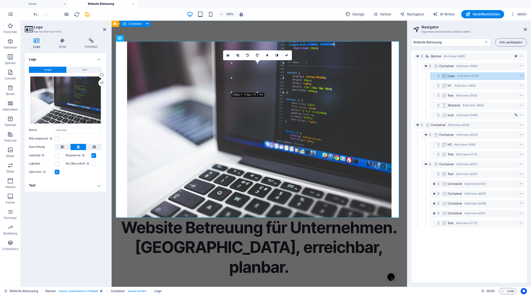
click at [177, 37] on div "Website Betreuung für Unternehmen. Zuverlässig, erreichbar, planbar. Ihre Websi…" at bounding box center [259, 202] width 295 height 362
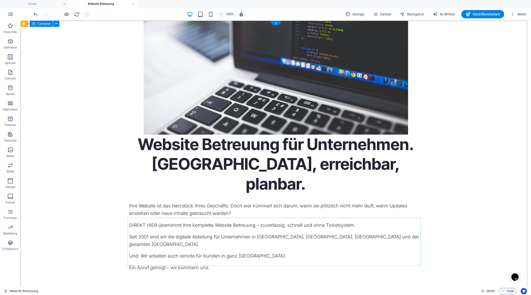
scroll to position [3, 0]
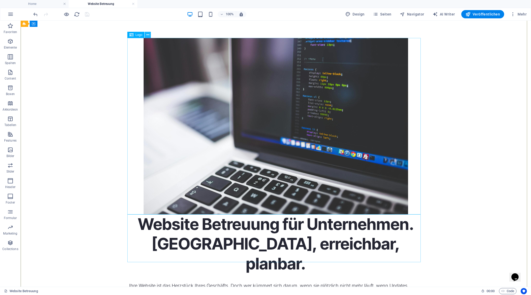
click at [149, 33] on icon at bounding box center [147, 34] width 3 height 5
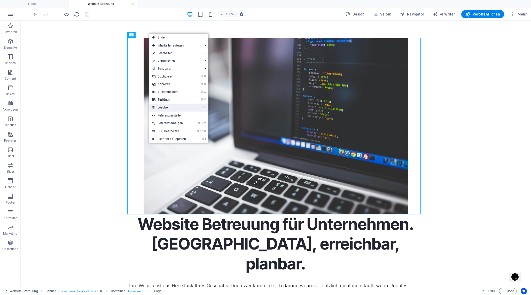
click at [180, 106] on link "⌦ Löschen" at bounding box center [169, 108] width 40 height 8
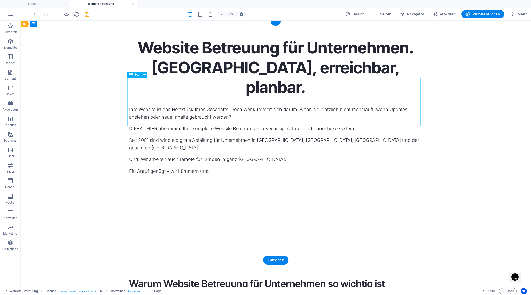
scroll to position [0, 0]
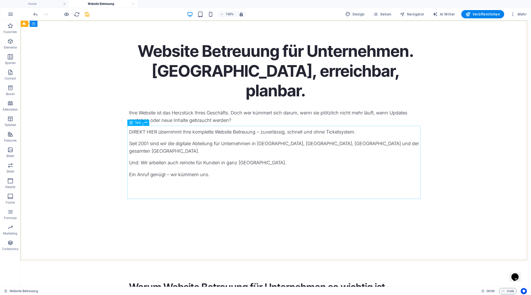
click at [133, 122] on div "Text" at bounding box center [134, 123] width 15 height 6
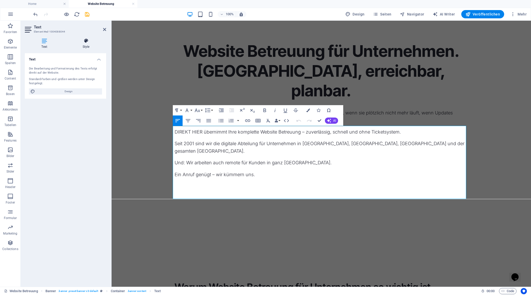
click at [86, 44] on h4 "Style" at bounding box center [86, 43] width 40 height 11
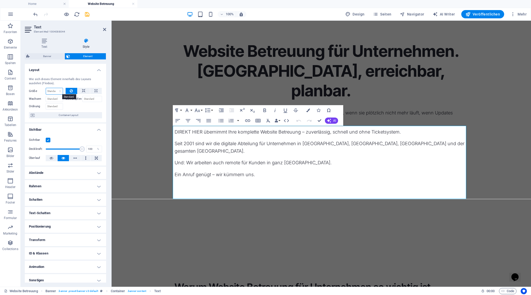
click at [59, 90] on select "Standard auto px % 1/1 1/2 1/3 1/4 1/5 1/6 1/7 1/8 1/9 1/10" at bounding box center [54, 91] width 17 height 6
select select "%"
click at [55, 88] on select "Standard auto px % 1/1 1/2 1/3 1/4 1/5 1/6 1/7 1/8 1/9 1/10" at bounding box center [54, 91] width 17 height 6
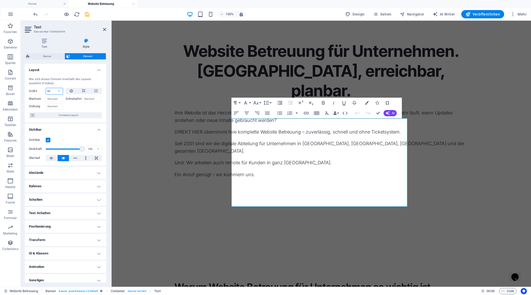
click at [50, 89] on input "60" at bounding box center [54, 91] width 17 height 6
type input "70"
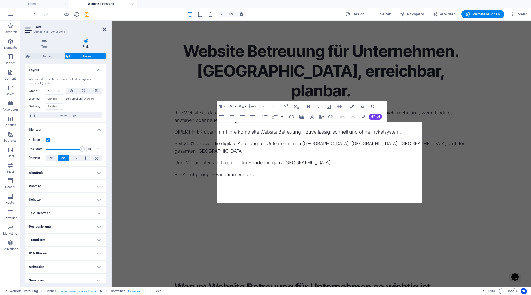
click at [103, 29] on icon at bounding box center [104, 29] width 3 height 4
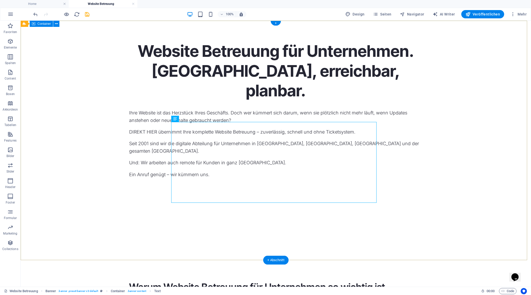
click at [103, 168] on div "Website Betreuung für Unternehmen. Zuverlässig, erreichbar, planbar. Ihre Websi…" at bounding box center [276, 114] width 510 height 186
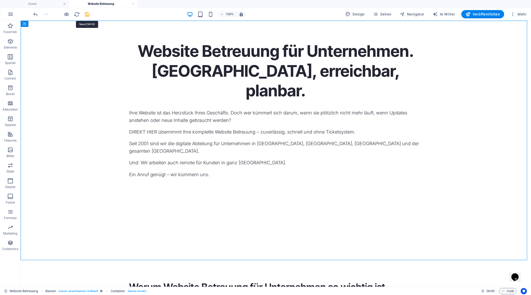
click at [87, 15] on icon "save" at bounding box center [87, 14] width 6 height 6
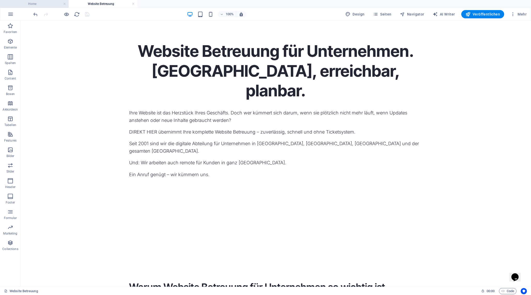
click at [42, 4] on h4 "Home" at bounding box center [34, 4] width 69 height 6
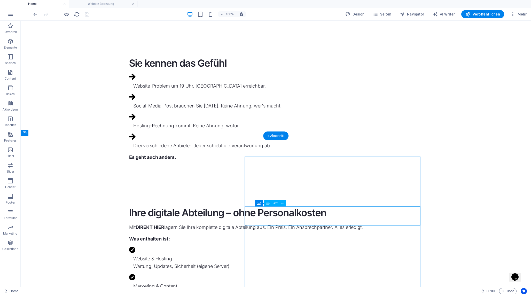
scroll to position [254, 0]
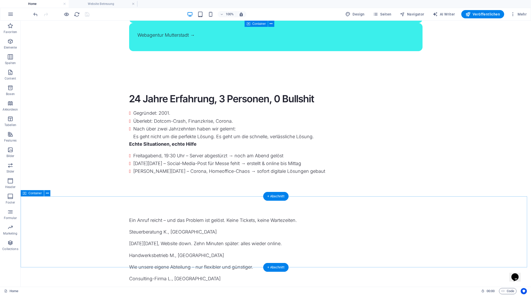
scroll to position [861, 0]
